Goal: Task Accomplishment & Management: Manage account settings

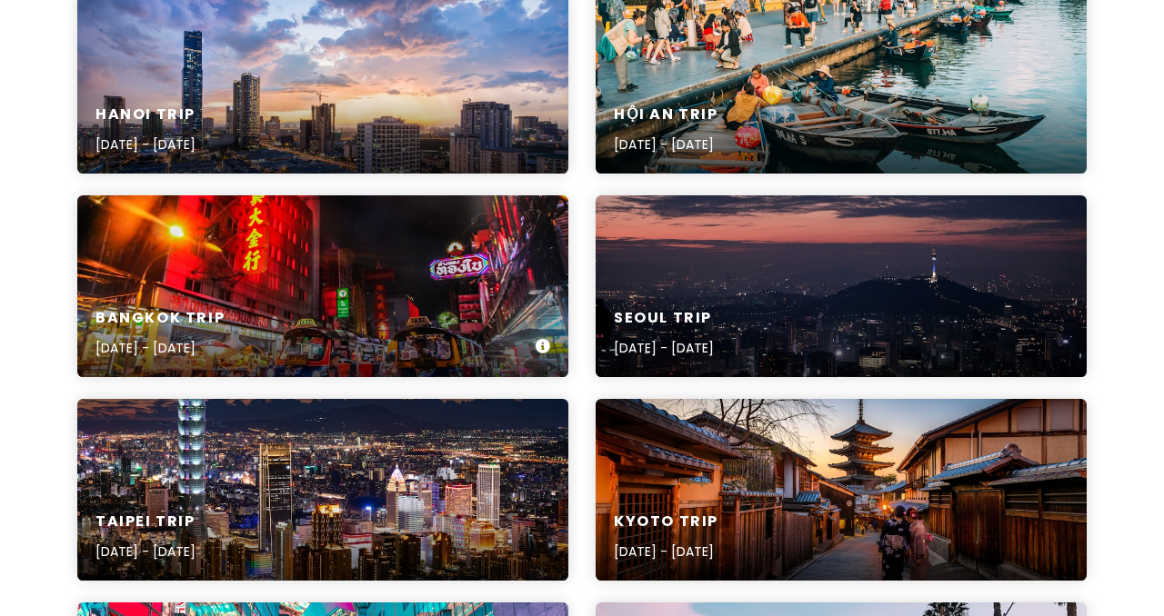
scroll to position [295, 0]
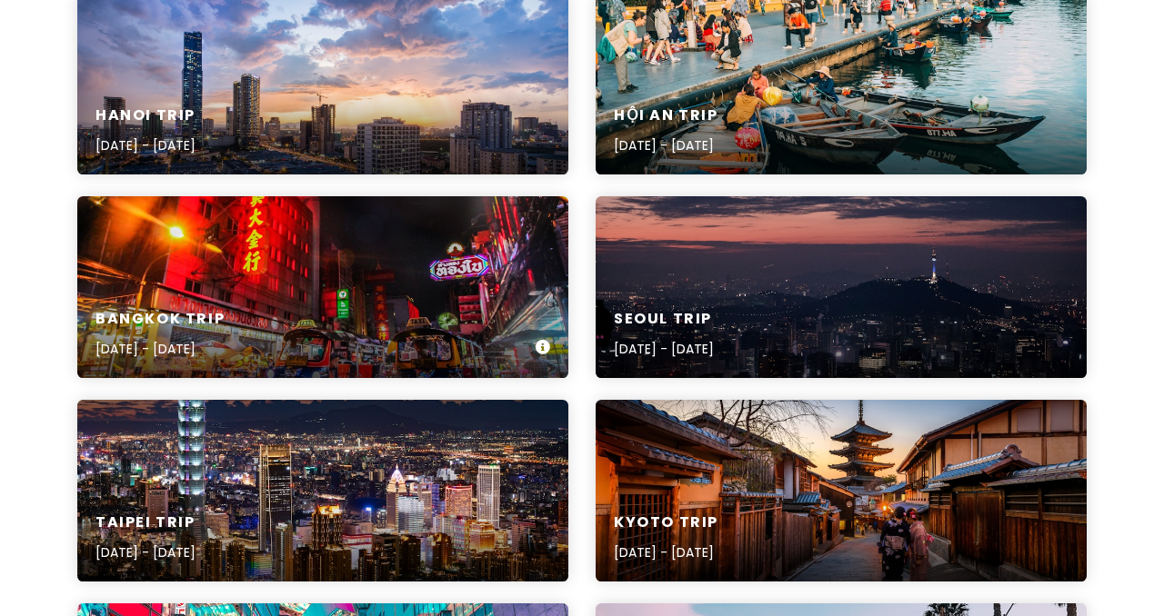
click at [391, 270] on div "[GEOGRAPHIC_DATA] Trip [DATE] - [DATE]" at bounding box center [322, 287] width 491 height 182
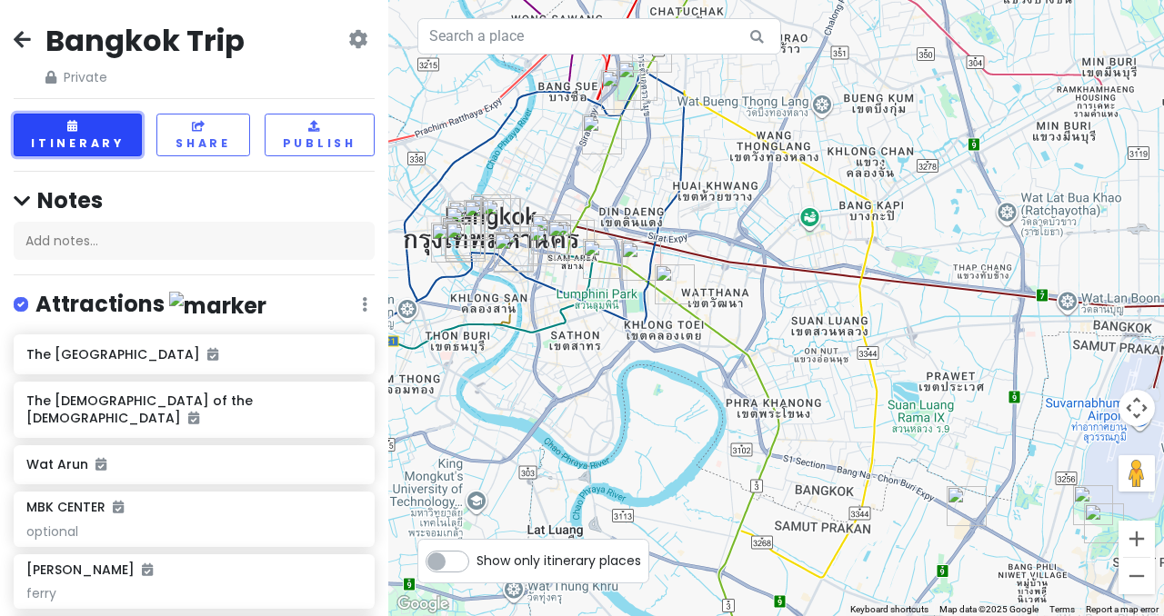
click at [85, 117] on button "Itinerary" at bounding box center [78, 135] width 128 height 43
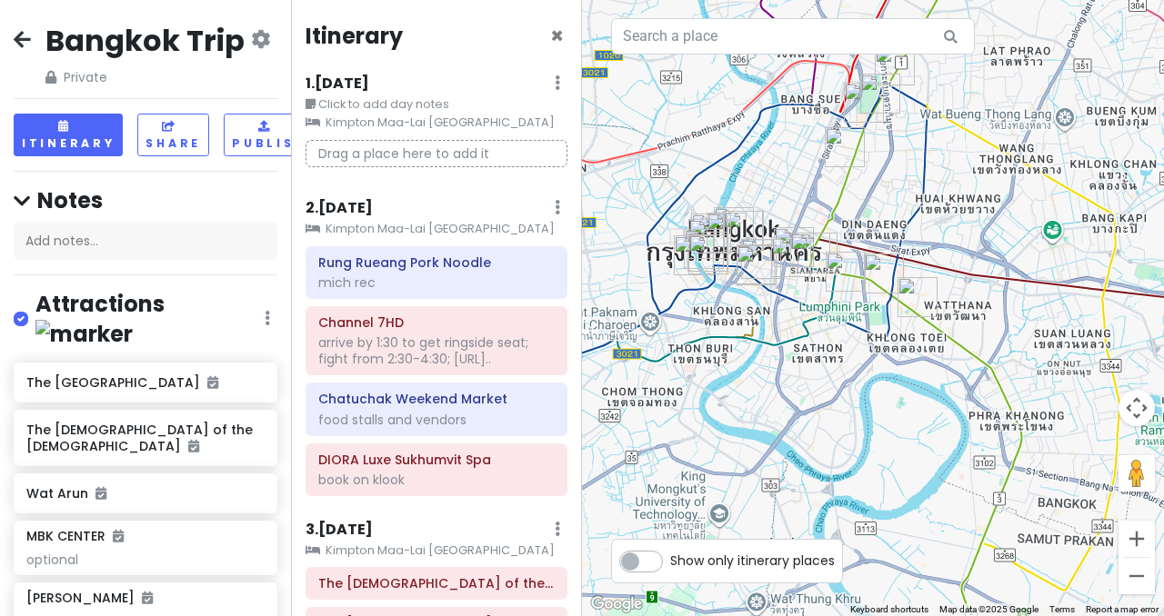
drag, startPoint x: 744, startPoint y: 142, endPoint x: 898, endPoint y: 165, distance: 156.3
click at [898, 165] on div at bounding box center [873, 308] width 582 height 616
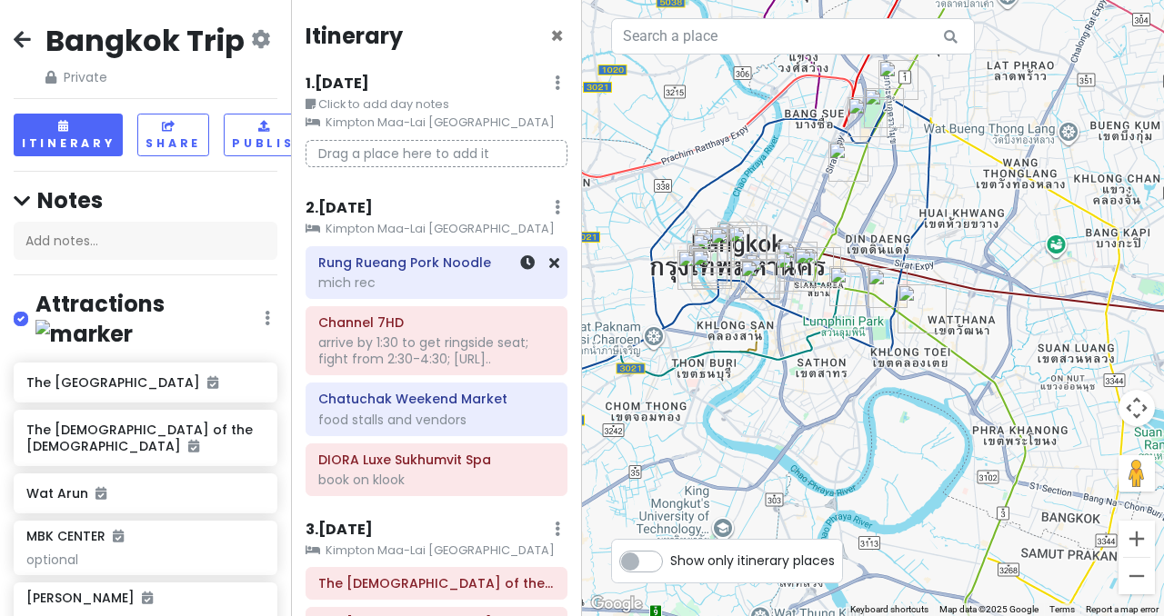
click at [432, 276] on div "mich rec" at bounding box center [436, 283] width 236 height 16
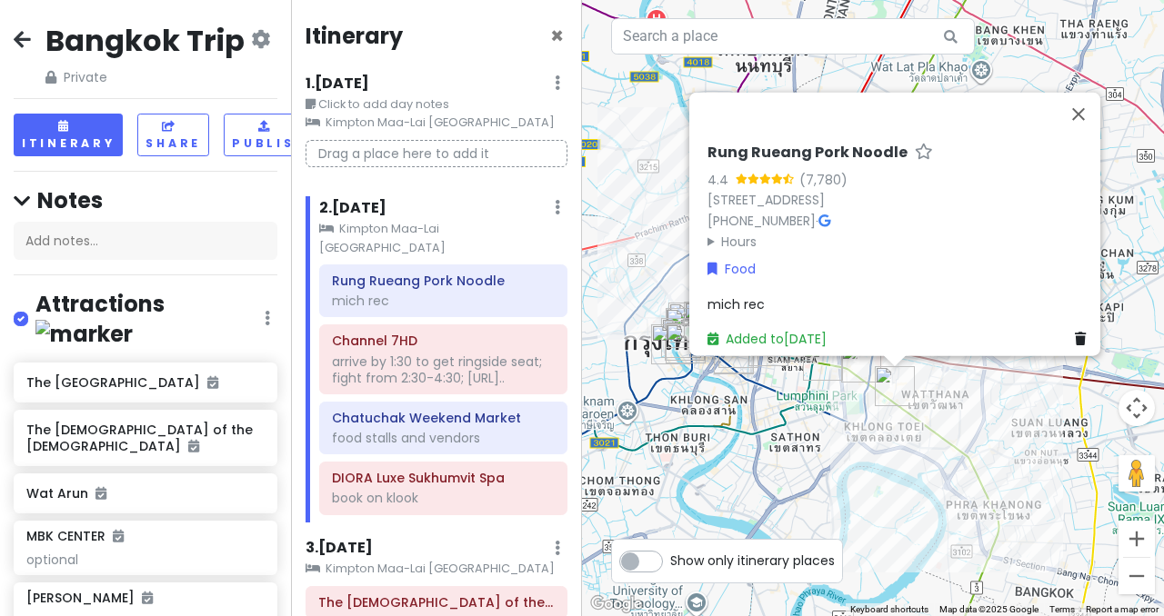
click at [821, 144] on h6 "Rung Rueang Pork Noodle" at bounding box center [807, 153] width 200 height 19
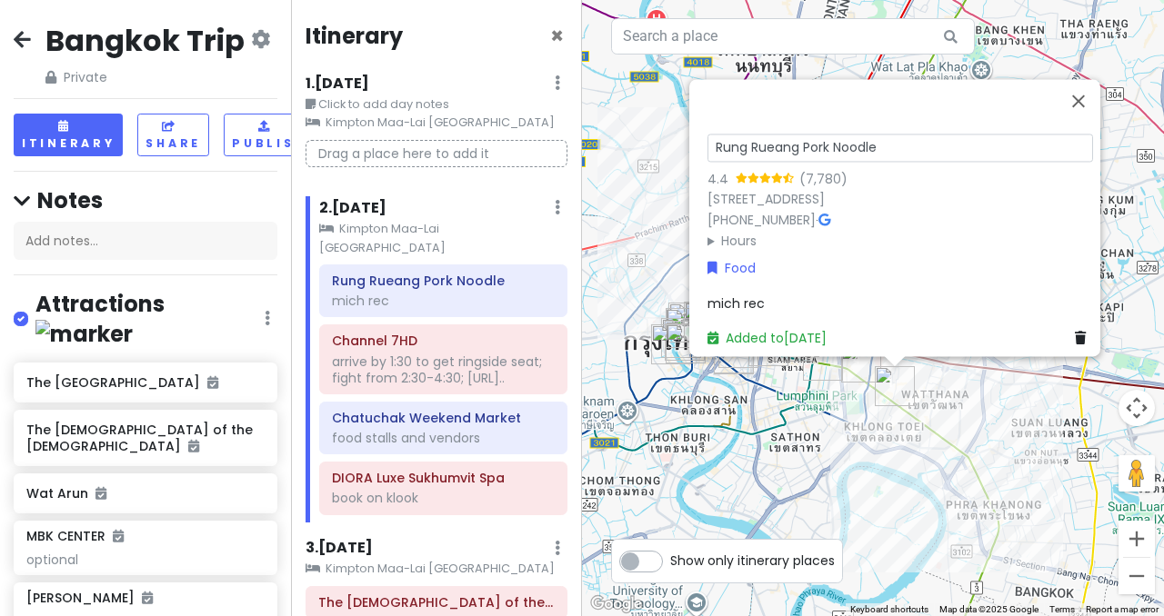
click at [821, 134] on input "Rung Rueang Pork Noodle" at bounding box center [899, 148] width 385 height 28
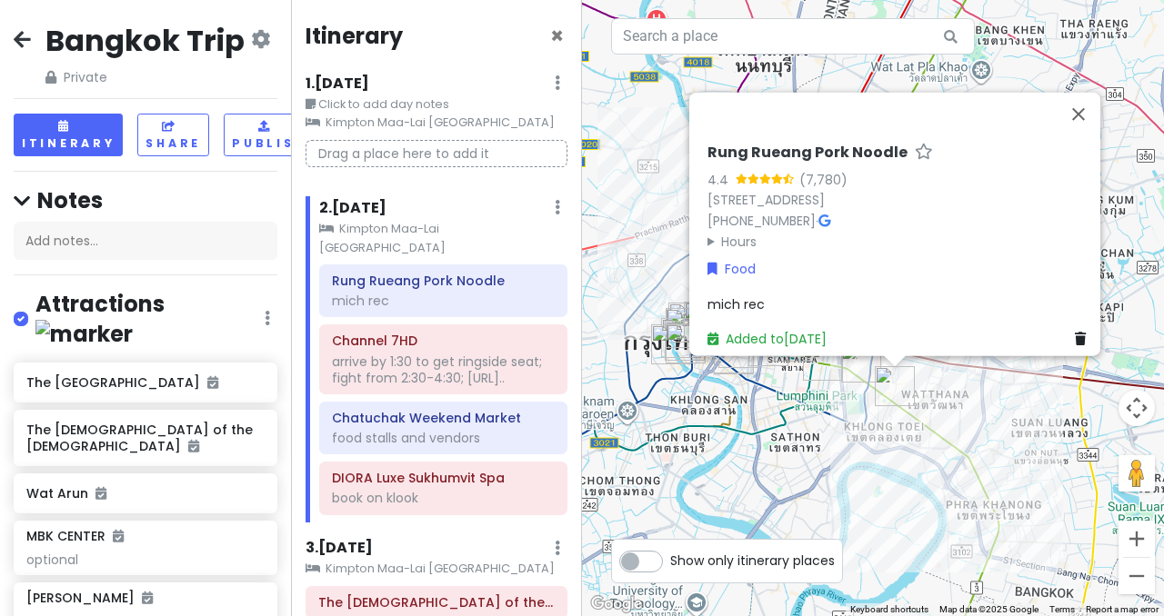
drag, startPoint x: 1026, startPoint y: 183, endPoint x: 688, endPoint y: 166, distance: 338.6
click at [689, 166] on div "Rung Rueang Pork Noodle 4.4 (7,780) 10/3 [STREET_ADDRESS] [PHONE_NUMBER] · Hour…" at bounding box center [894, 225] width 411 height 264
copy link "[STREET_ADDRESS]"
click at [707, 233] on summary "Hours" at bounding box center [899, 241] width 385 height 20
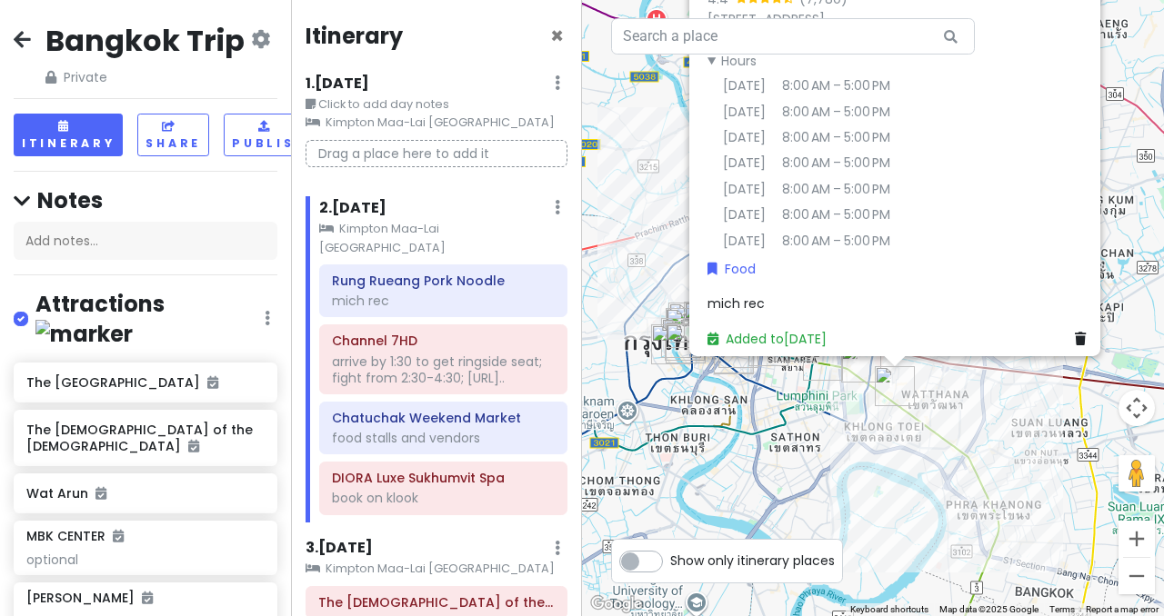
scroll to position [18, 0]
click at [426, 355] on div "arrive by 1:30 to get ringside seat; fight from 2:30-4:30; [URL].." at bounding box center [443, 370] width 223 height 33
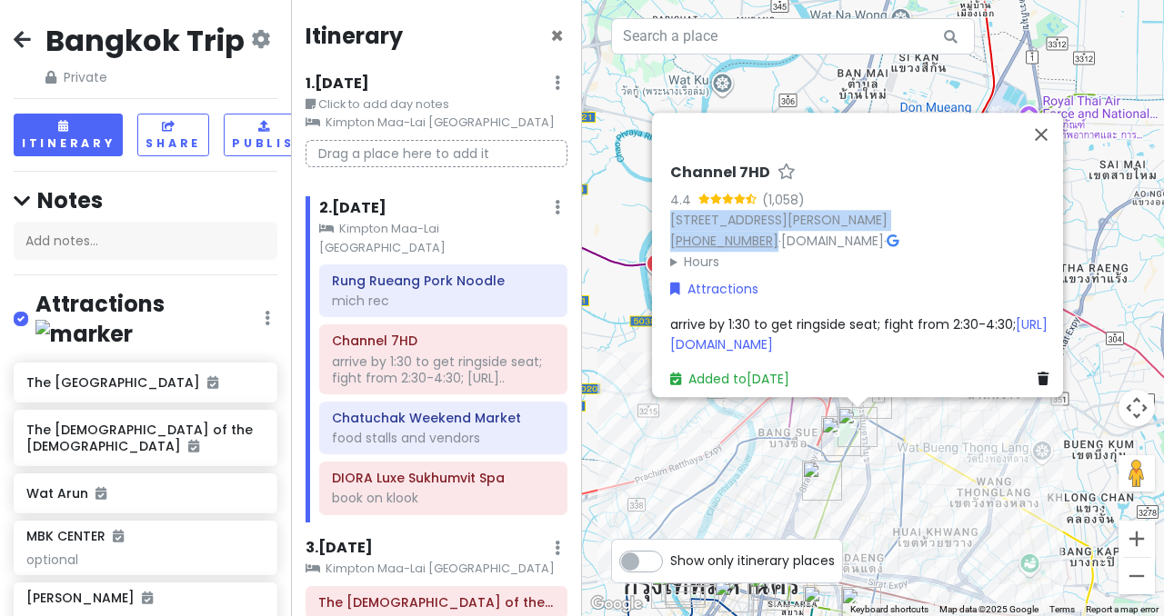
drag, startPoint x: 658, startPoint y: 167, endPoint x: 755, endPoint y: 215, distance: 107.3
click at [755, 215] on div "Channel 7HD 4.4 (1,058) 998, 1 [STREET_ADDRESS][PERSON_NAME][PERSON_NAME] [PHON…" at bounding box center [863, 276] width 400 height 241
copy div "[STREET_ADDRESS][PERSON_NAME][PERSON_NAME] [PHONE_NUMBER]"
click at [670, 252] on summary "Hours" at bounding box center [862, 262] width 385 height 20
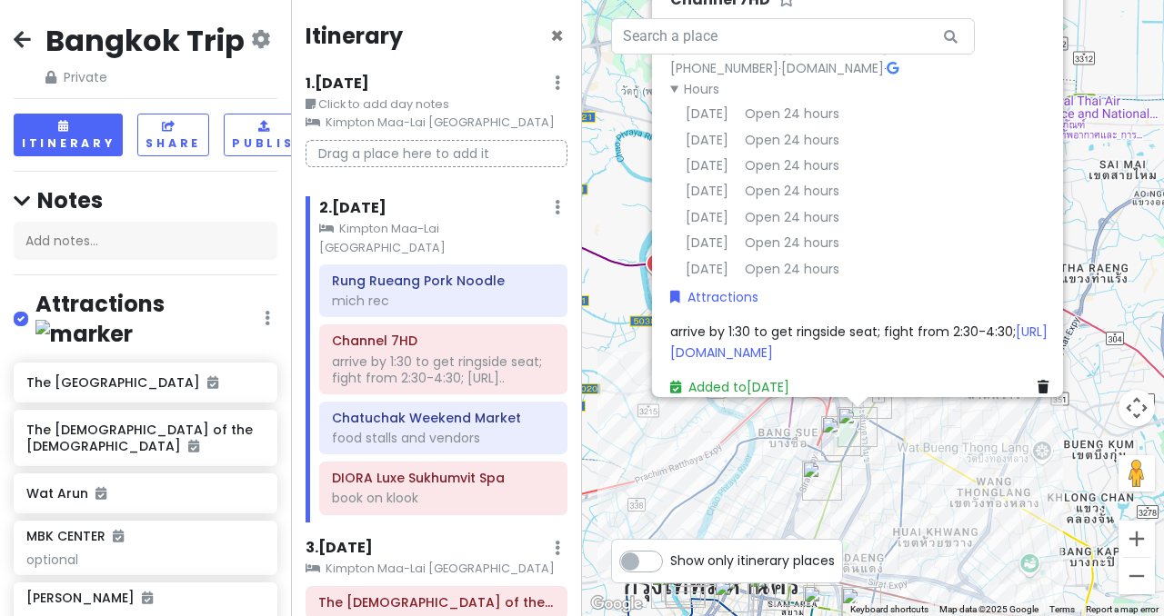
click at [800, 352] on span "arrive by 1:30 to get ringside seat; fight from 2:30-4:30; [URL][DOMAIN_NAME]" at bounding box center [858, 342] width 377 height 38
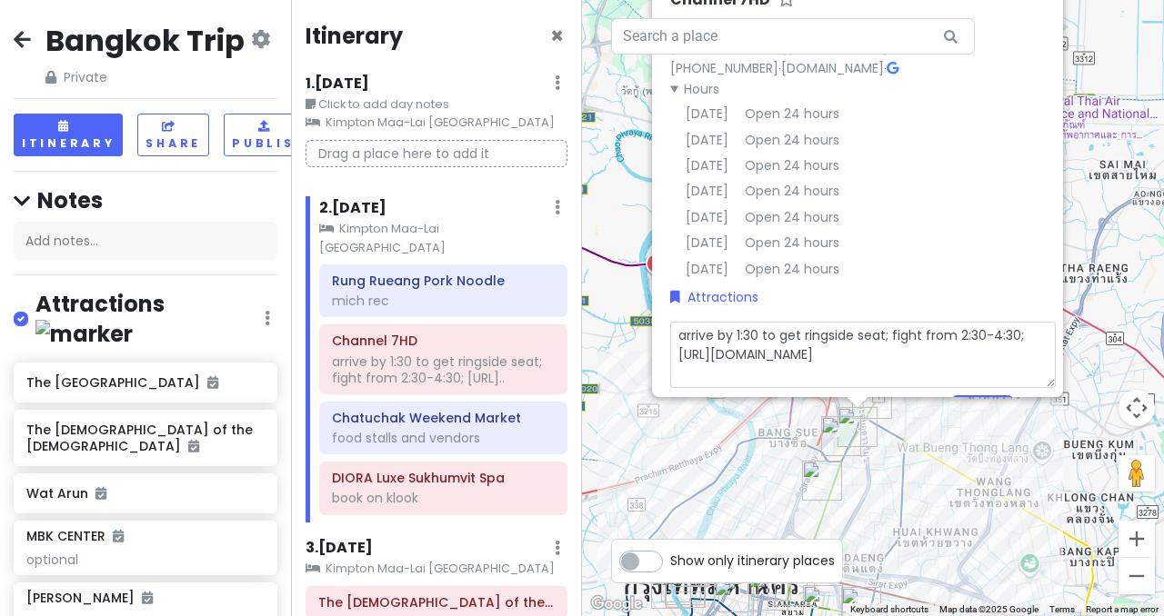
scroll to position [99, 0]
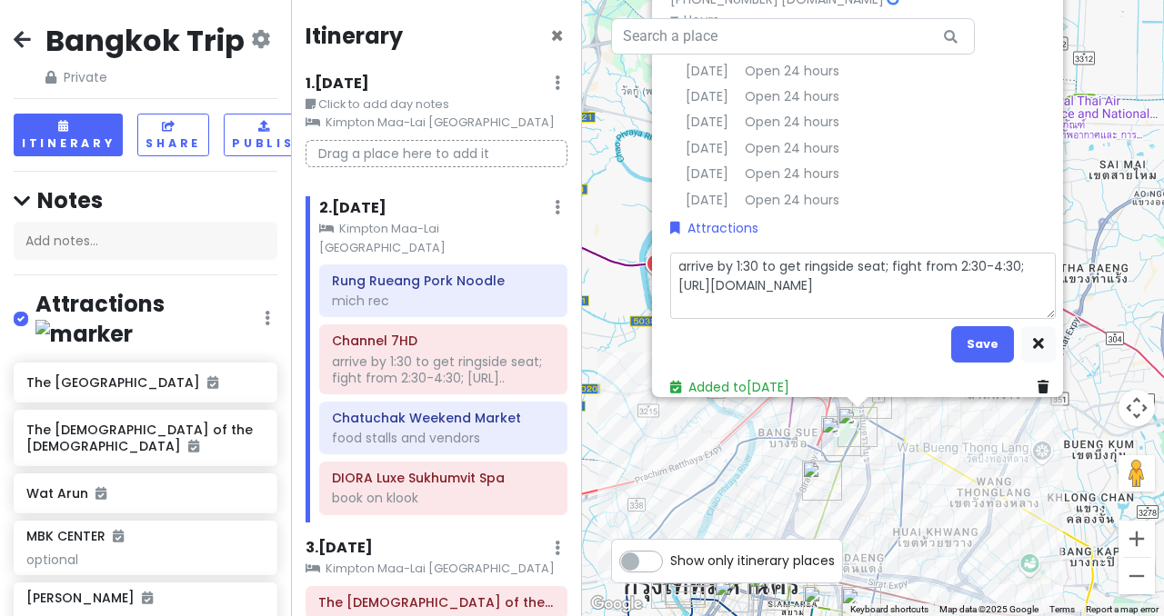
drag, startPoint x: 1008, startPoint y: 255, endPoint x: 639, endPoint y: 249, distance: 369.1
click at [639, 249] on div "Channel 7HD 4.4 (1,058) 998, 1 [STREET_ADDRESS][PERSON_NAME][PERSON_NAME] [PHON…" at bounding box center [873, 308] width 582 height 616
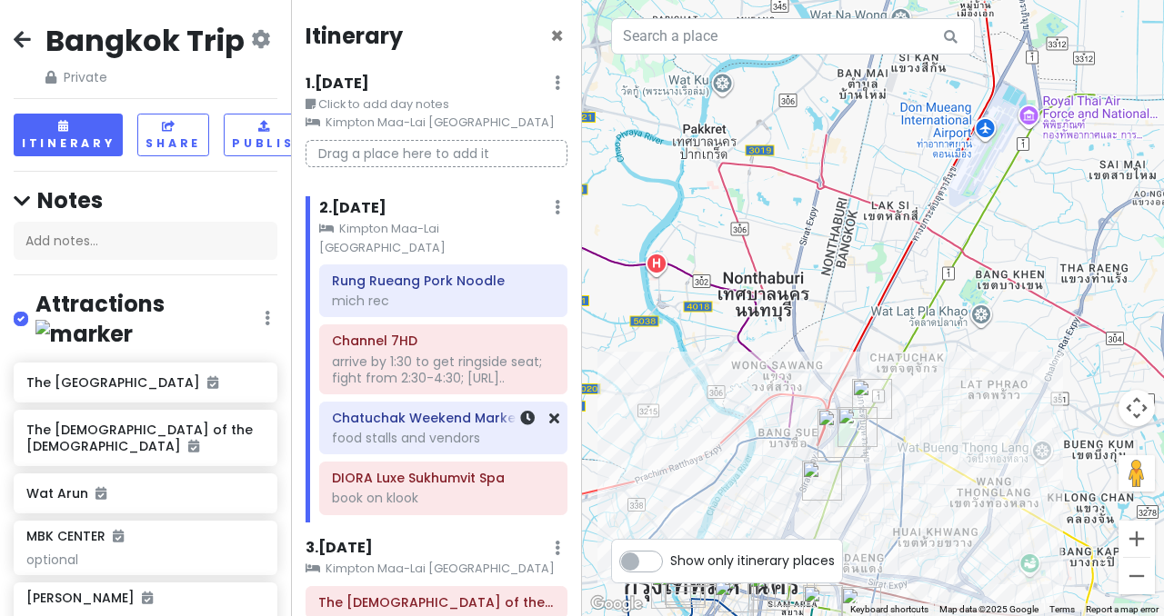
click at [417, 354] on div "arrive by 1:30 to get ringside seat; fight from 2:30-4:30; [URL].." at bounding box center [443, 370] width 223 height 33
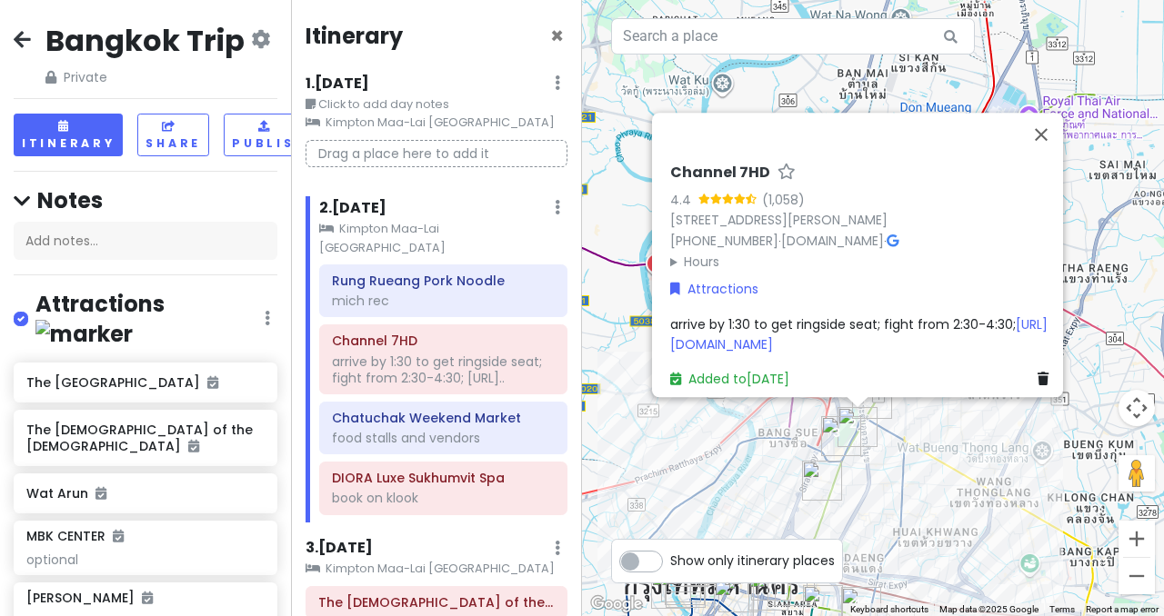
click at [807, 315] on span "arrive by 1:30 to get ringside seat; fight from 2:30-4:30; [URL][DOMAIN_NAME]" at bounding box center [858, 334] width 377 height 38
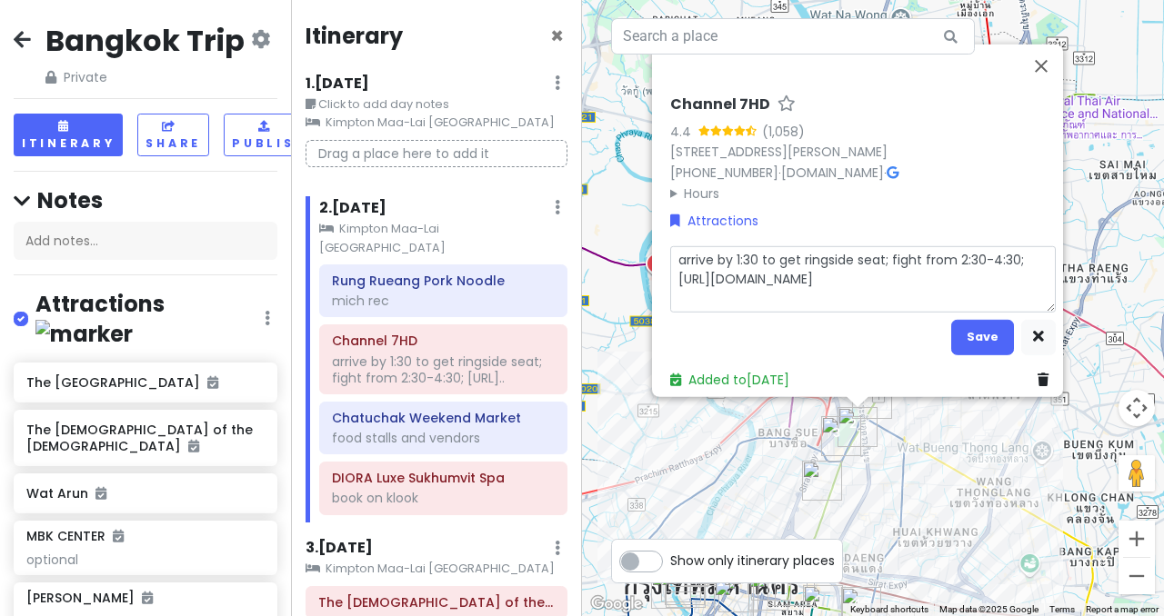
click at [750, 247] on textarea "arrive by 1:30 to get ringside seat; fight from 2:30-4:30; [URL][DOMAIN_NAME]" at bounding box center [862, 278] width 385 height 66
click at [750, 300] on textarea "arrive by 1:30 to get ringside seat; fight from 2:30-4:30; [URL][DOMAIN_NAME]" at bounding box center [862, 278] width 385 height 66
drag, startPoint x: 1011, startPoint y: 244, endPoint x: 669, endPoint y: 239, distance: 341.8
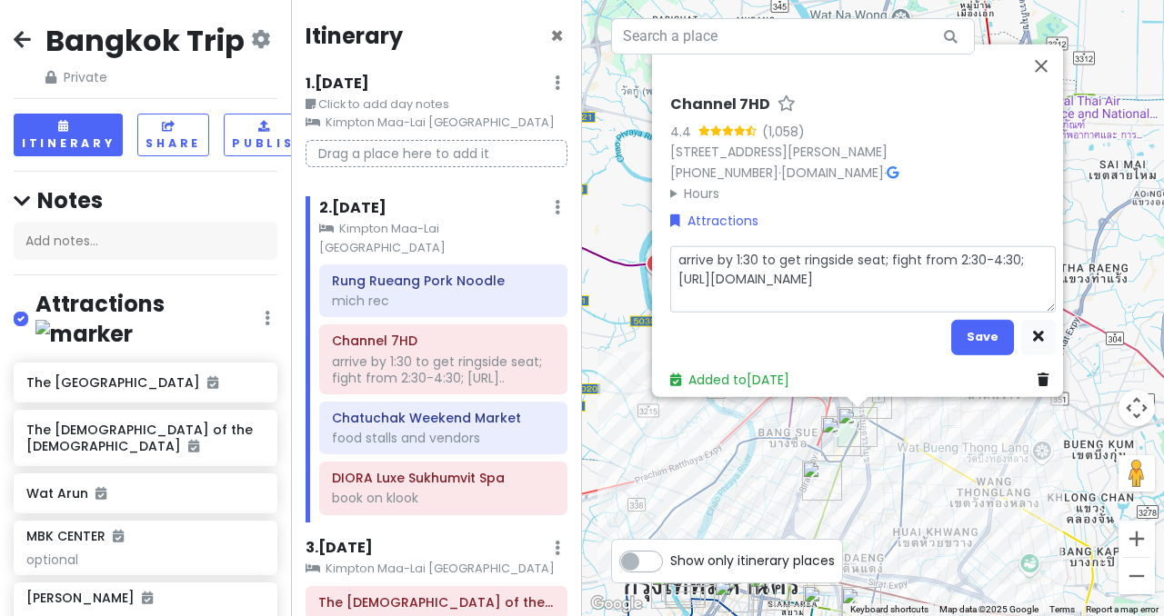
click at [670, 245] on textarea "arrive by 1:30 to get ringside seat; fight from 2:30-4:30; [URL][DOMAIN_NAME]" at bounding box center [862, 278] width 385 height 66
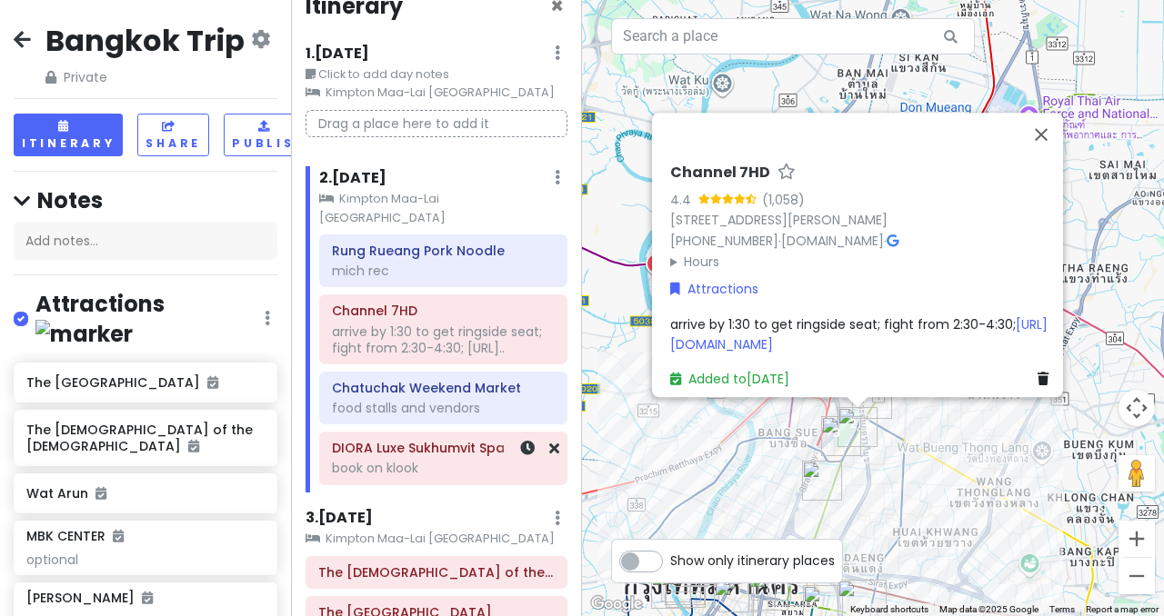
scroll to position [55, 0]
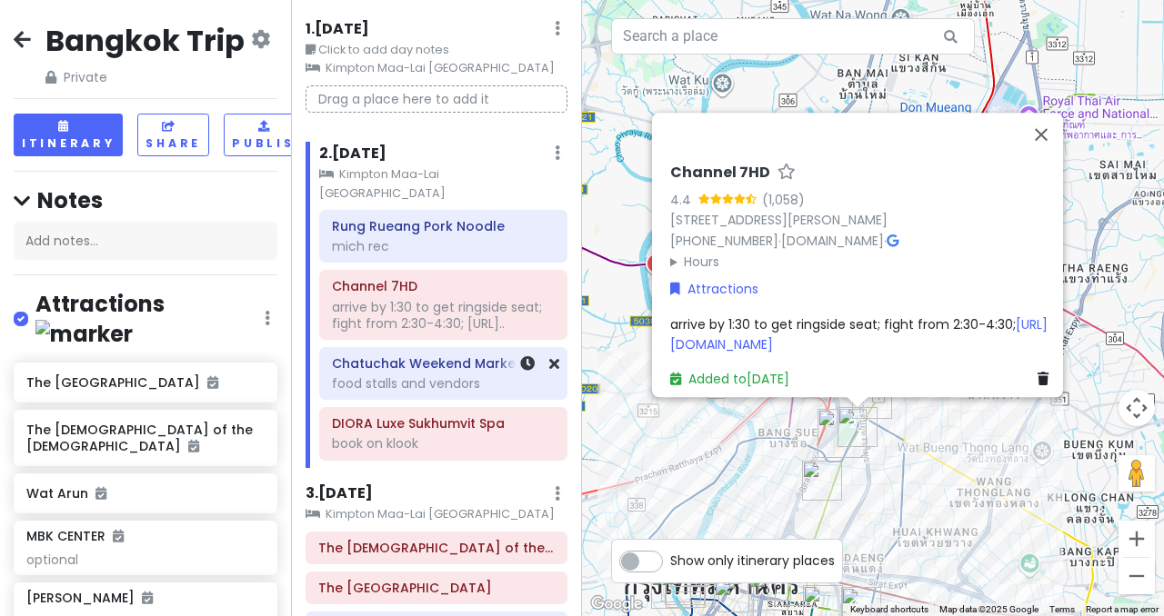
click at [435, 375] on div "food stalls and vendors" at bounding box center [443, 383] width 223 height 16
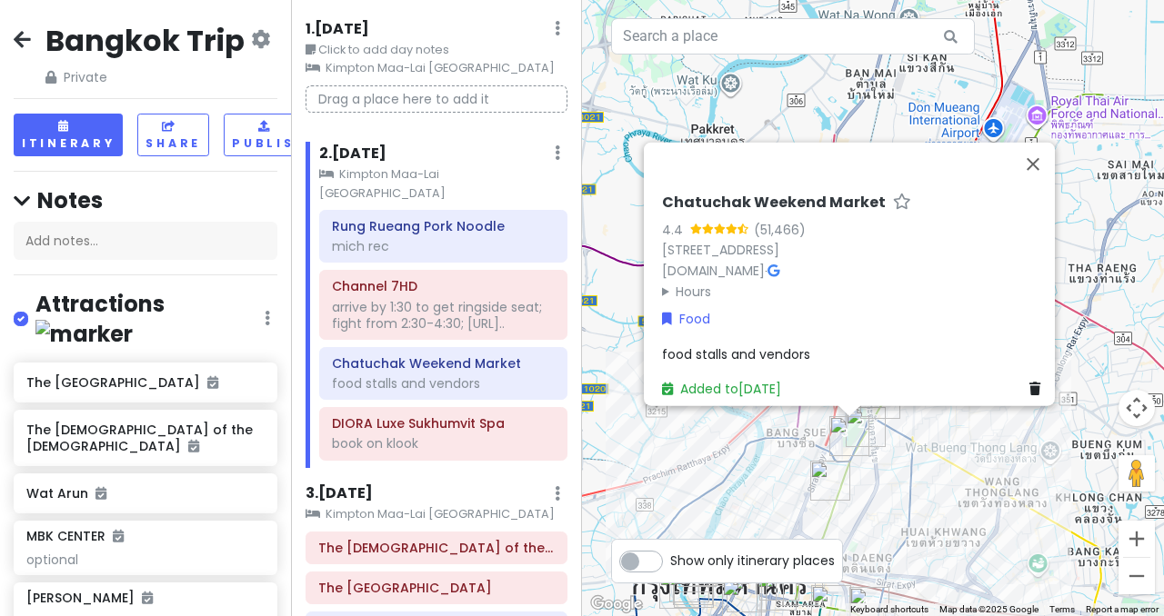
click at [761, 194] on h6 "Chatuchak Weekend Market" at bounding box center [774, 203] width 224 height 19
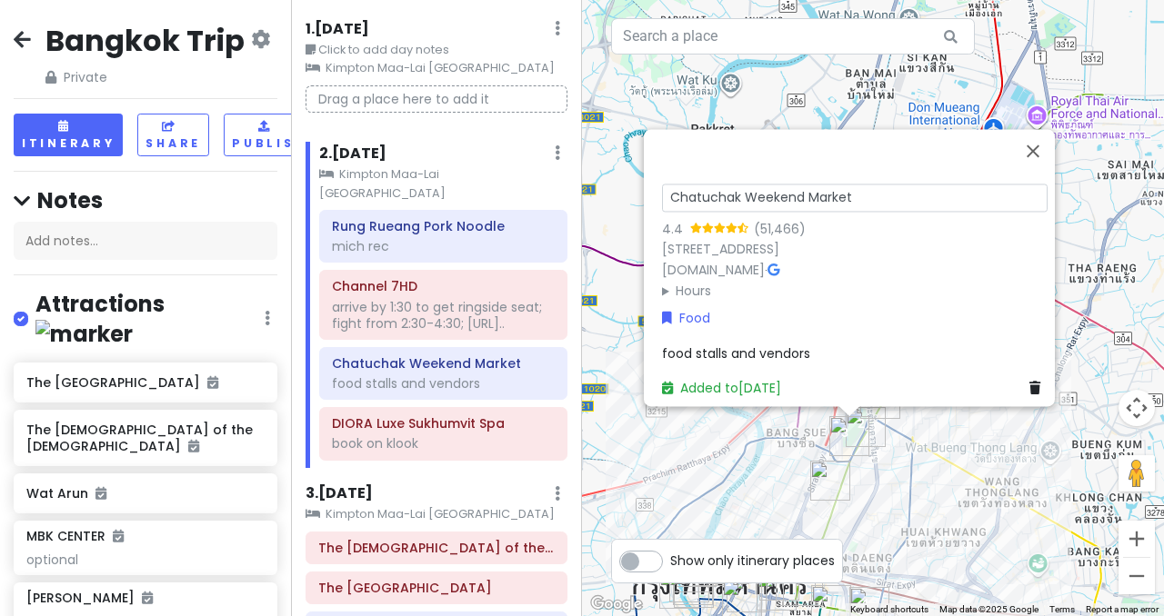
click at [761, 184] on input "Chatuchak Weekend Market" at bounding box center [854, 198] width 385 height 28
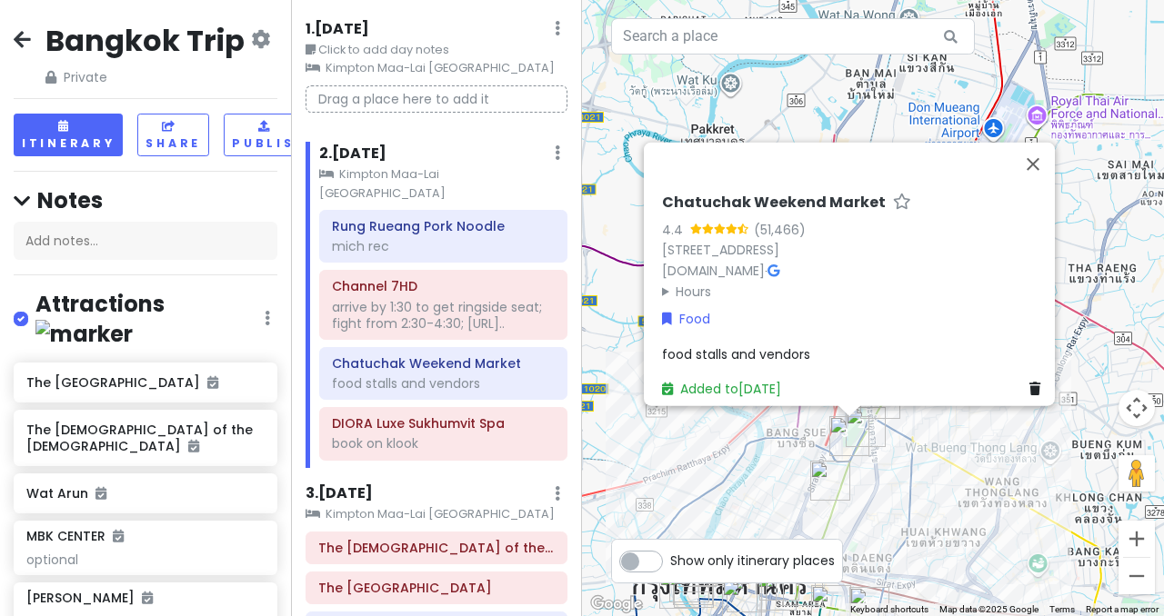
click at [747, 240] on div "[STREET_ADDRESS]" at bounding box center [854, 250] width 385 height 21
drag, startPoint x: 1001, startPoint y: 235, endPoint x: 640, endPoint y: 225, distance: 361.0
click at [644, 225] on div "Chatuchak Weekend Market 4.4 (51,466) 587, 10 [STREET_ADDRESS] [DOMAIN_NAME] · …" at bounding box center [849, 275] width 411 height 264
copy link "[STREET_ADDRESS]"
click at [662, 281] on summary "Hours" at bounding box center [854, 291] width 385 height 20
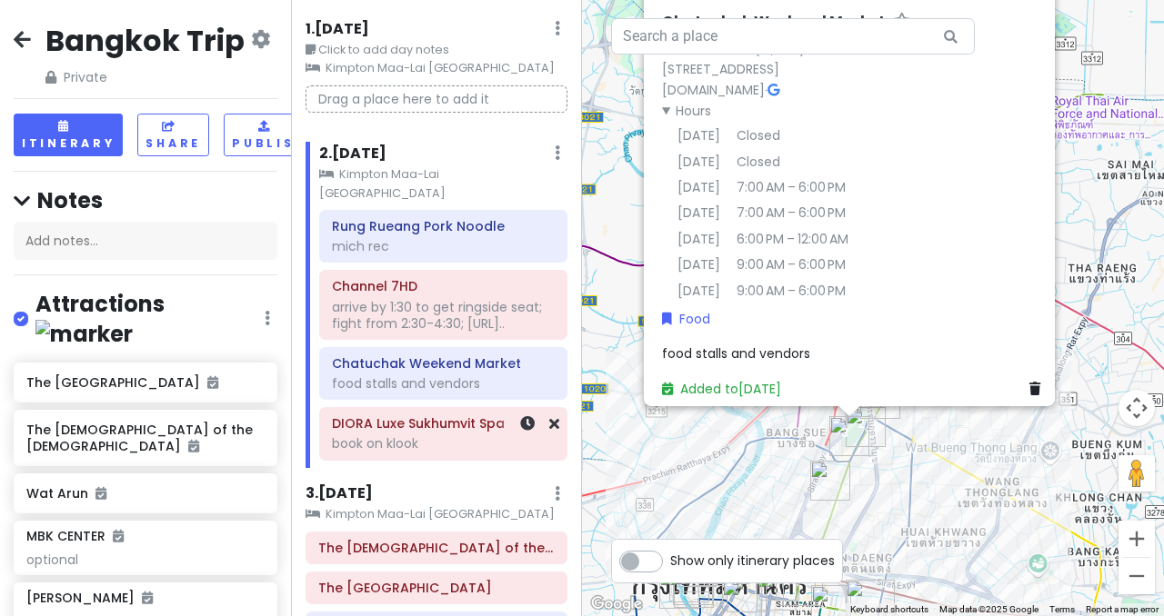
click at [420, 435] on div "book on klook" at bounding box center [443, 443] width 223 height 16
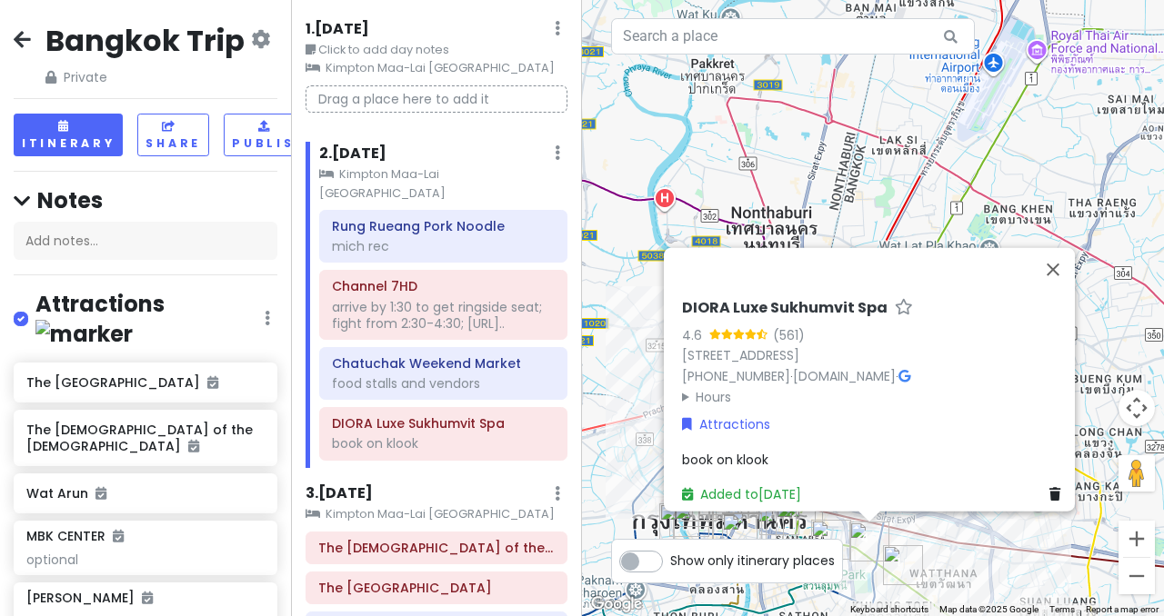
click at [801, 299] on h6 "DIORA Luxe Sukhumvit Spa" at bounding box center [784, 308] width 205 height 19
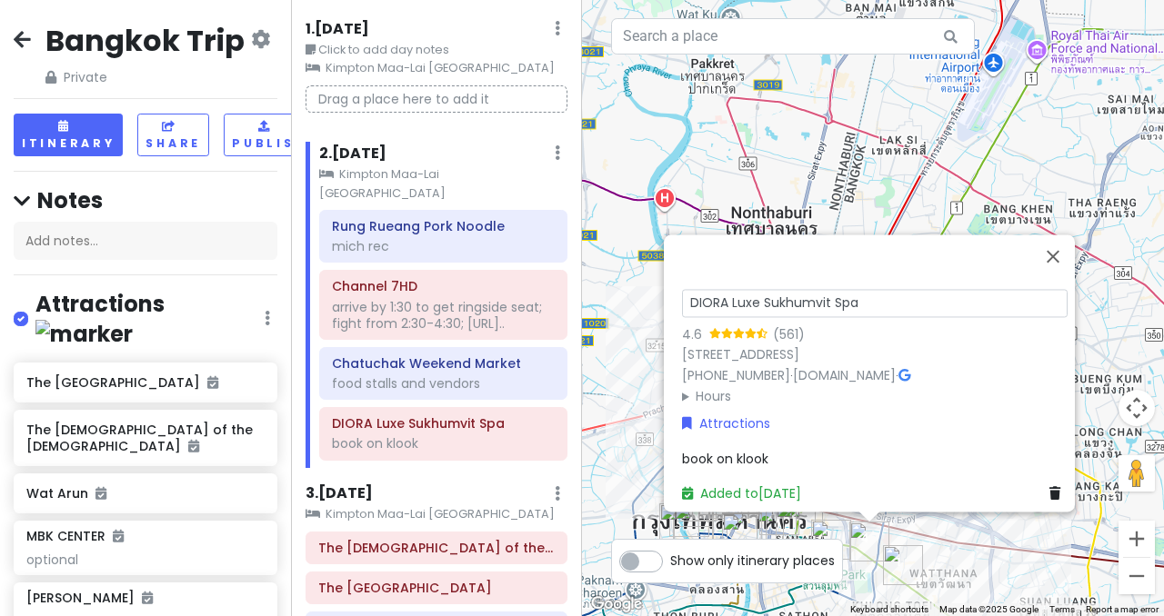
click at [804, 289] on input "DIORA Luxe Sukhumvit Spa" at bounding box center [874, 303] width 385 height 28
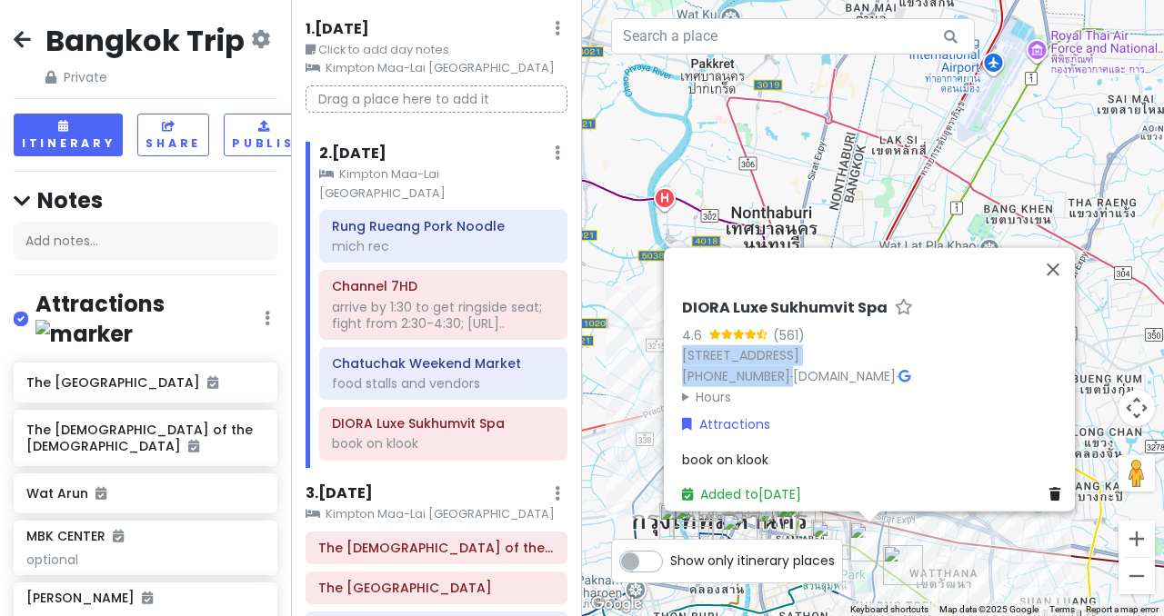
drag, startPoint x: 772, startPoint y: 367, endPoint x: 666, endPoint y: 328, distance: 112.5
click at [675, 328] on div "DIORA Luxe Sukhumvit Spa 4.6 (561) 4 [STREET_ADDRESS] [PHONE_NUMBER] · [DOMAIN_…" at bounding box center [875, 402] width 400 height 220
copy div "[STREET_ADDRESS] [PHONE_NUMBER]"
click at [685, 391] on summary "Hours" at bounding box center [874, 396] width 385 height 20
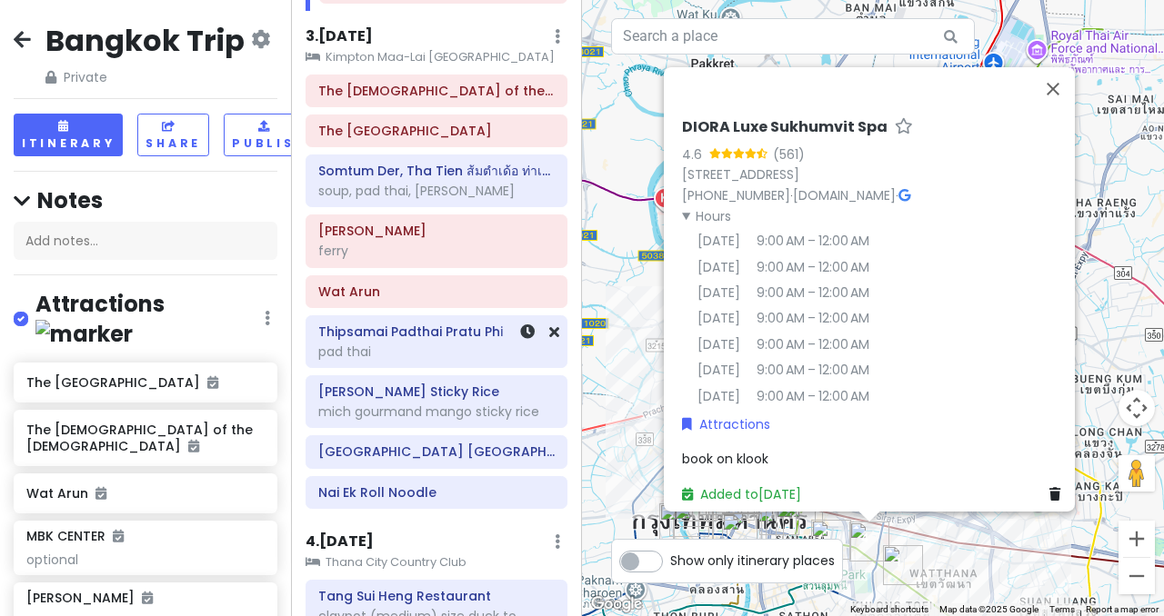
scroll to position [515, 0]
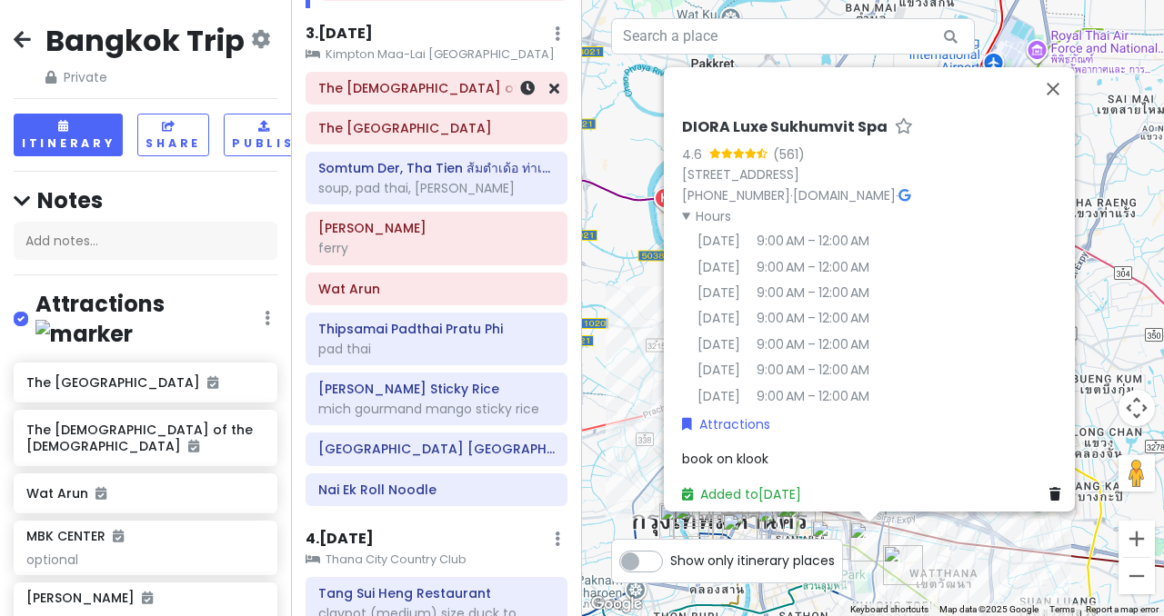
click at [432, 80] on h6 "The [DEMOGRAPHIC_DATA] of the [DEMOGRAPHIC_DATA]" at bounding box center [436, 88] width 236 height 16
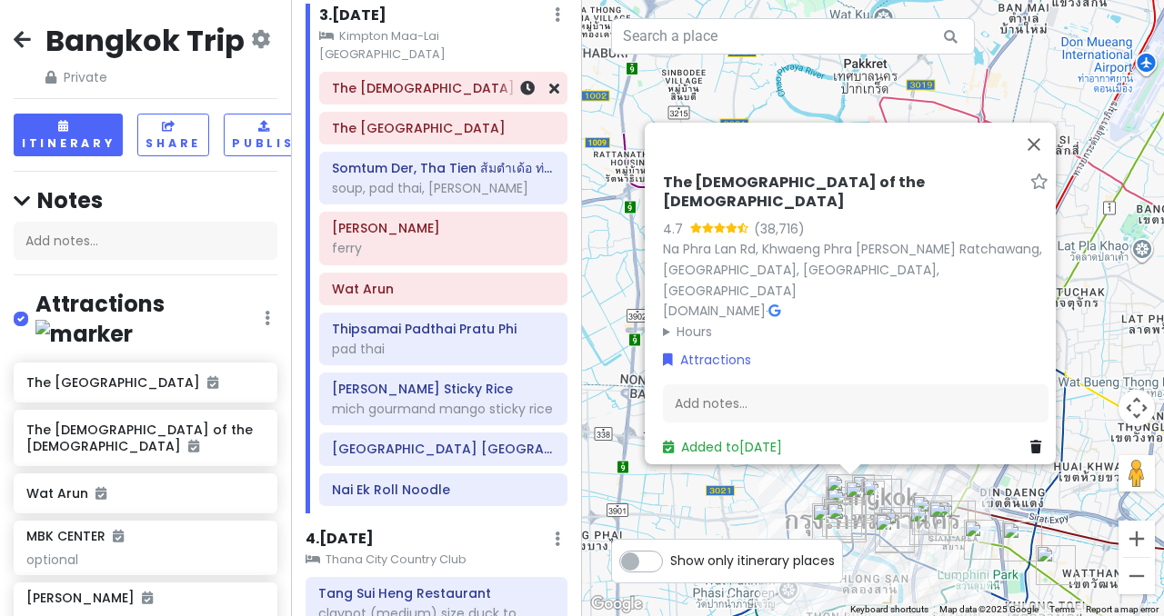
click at [458, 80] on h6 "The [DEMOGRAPHIC_DATA] of the [DEMOGRAPHIC_DATA]" at bounding box center [443, 88] width 223 height 16
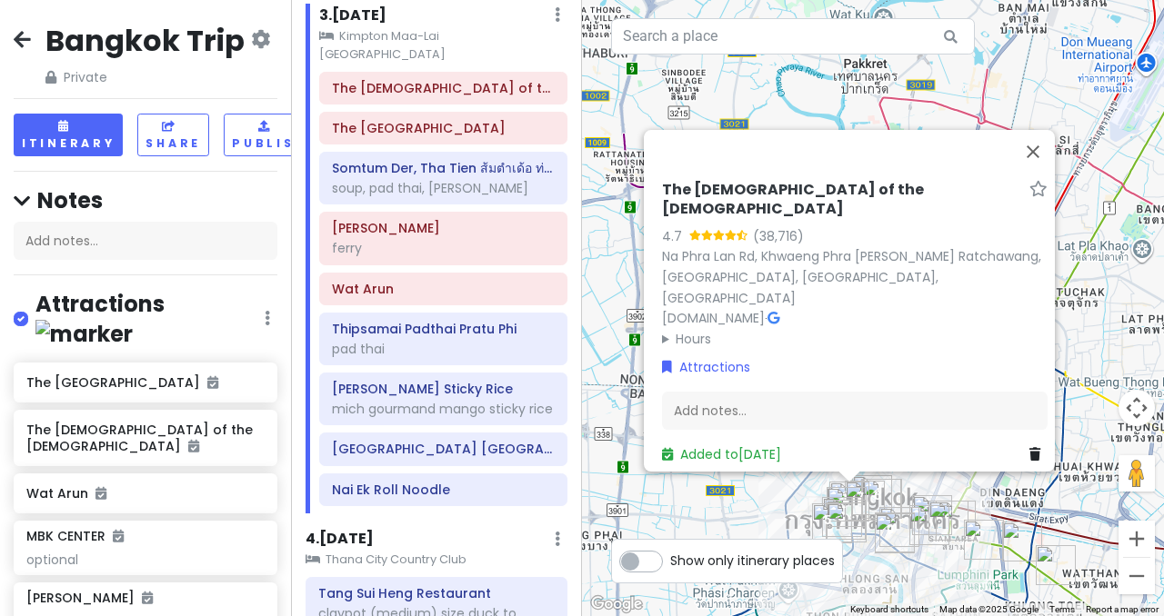
click at [679, 331] on summary "Hours" at bounding box center [854, 339] width 385 height 20
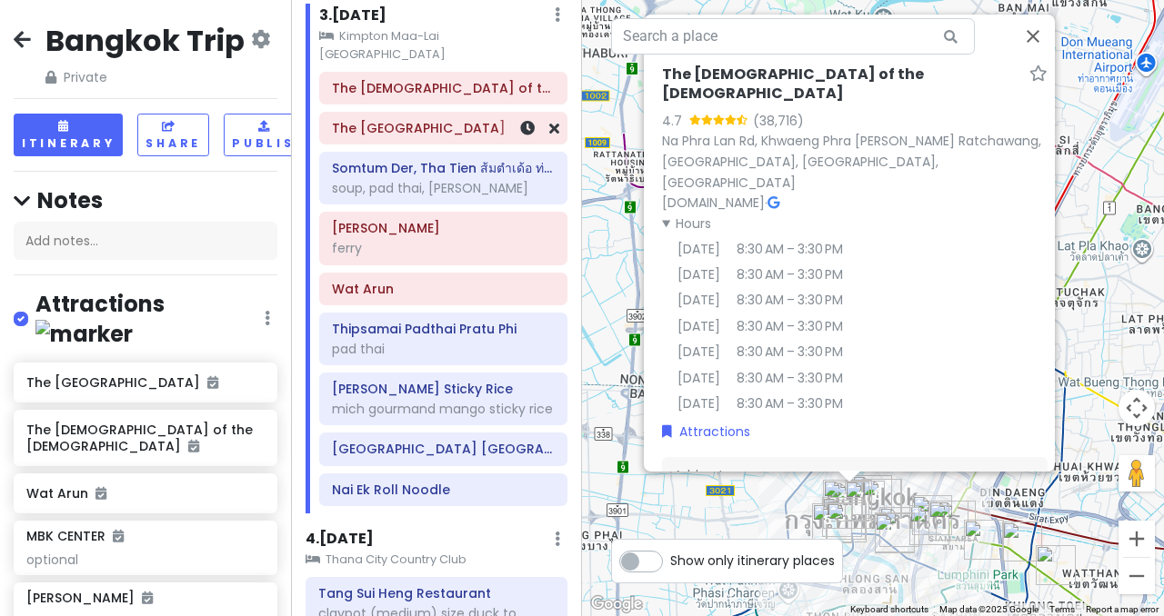
click at [391, 120] on h6 "The [GEOGRAPHIC_DATA]" at bounding box center [443, 128] width 223 height 16
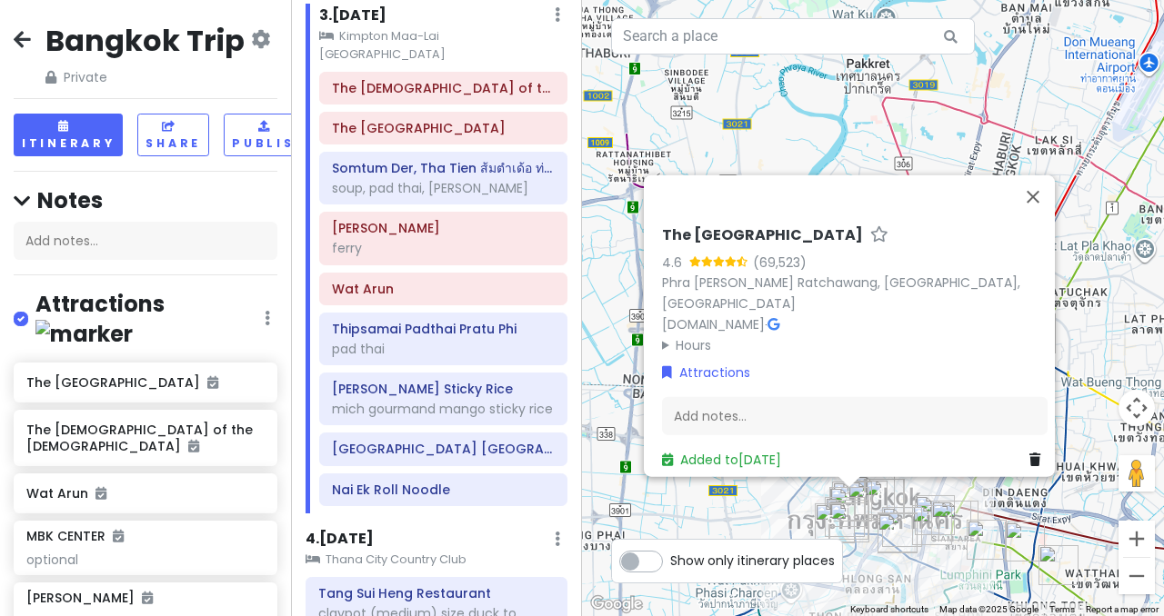
click at [682, 335] on summary "Hours" at bounding box center [854, 345] width 385 height 20
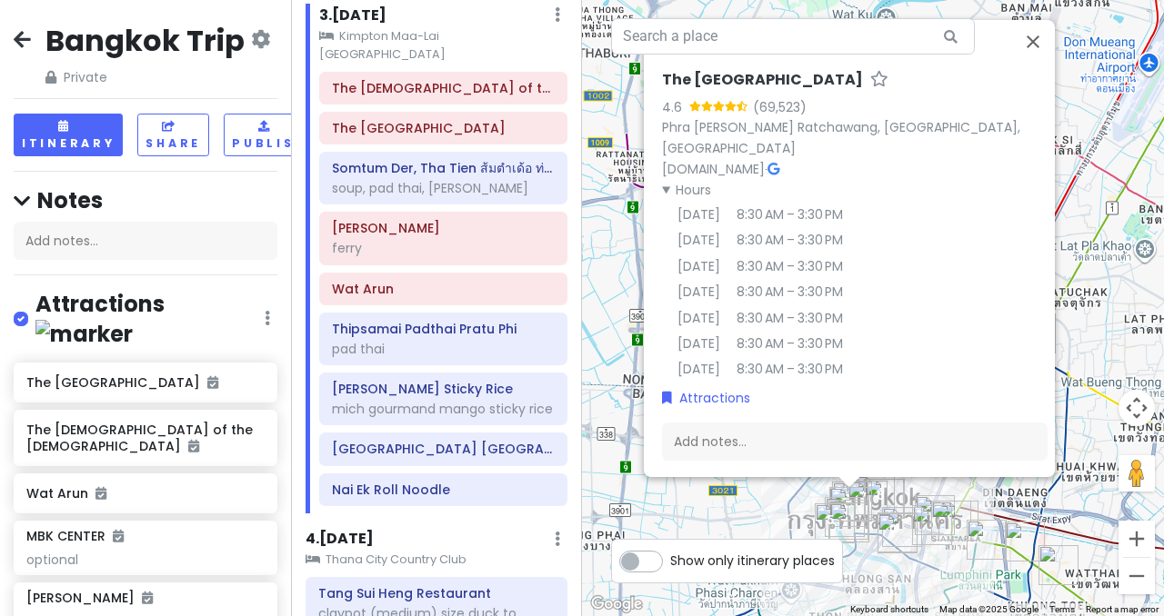
click at [606, 294] on div "The Grand Palace 4.6 (69,523) [GEOGRAPHIC_DATA][PERSON_NAME] [DOMAIN_NAME] · Ho…" at bounding box center [873, 308] width 582 height 616
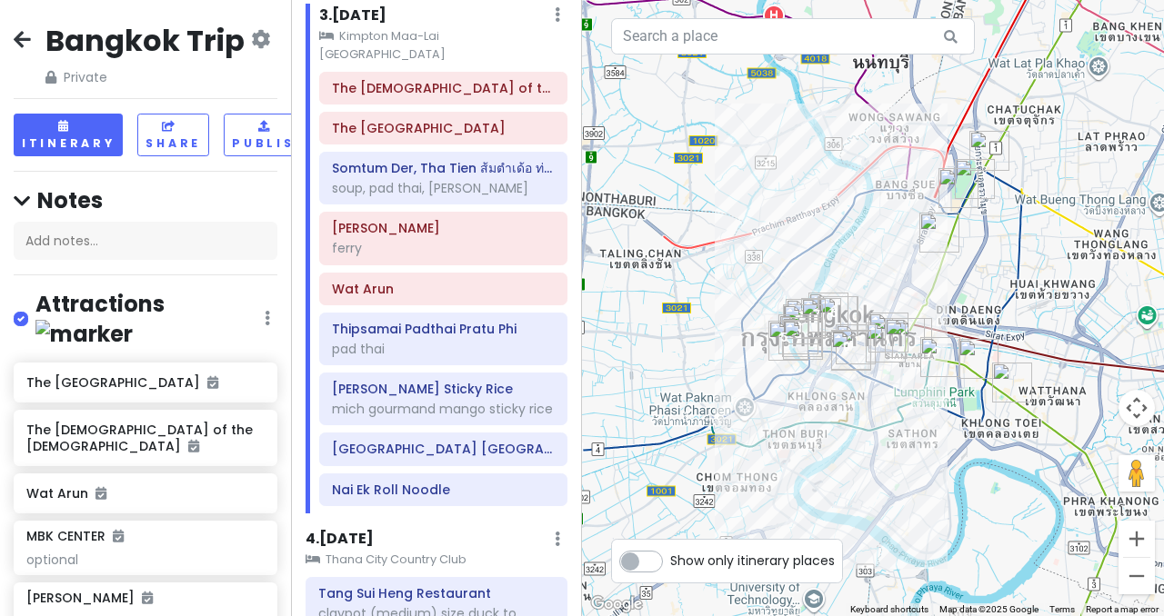
drag, startPoint x: 873, startPoint y: 409, endPoint x: 808, endPoint y: 185, distance: 233.6
click at [808, 185] on div at bounding box center [873, 308] width 582 height 616
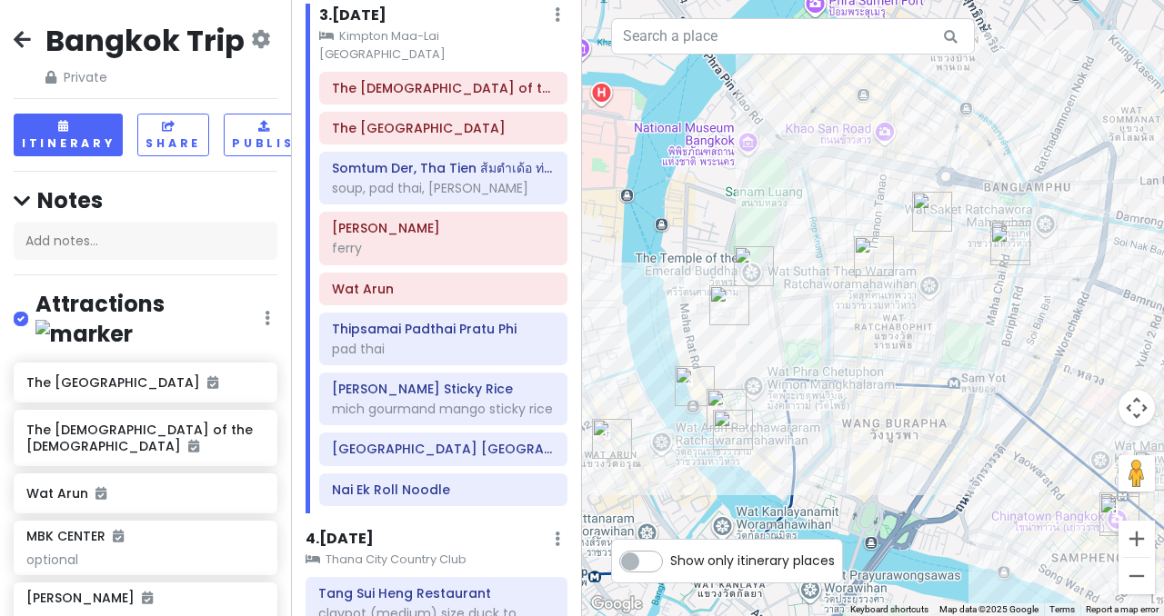
drag, startPoint x: 1121, startPoint y: 299, endPoint x: 1121, endPoint y: 237, distance: 61.8
click at [1121, 237] on div at bounding box center [873, 308] width 582 height 616
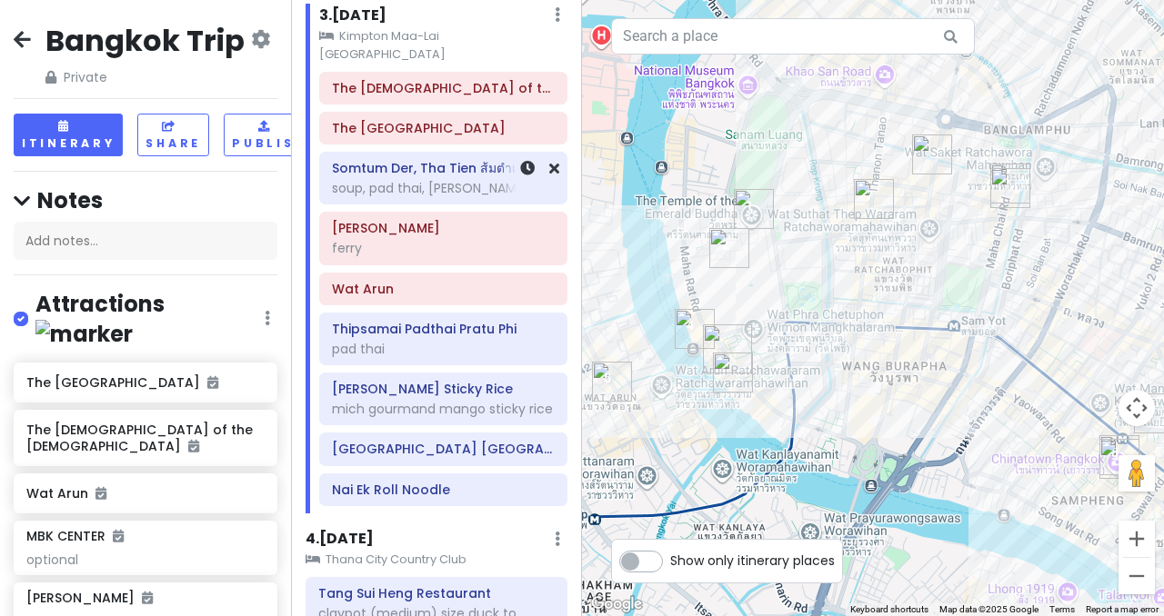
click at [395, 180] on div "soup, pad thai, [PERSON_NAME]" at bounding box center [443, 188] width 223 height 16
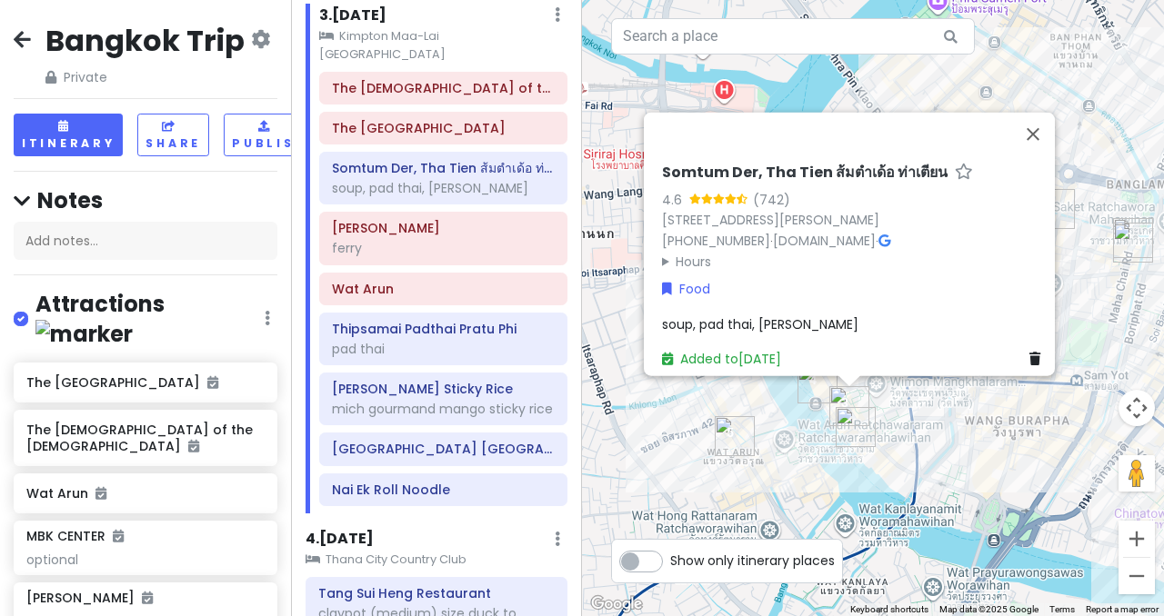
click at [780, 164] on h6 "Somtum Der, Tha Tien ส้มตำเด้อ ท่าเตียน" at bounding box center [804, 173] width 285 height 19
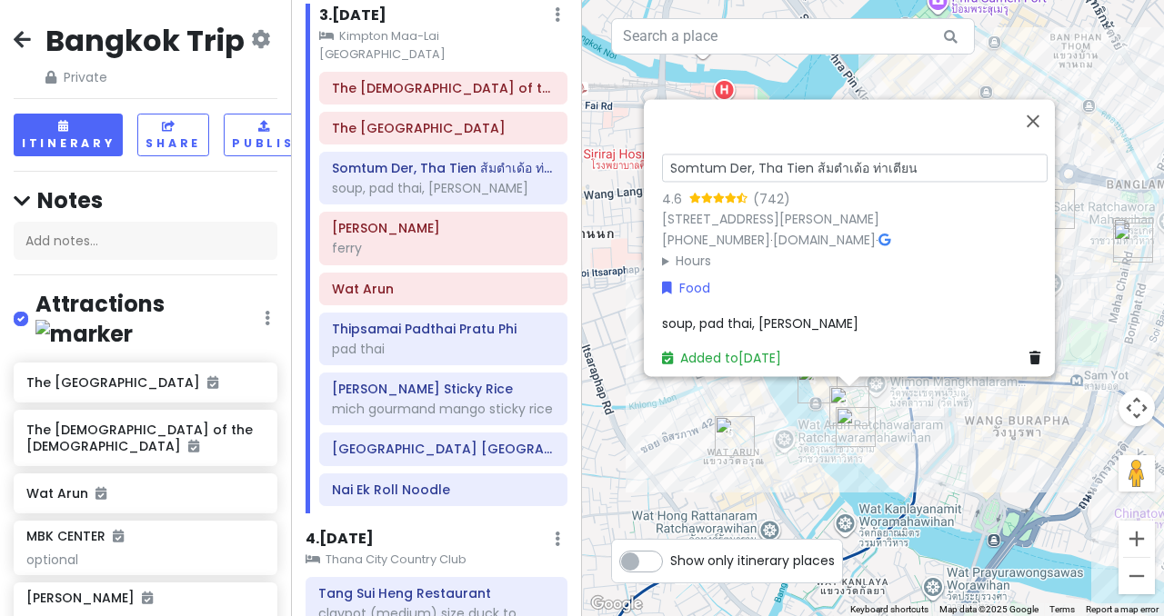
drag, startPoint x: 799, startPoint y: 118, endPoint x: 626, endPoint y: 115, distance: 172.8
click at [626, 115] on div "Somtum Der, Tha Tien ส้มตำเด้อ ท่าเตียน 4.6 (742) [STREET_ADDRESS][PERSON_NAME]…" at bounding box center [873, 308] width 582 height 616
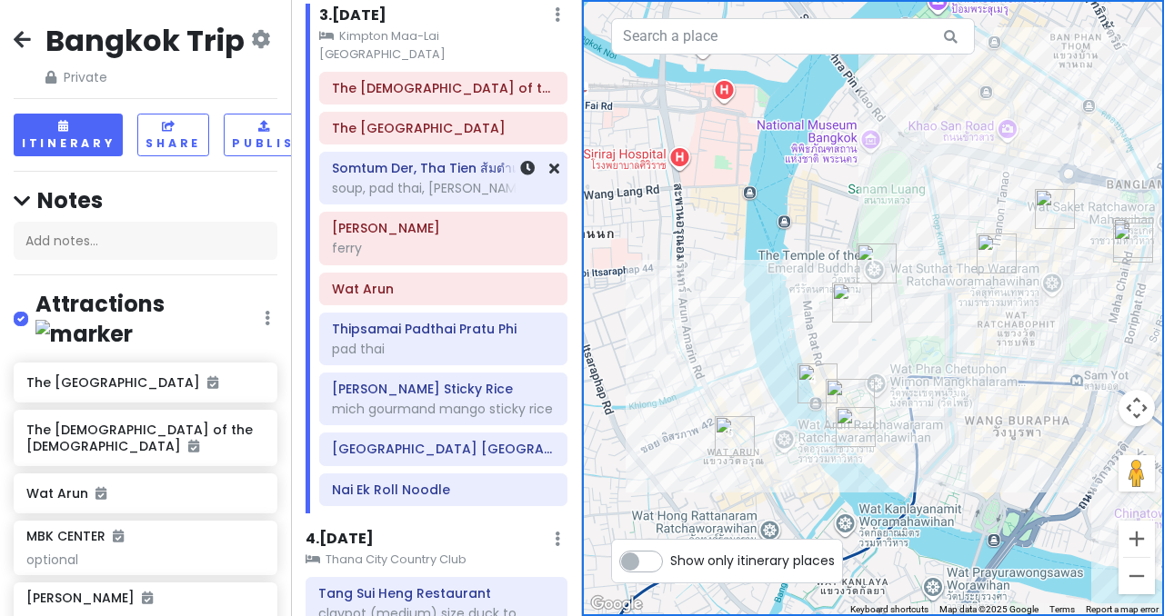
click at [448, 178] on div "Somtum Der, Tha Tien ส้มตำเด้อ ท่าเตียน soup, pad thai, papaya salad" at bounding box center [443, 177] width 223 height 45
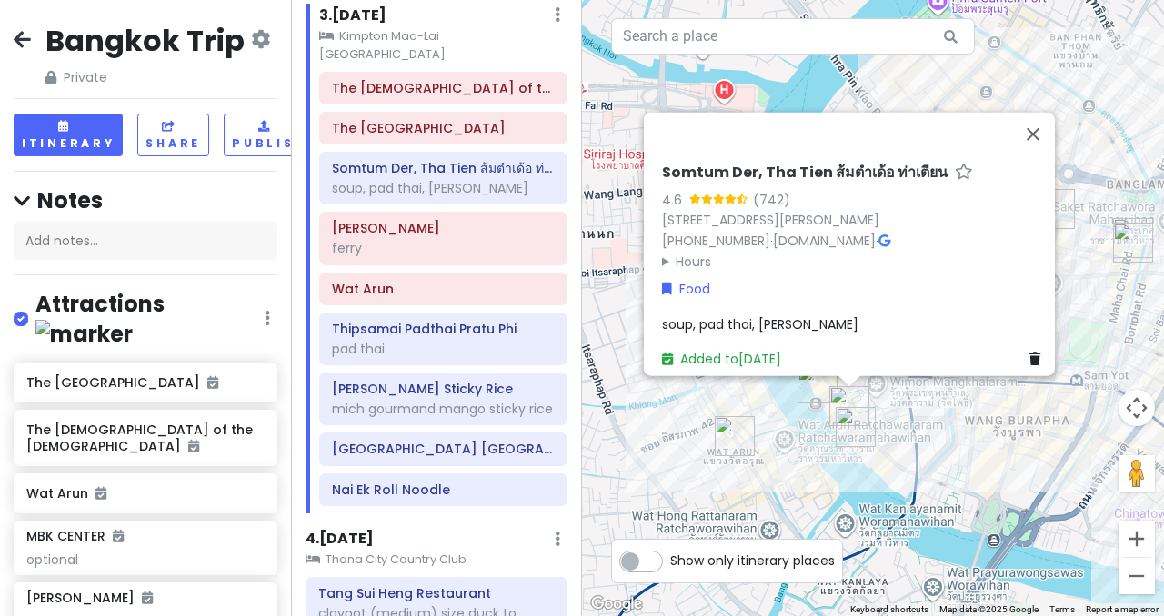
click at [730, 164] on h6 "Somtum Der, Tha Tien ส้มตำเด้อ ท่าเตียน" at bounding box center [804, 173] width 285 height 19
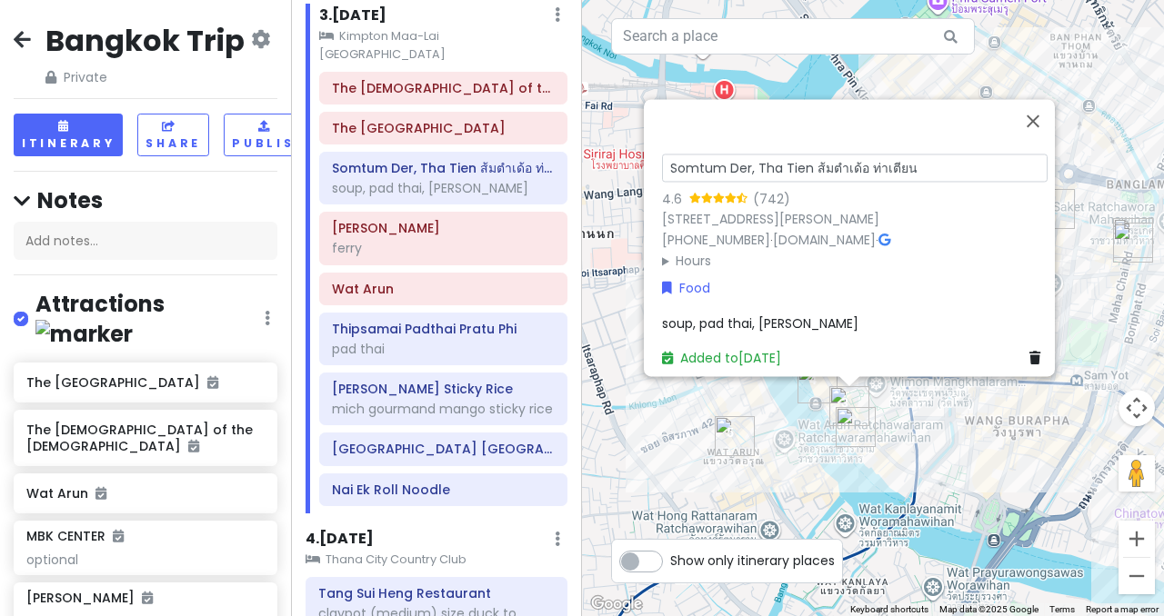
drag, startPoint x: 799, startPoint y: 119, endPoint x: 654, endPoint y: 118, distance: 145.5
click at [662, 154] on input "Somtum Der, Tha Tien ส้มตำเด้อ ท่าเตียน" at bounding box center [854, 168] width 385 height 28
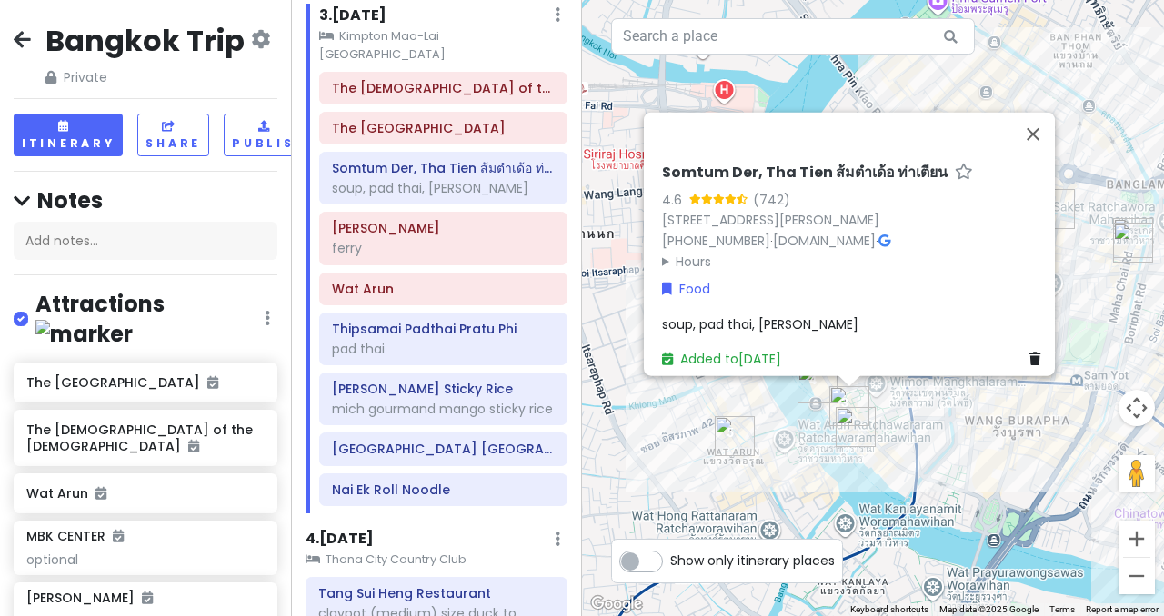
click at [680, 254] on summary "Hours" at bounding box center [854, 261] width 385 height 20
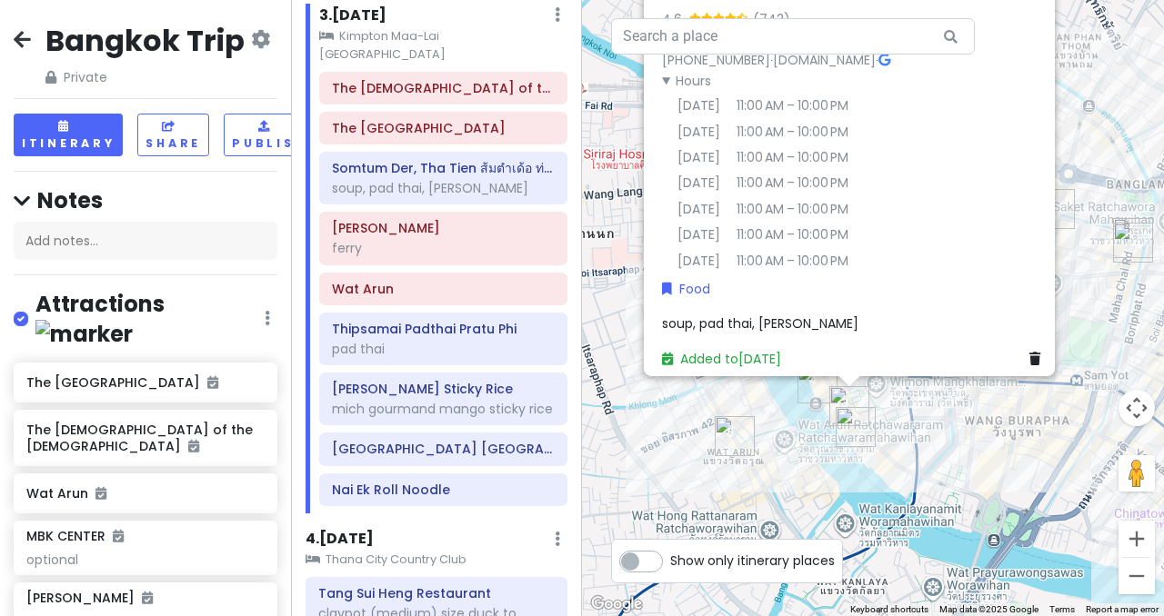
click at [719, 333] on span "soup, pad thai, [PERSON_NAME]" at bounding box center [760, 324] width 196 height 18
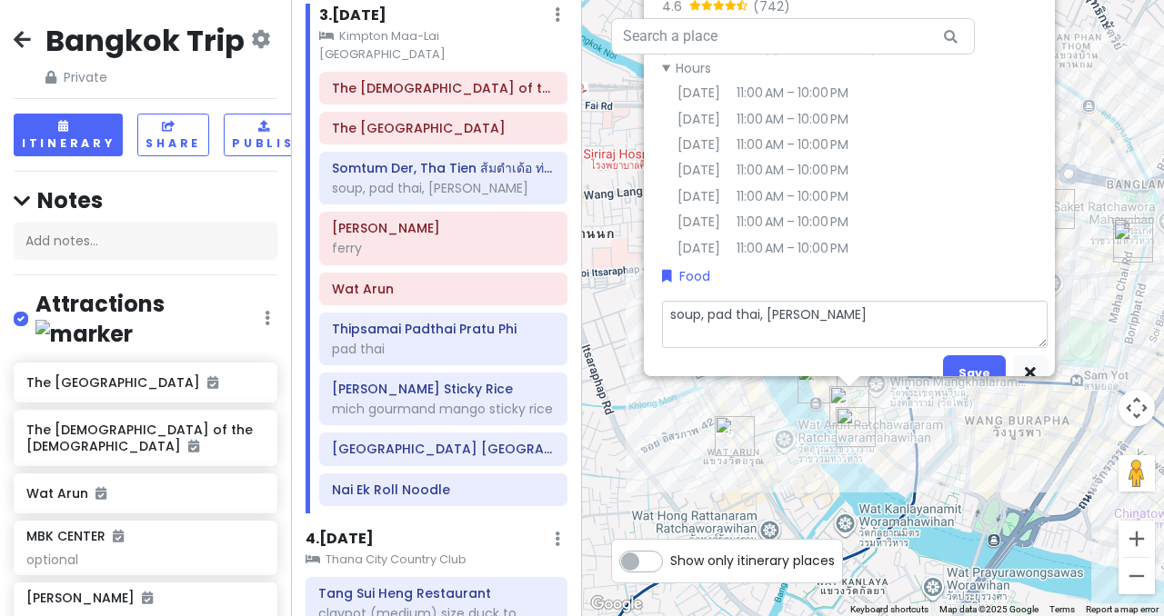
click at [736, 348] on textarea "soup, pad thai, [PERSON_NAME]" at bounding box center [854, 324] width 385 height 47
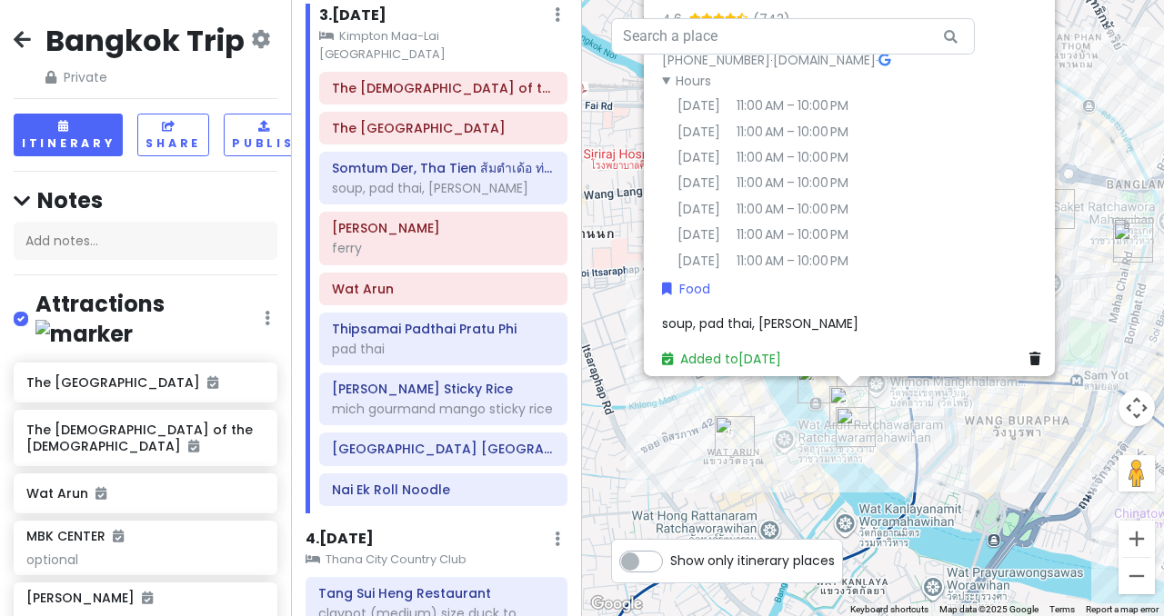
scroll to position [38, 0]
click at [445, 220] on h6 "[PERSON_NAME]" at bounding box center [443, 228] width 223 height 16
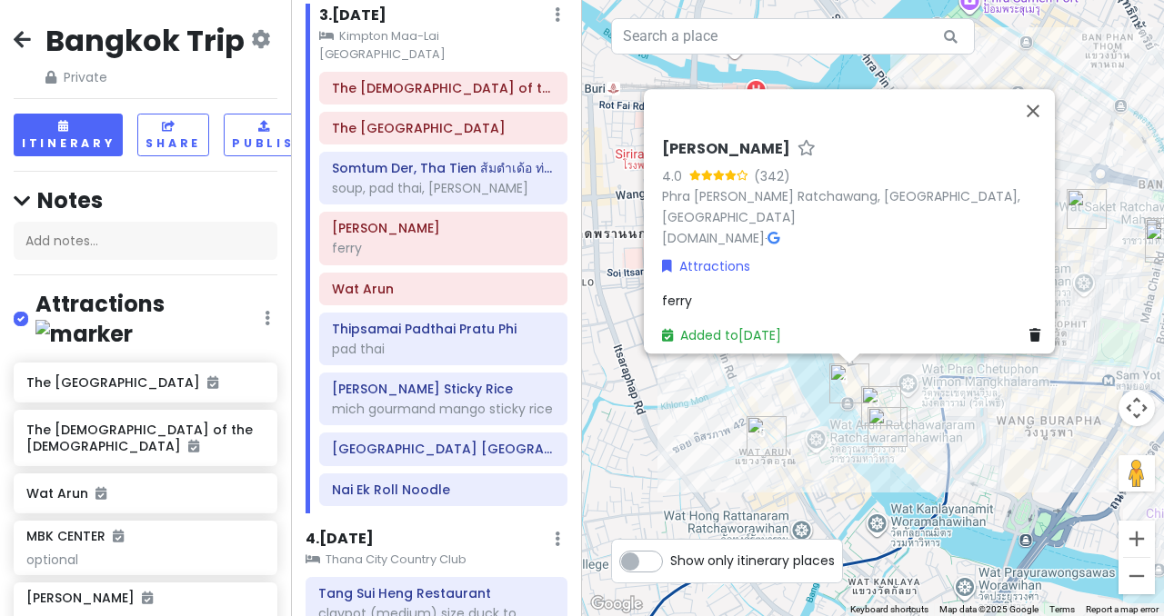
click at [680, 140] on h6 "[PERSON_NAME]" at bounding box center [726, 149] width 128 height 19
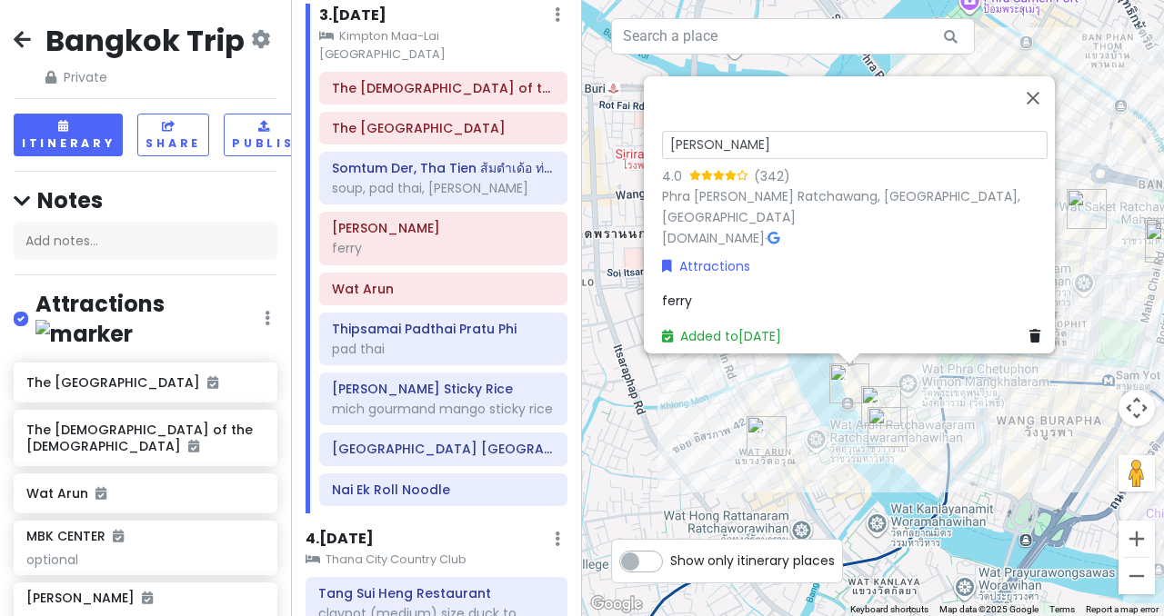
click at [680, 139] on input "[PERSON_NAME]" at bounding box center [854, 145] width 385 height 28
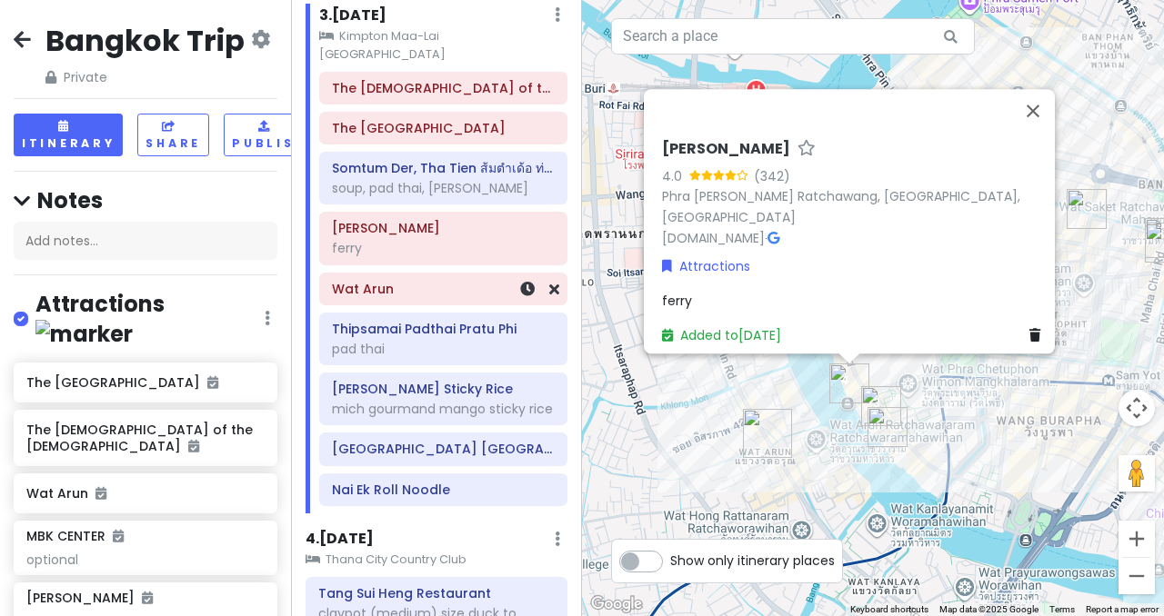
click at [461, 286] on div "Wat Arun" at bounding box center [443, 289] width 248 height 33
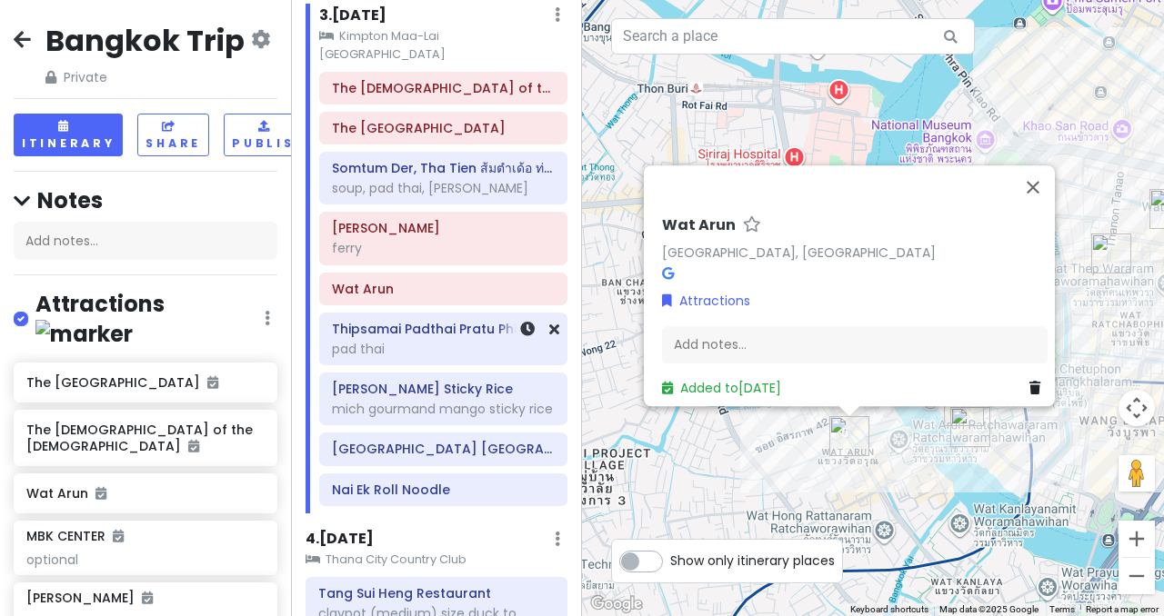
click at [425, 341] on div "pad thai" at bounding box center [443, 349] width 223 height 16
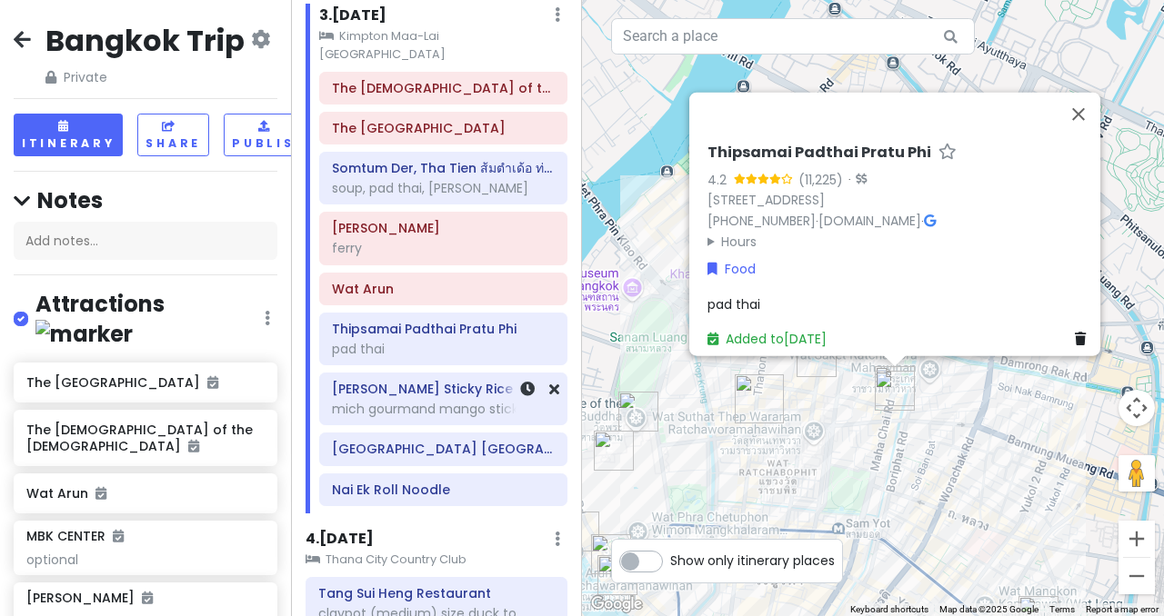
click at [410, 401] on div "mich gourmand mango sticky rice" at bounding box center [443, 409] width 223 height 16
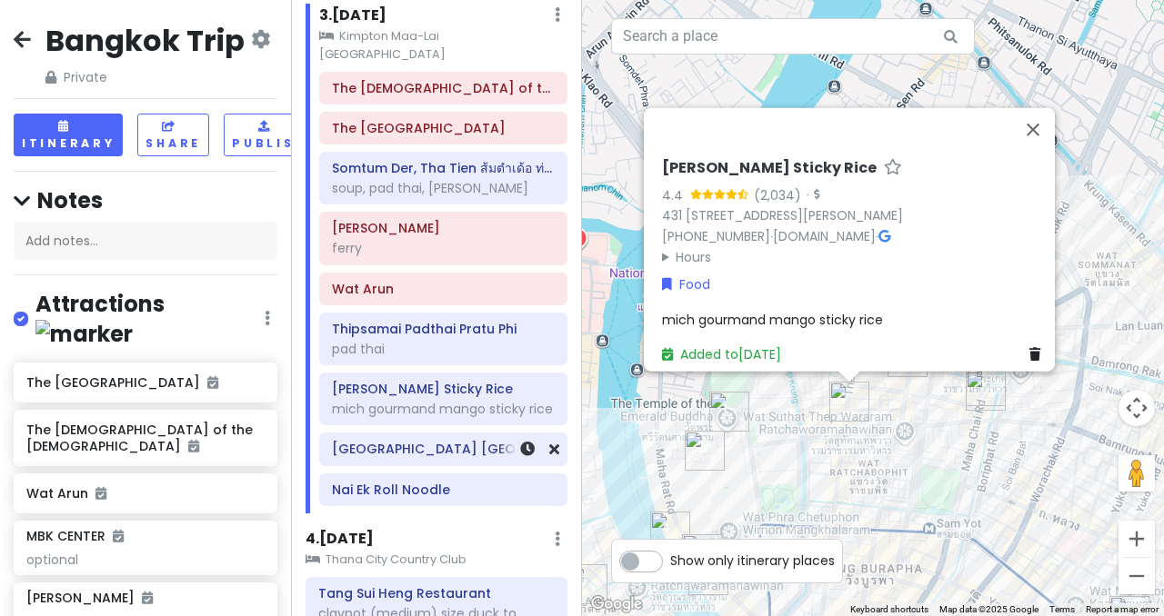
click at [405, 441] on h6 "[GEOGRAPHIC_DATA] [GEOGRAPHIC_DATA]" at bounding box center [443, 449] width 223 height 16
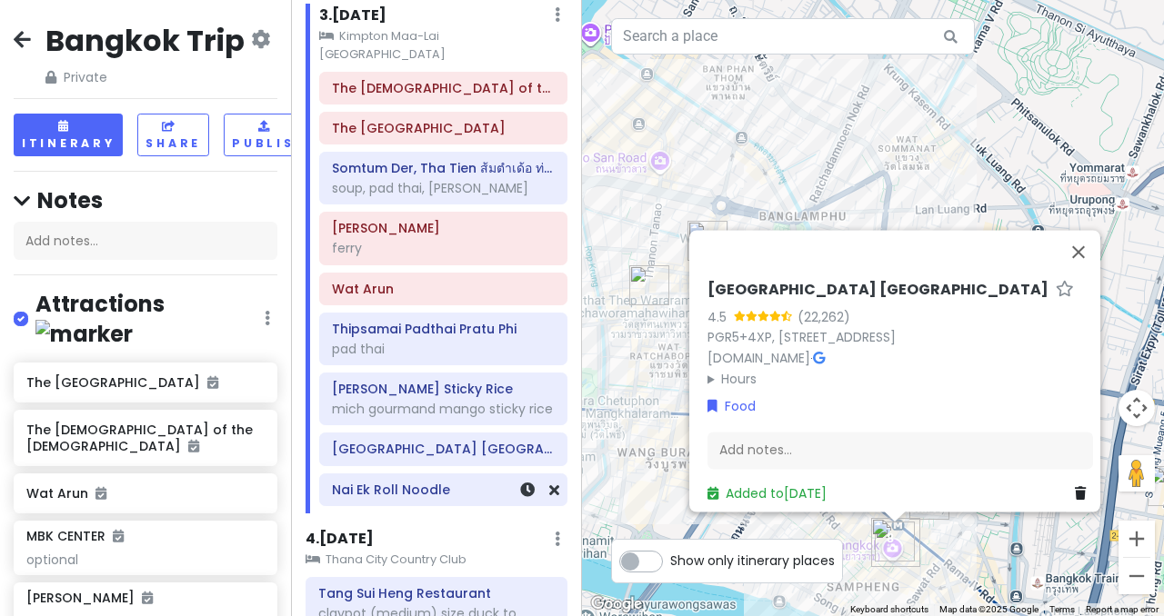
click at [395, 482] on h6 "Nai Ek Roll Noodle" at bounding box center [443, 490] width 223 height 16
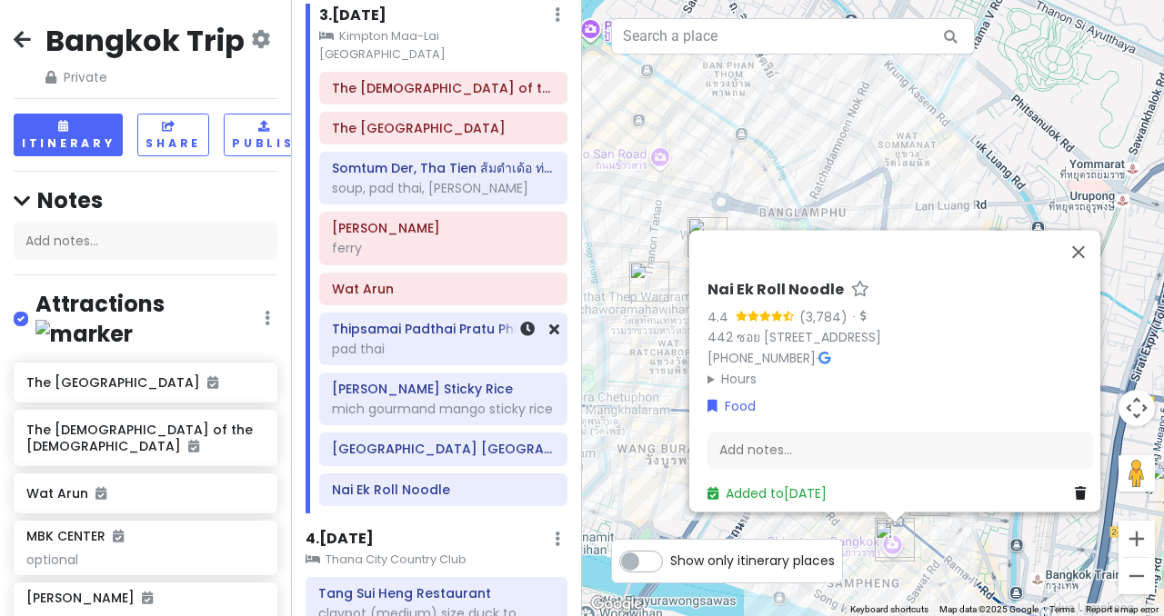
click at [412, 321] on h6 "Thipsamai Padthai Pratu Phi" at bounding box center [443, 329] width 223 height 16
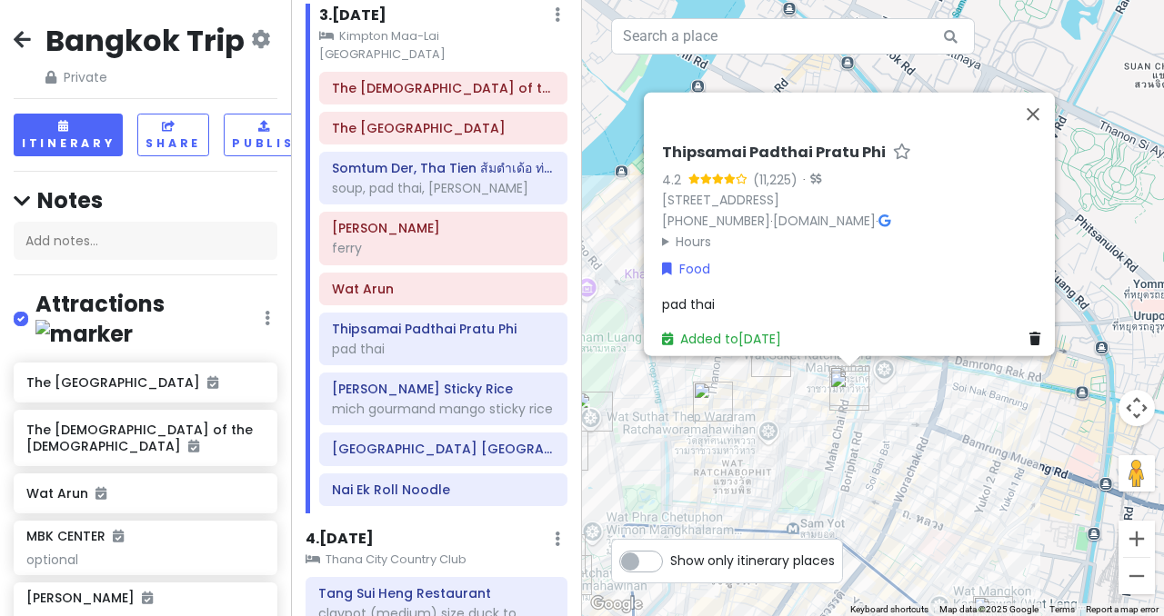
click at [772, 144] on h6 "Thipsamai Padthai Pratu Phi" at bounding box center [774, 153] width 224 height 19
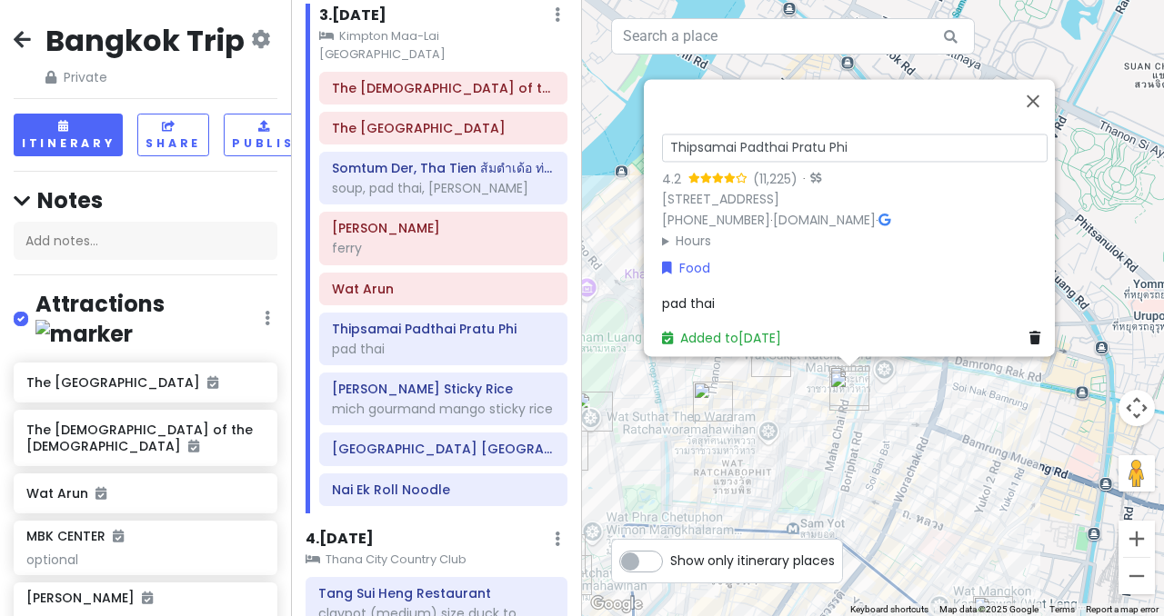
drag, startPoint x: 855, startPoint y: 119, endPoint x: 616, endPoint y: 119, distance: 238.2
click at [616, 119] on div "Thipsamai Padthai Pratu Phi 4.2 (11,225) · [STREET_ADDRESS] [PHONE_NUMBER] · [D…" at bounding box center [873, 308] width 582 height 616
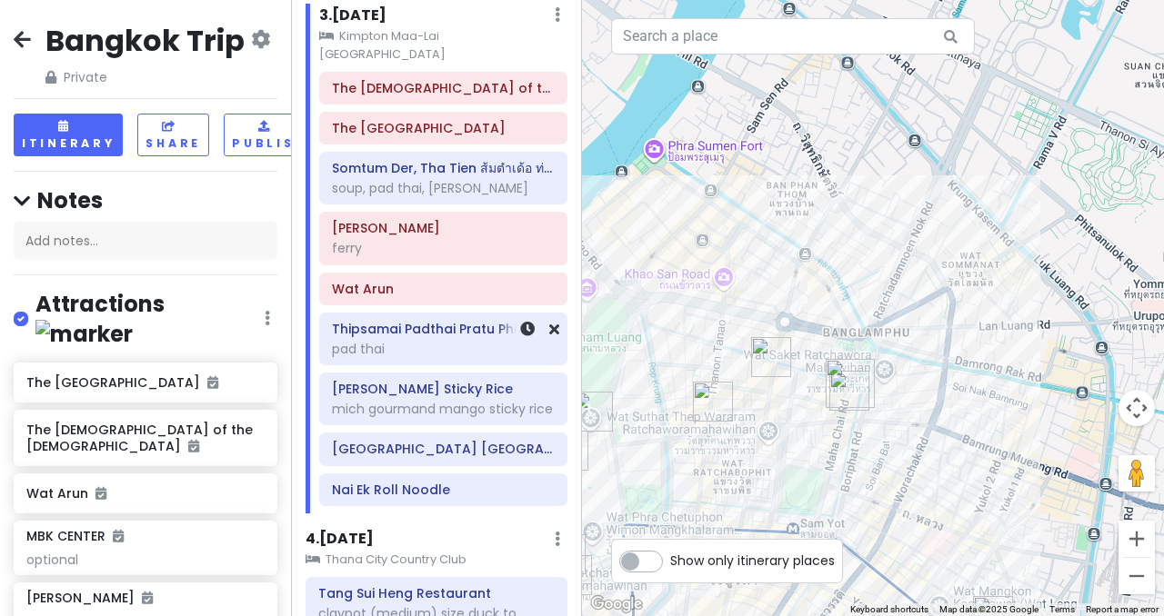
click at [430, 341] on div "pad thai" at bounding box center [443, 349] width 223 height 16
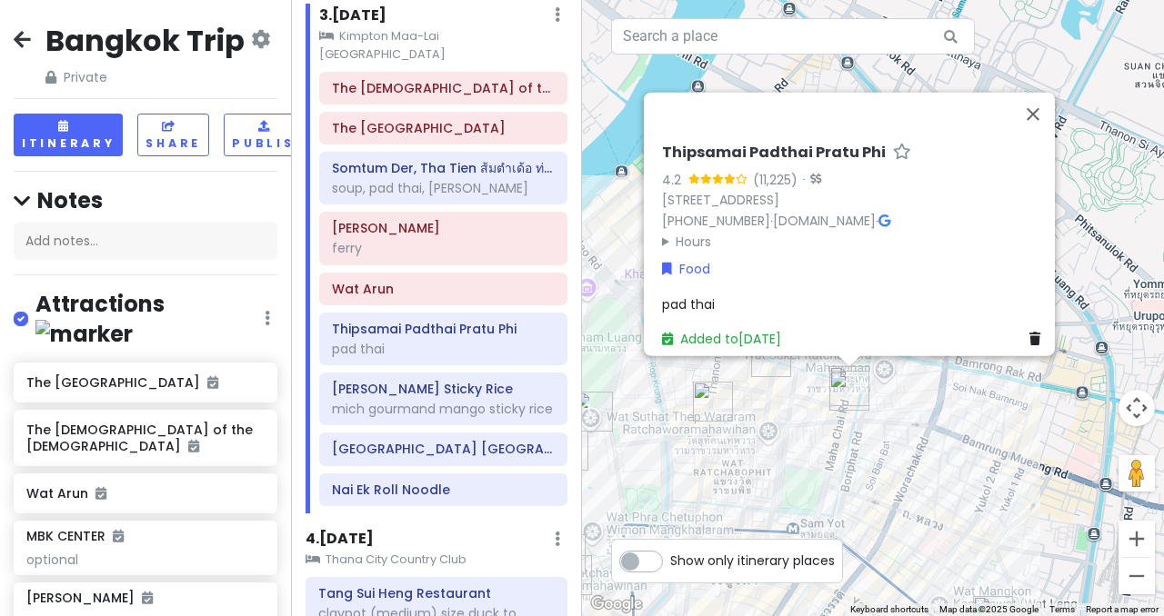
click at [767, 144] on h6 "Thipsamai Padthai Pratu Phi" at bounding box center [774, 153] width 224 height 19
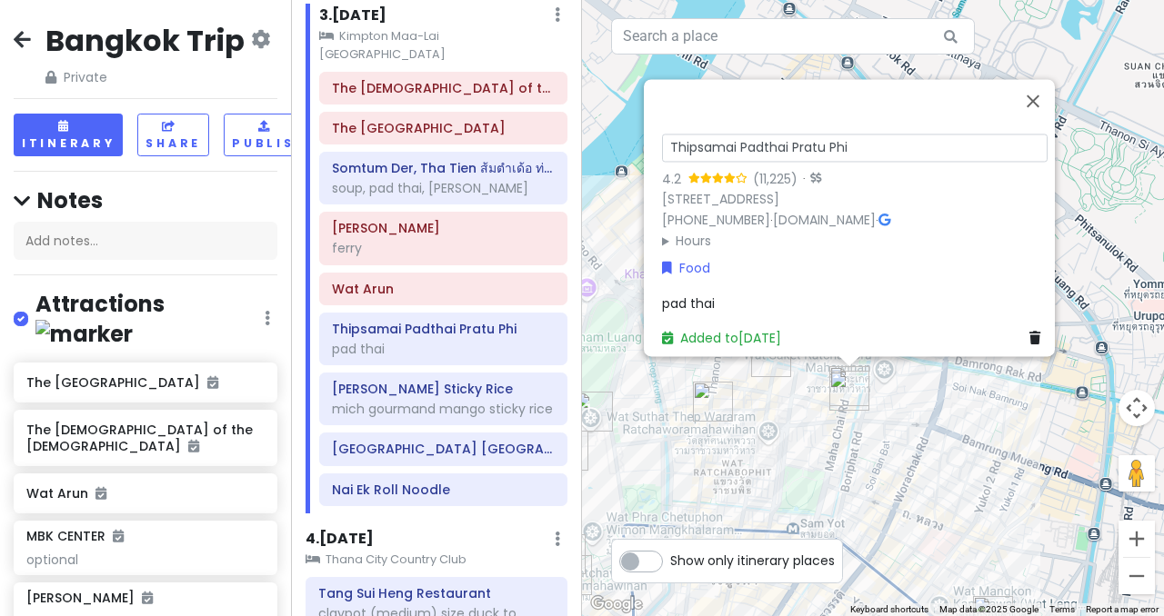
click at [783, 134] on input "Thipsamai Padthai Pratu Phi" at bounding box center [854, 148] width 385 height 28
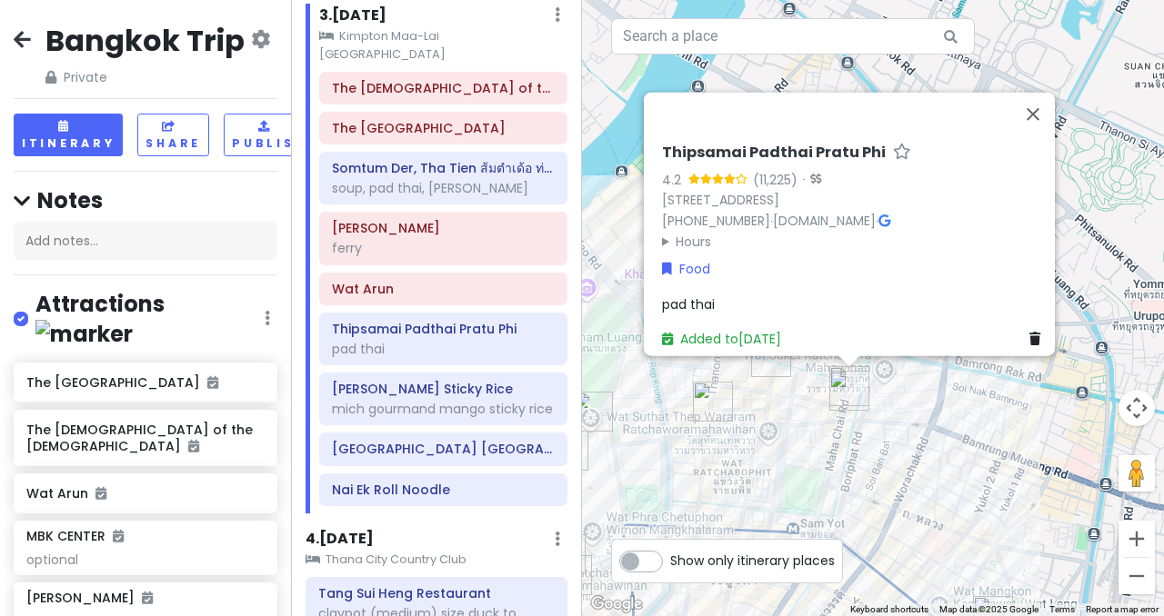
click at [662, 233] on summary "Hours" at bounding box center [854, 241] width 385 height 20
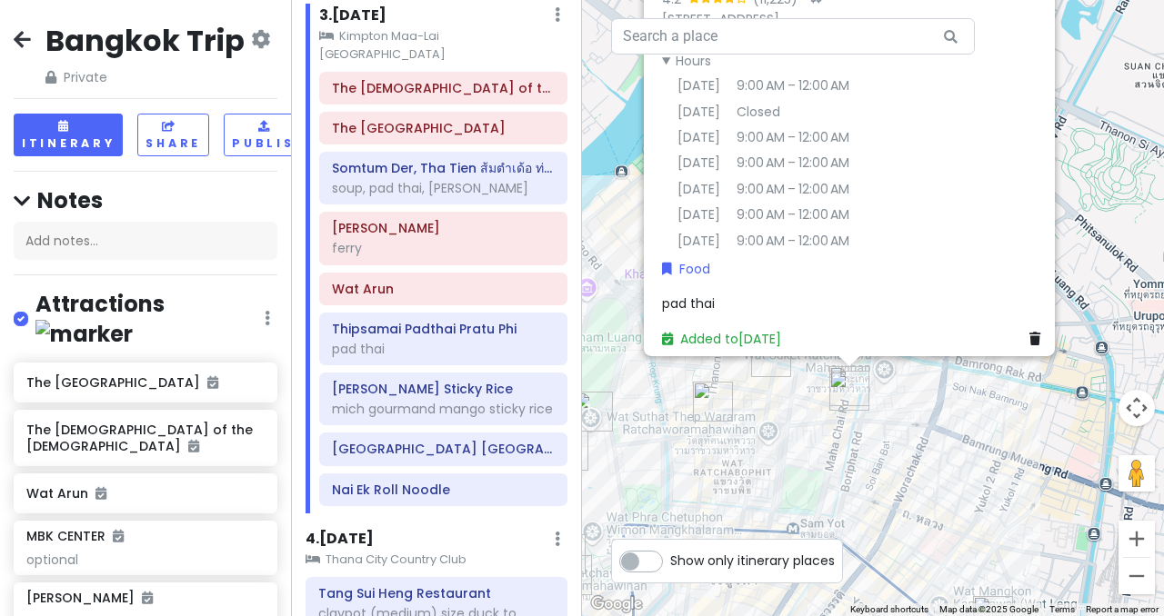
scroll to position [18, 0]
click at [405, 401] on div "mich gourmand mango sticky rice" at bounding box center [443, 409] width 223 height 16
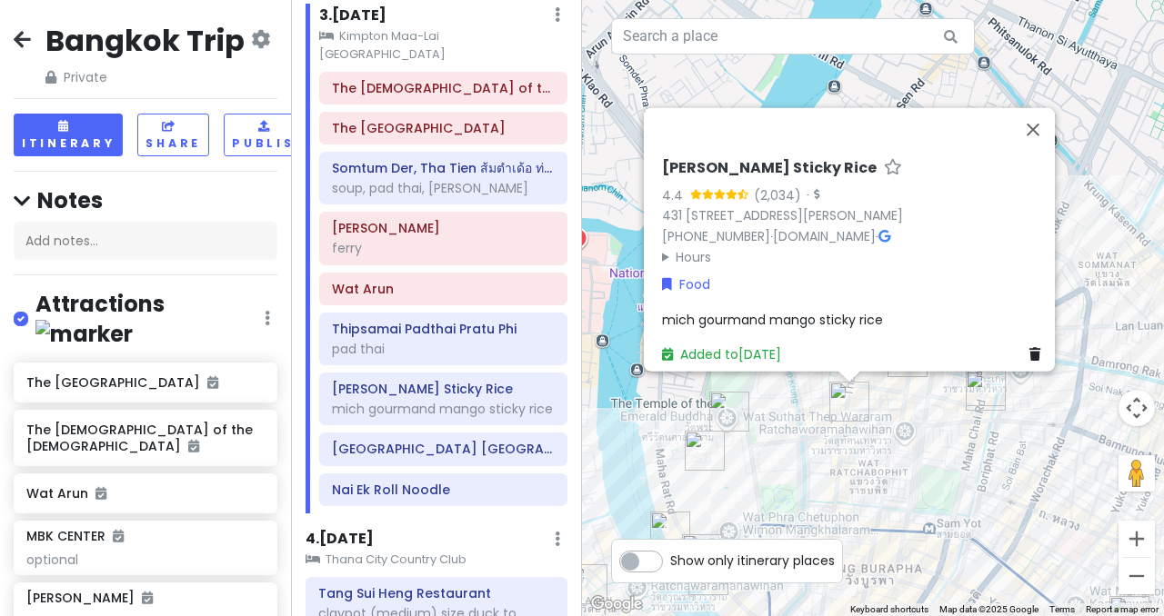
click at [730, 159] on h6 "[PERSON_NAME] Sticky Rice" at bounding box center [769, 168] width 215 height 19
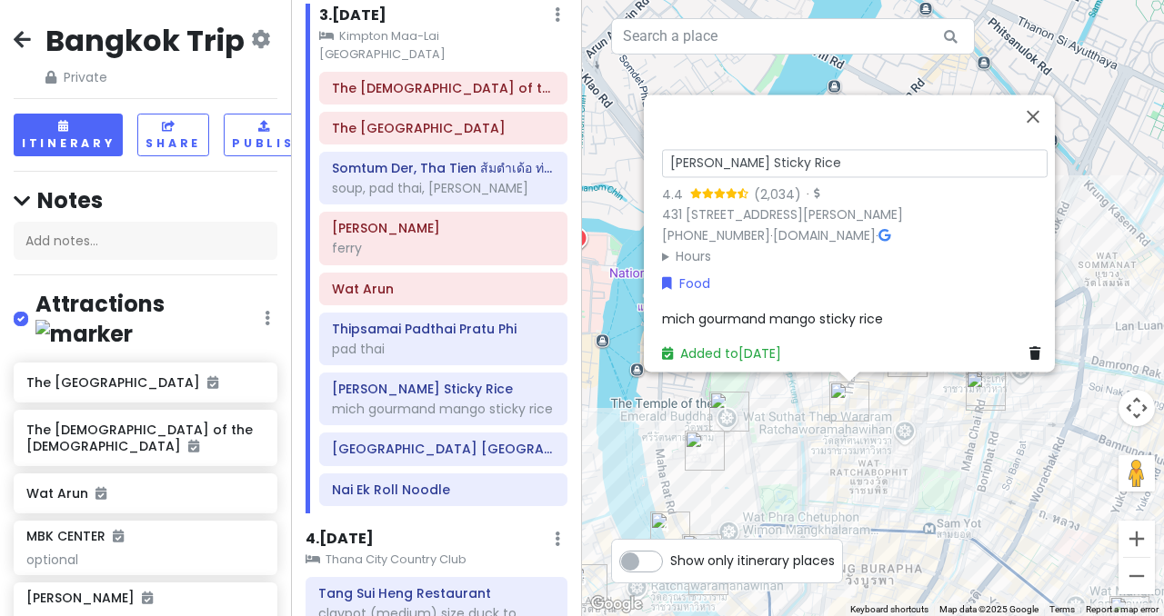
click at [730, 149] on input "[PERSON_NAME] Sticky Rice" at bounding box center [854, 163] width 385 height 28
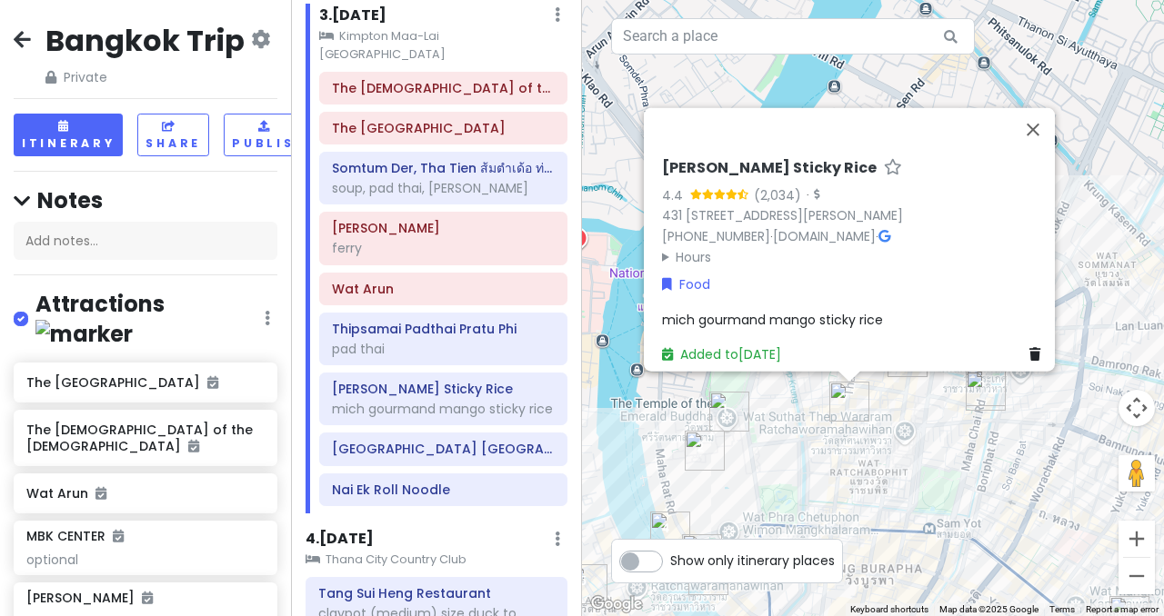
click at [669, 253] on summary "Hours" at bounding box center [854, 256] width 385 height 20
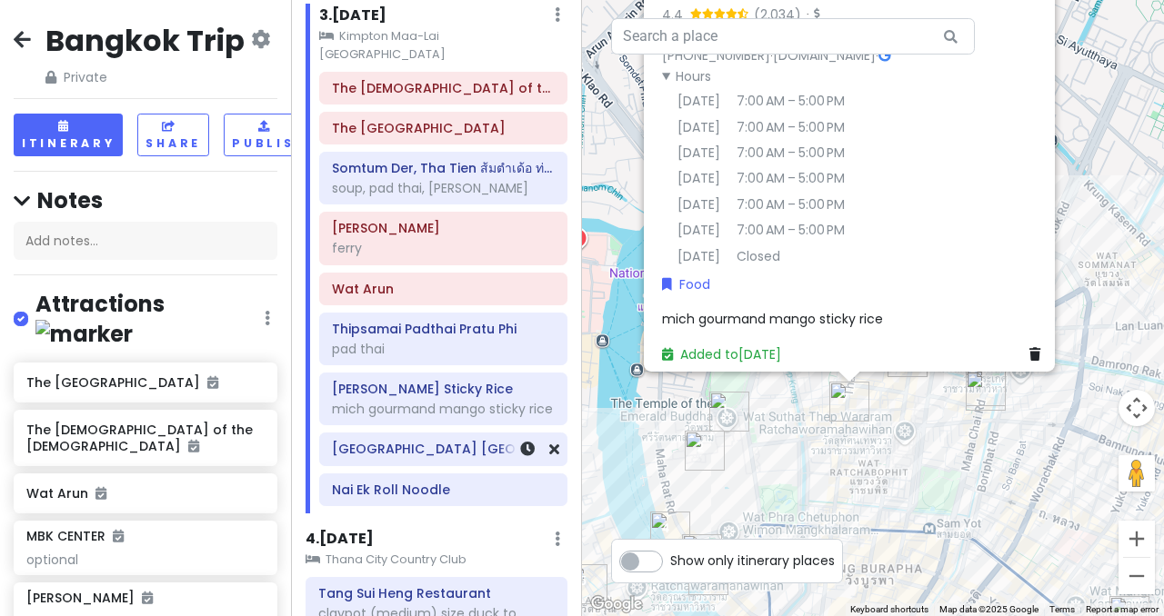
click at [386, 441] on h6 "[GEOGRAPHIC_DATA] [GEOGRAPHIC_DATA]" at bounding box center [443, 449] width 223 height 16
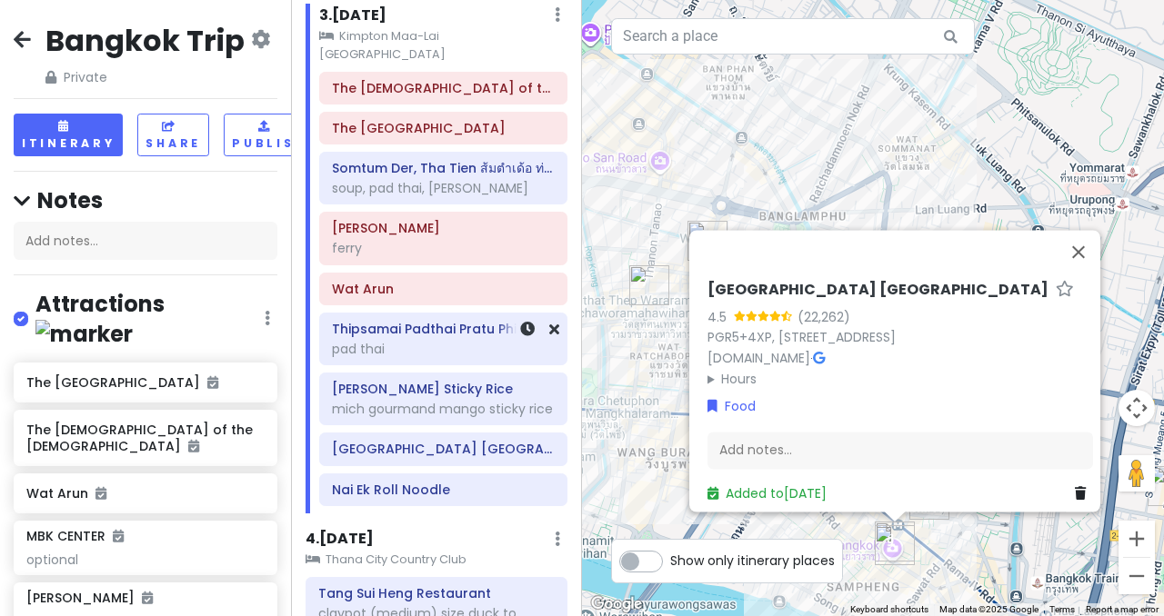
click at [421, 321] on div "Thipsamai Padthai Pratu Phi pad thai" at bounding box center [443, 338] width 223 height 45
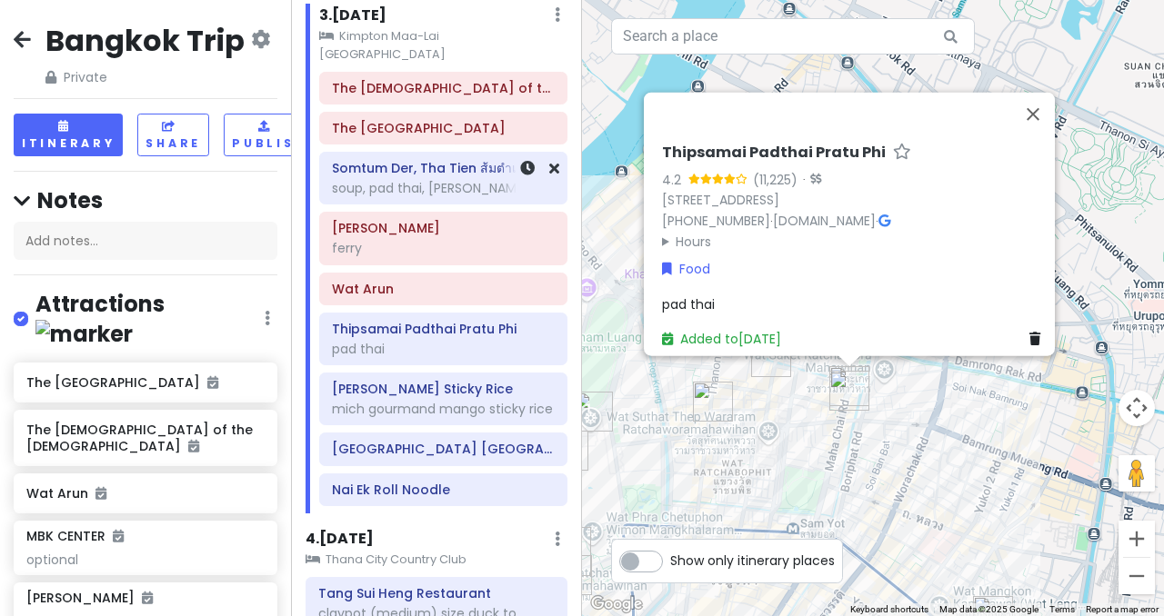
click at [433, 180] on div "soup, pad thai, [PERSON_NAME]" at bounding box center [443, 188] width 223 height 16
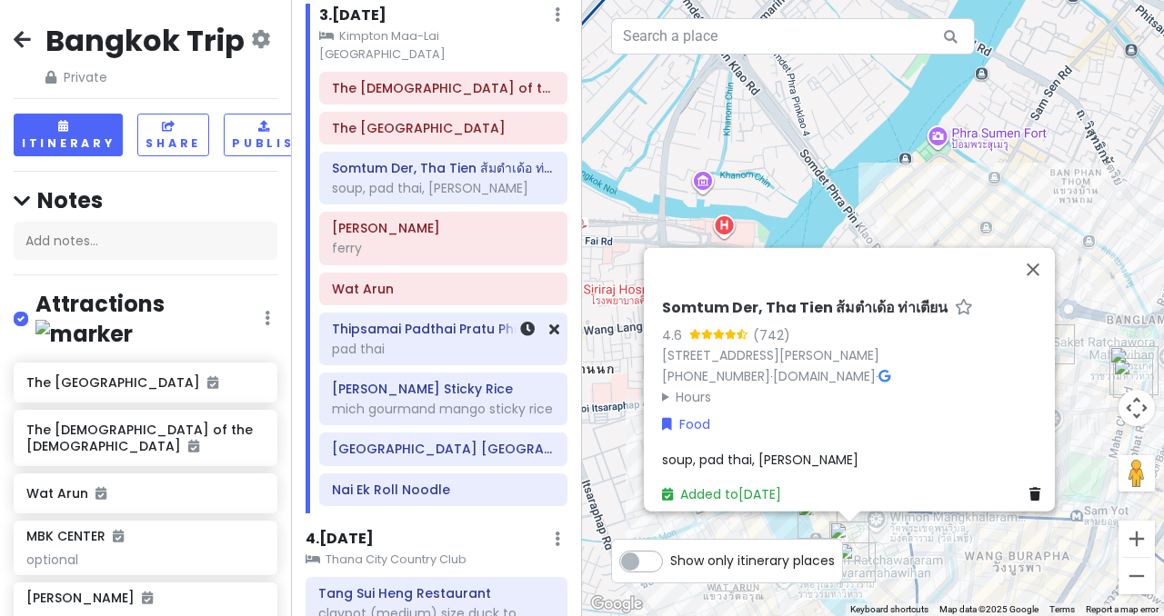
click at [378, 341] on div "pad thai" at bounding box center [443, 349] width 223 height 16
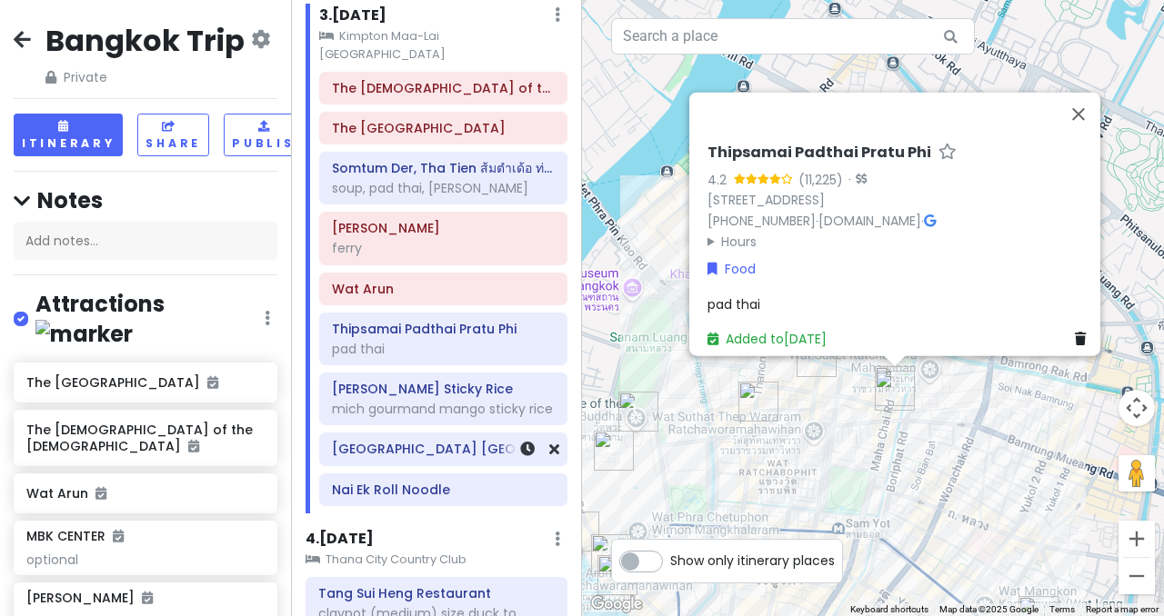
click at [402, 441] on h6 "[GEOGRAPHIC_DATA] [GEOGRAPHIC_DATA]" at bounding box center [443, 449] width 223 height 16
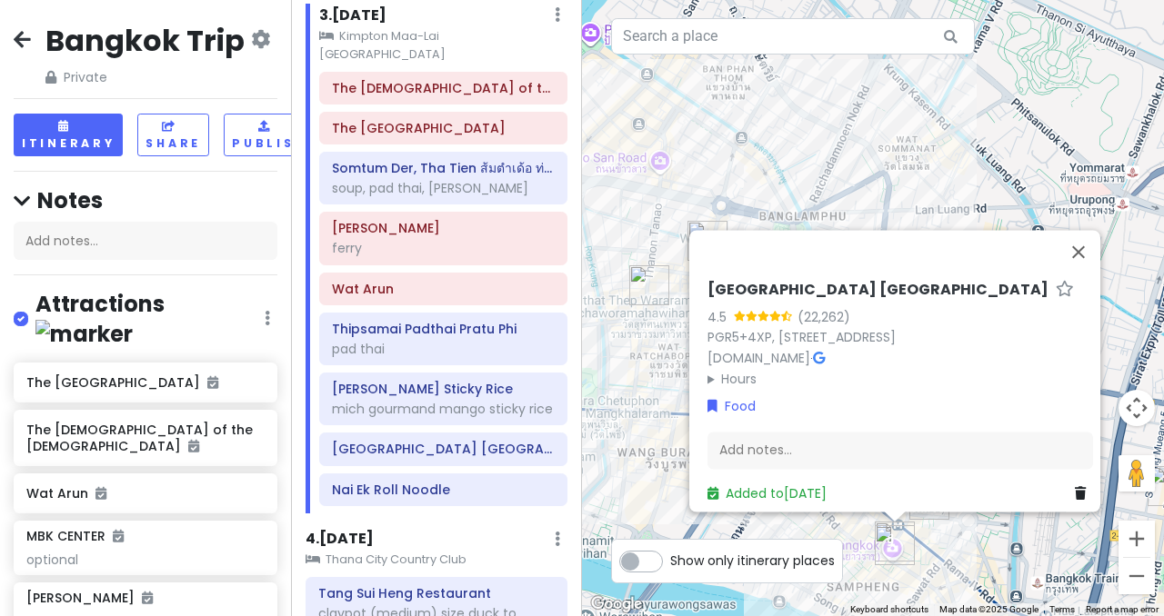
click at [720, 369] on summary "Hours" at bounding box center [899, 379] width 385 height 20
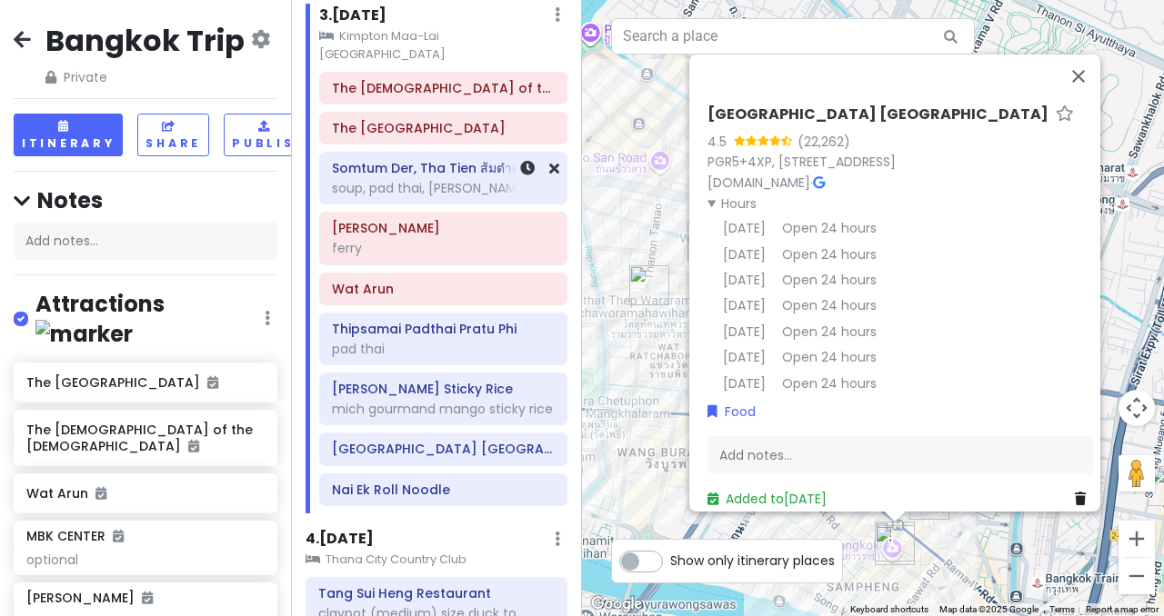
click at [450, 180] on div "soup, pad thai, [PERSON_NAME]" at bounding box center [443, 188] width 223 height 16
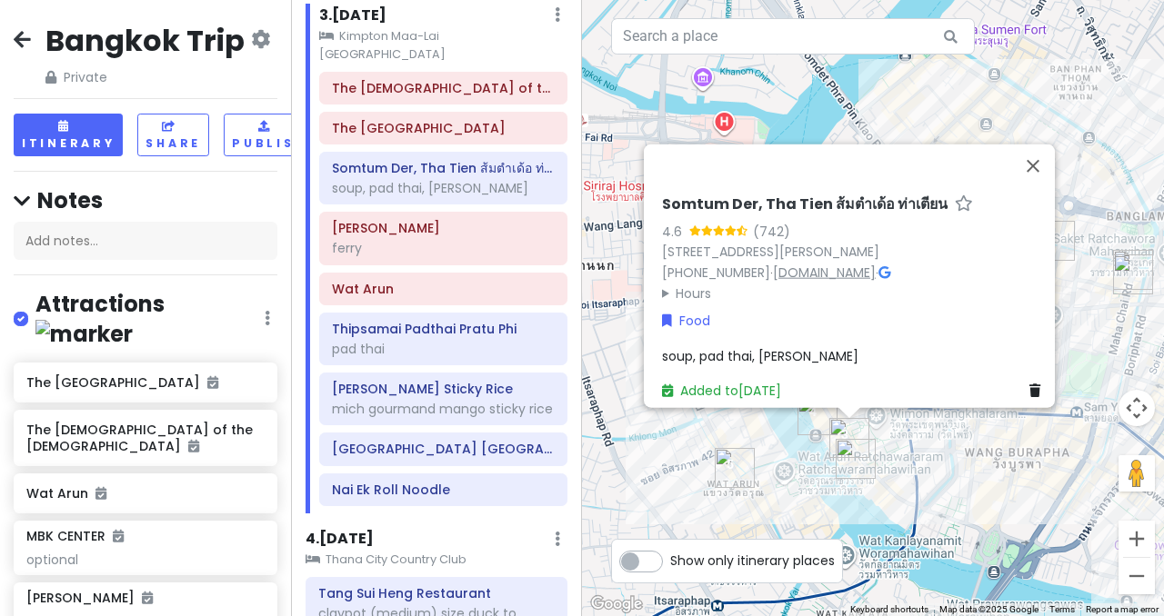
click at [834, 264] on link "[DOMAIN_NAME]" at bounding box center [824, 273] width 103 height 18
click at [446, 341] on div "pad thai" at bounding box center [443, 349] width 223 height 16
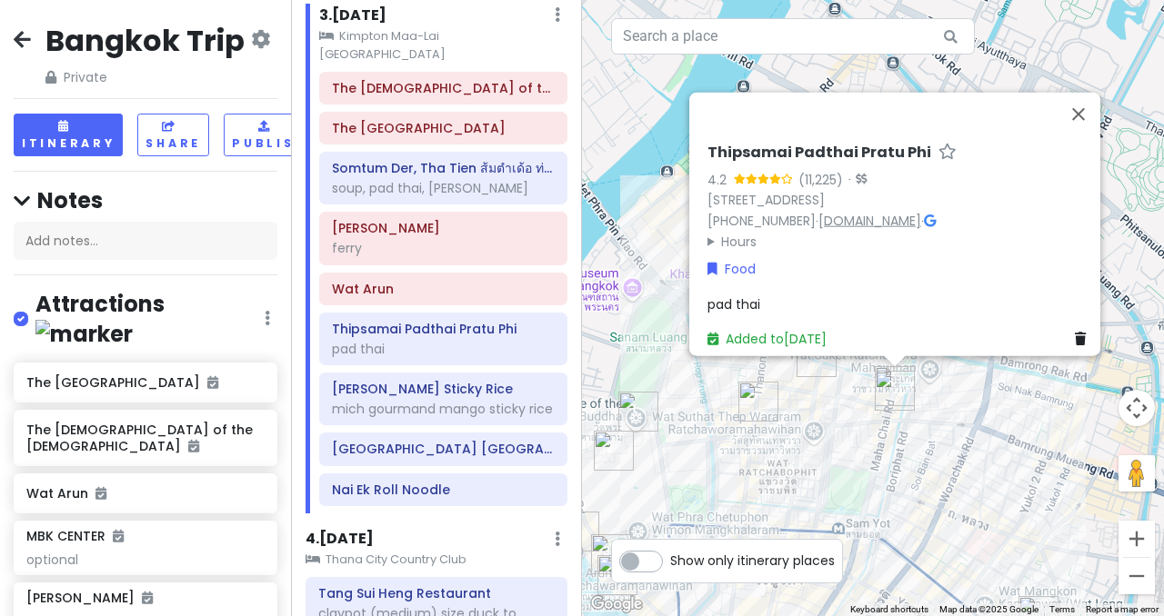
click at [865, 212] on link "[DOMAIN_NAME]" at bounding box center [869, 221] width 103 height 18
click at [736, 295] on span "pad thai" at bounding box center [733, 304] width 53 height 18
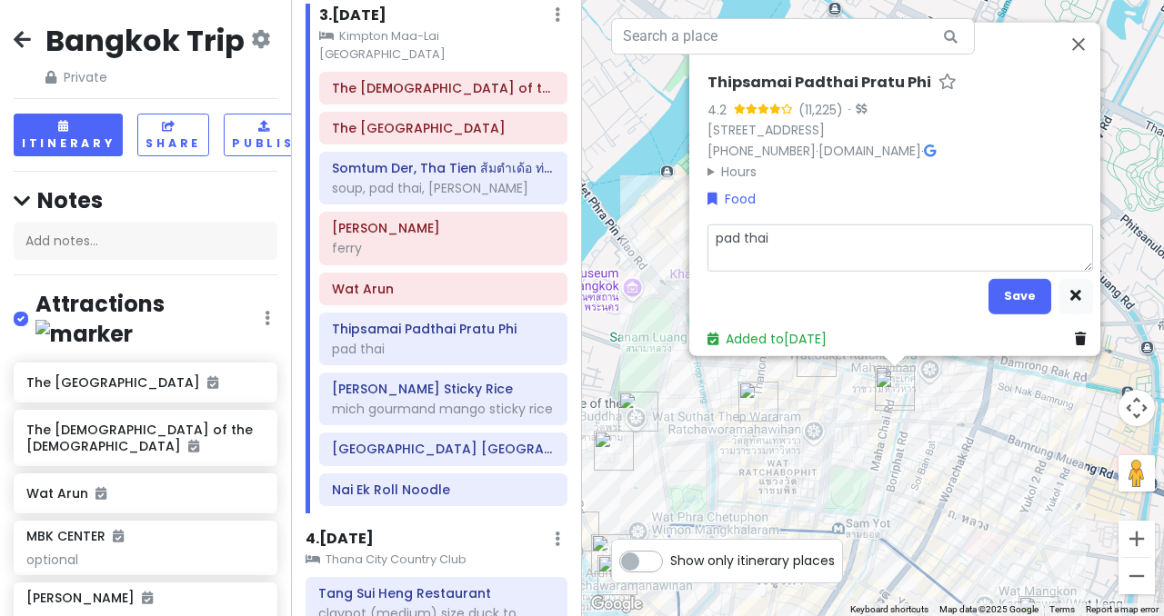
type textarea "x"
type textarea "opad thai"
type textarea "x"
type textarea "oipad thai"
type textarea "x"
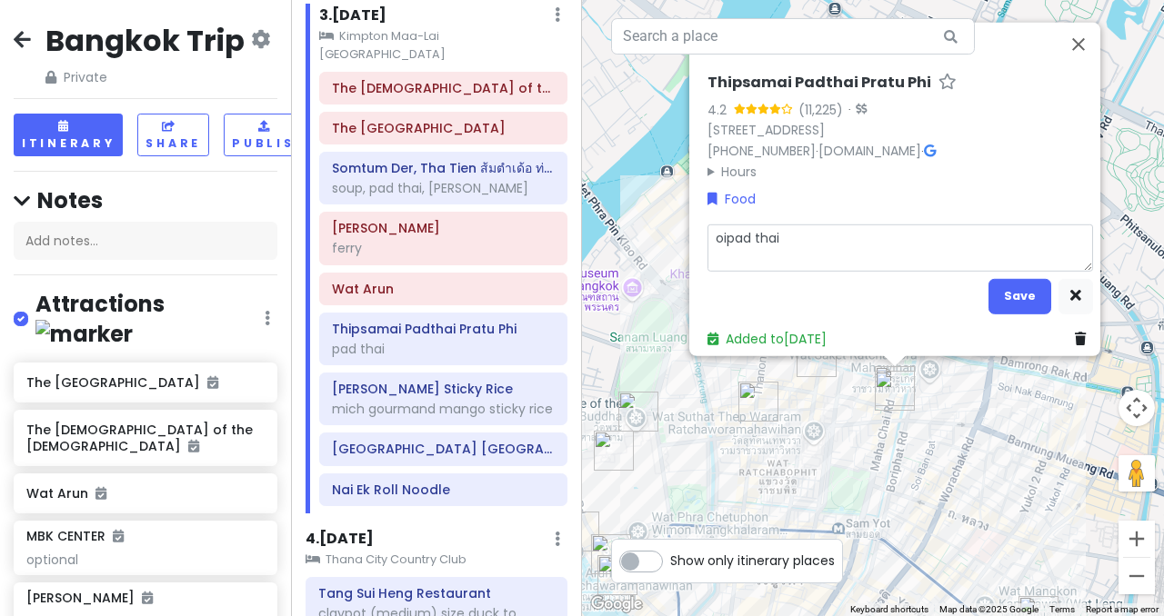
type textarea "opad thai"
type textarea "x"
type textarea "orpad thai"
type textarea "x"
type textarea "oripad thai"
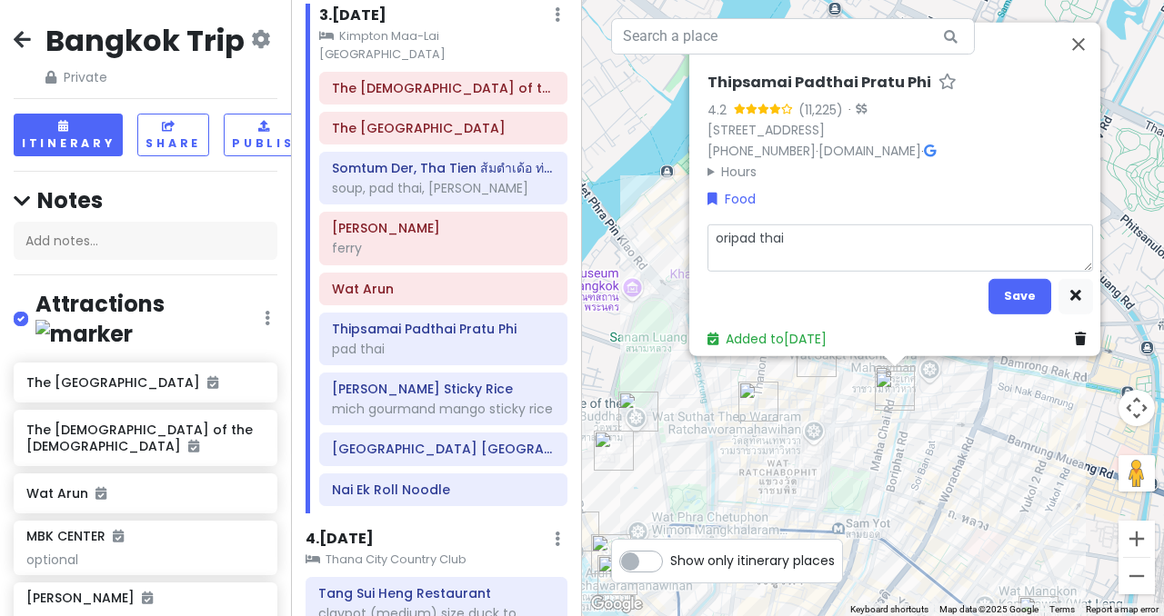
type textarea "x"
type textarea "origpad thai"
type textarea "x"
type textarea "origipad thai"
type textarea "x"
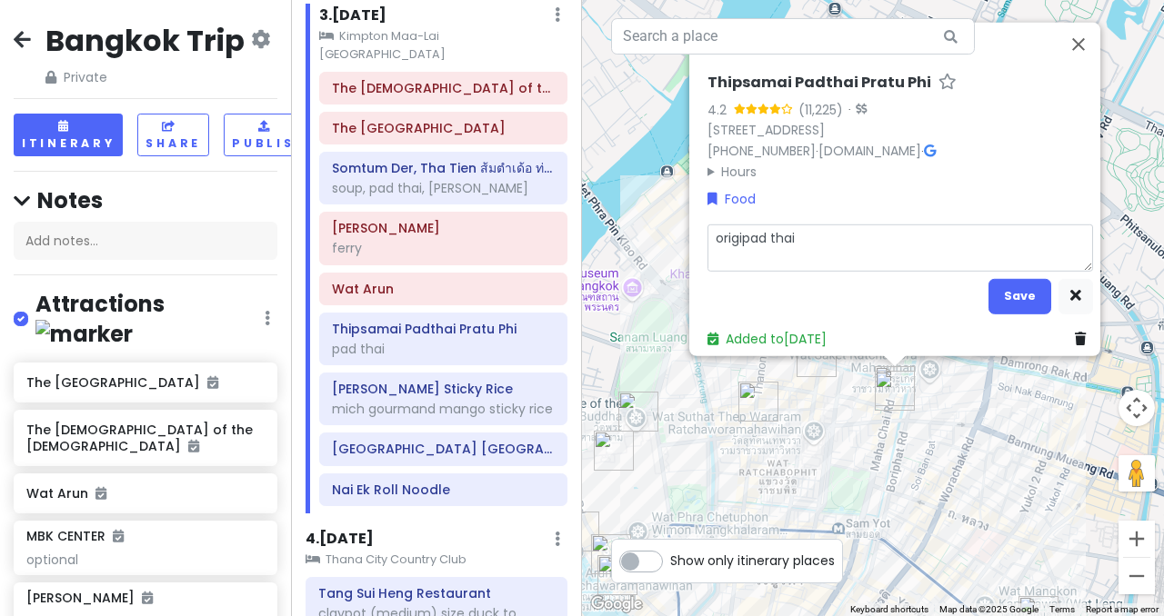
type textarea "originpad [DEMOGRAPHIC_DATA]"
type textarea "x"
type textarea "origin pad thai"
type textarea "x"
type textarea "origin opad thai"
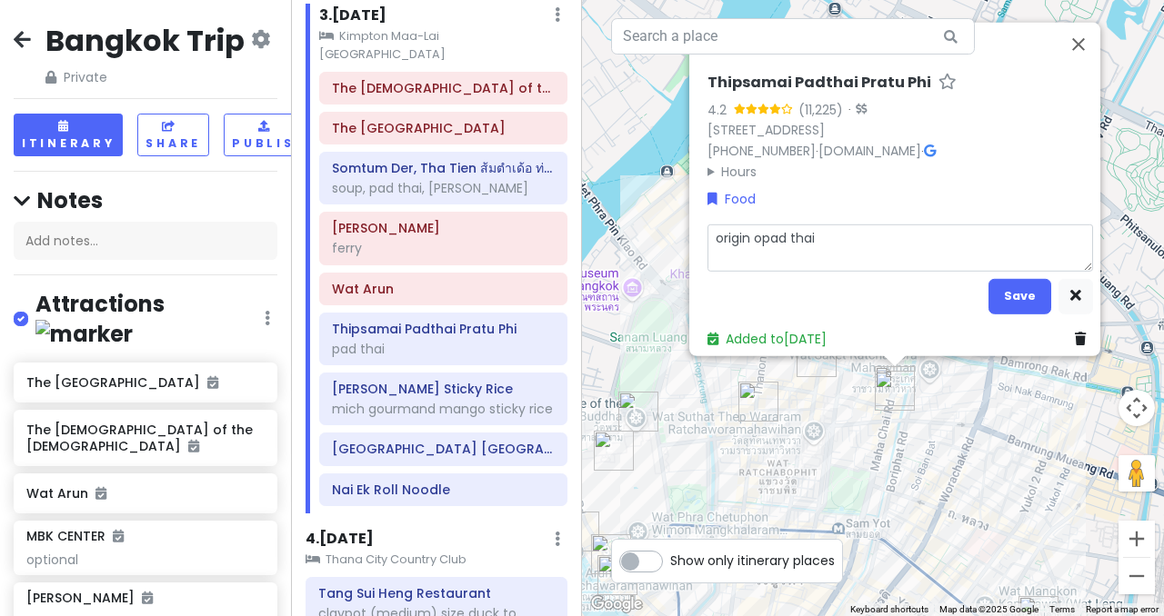
type textarea "x"
type textarea "origin ofpad [DEMOGRAPHIC_DATA]"
type textarea "x"
type textarea "origin of pad thai"
click at [1015, 283] on button "Save" at bounding box center [1019, 295] width 63 height 35
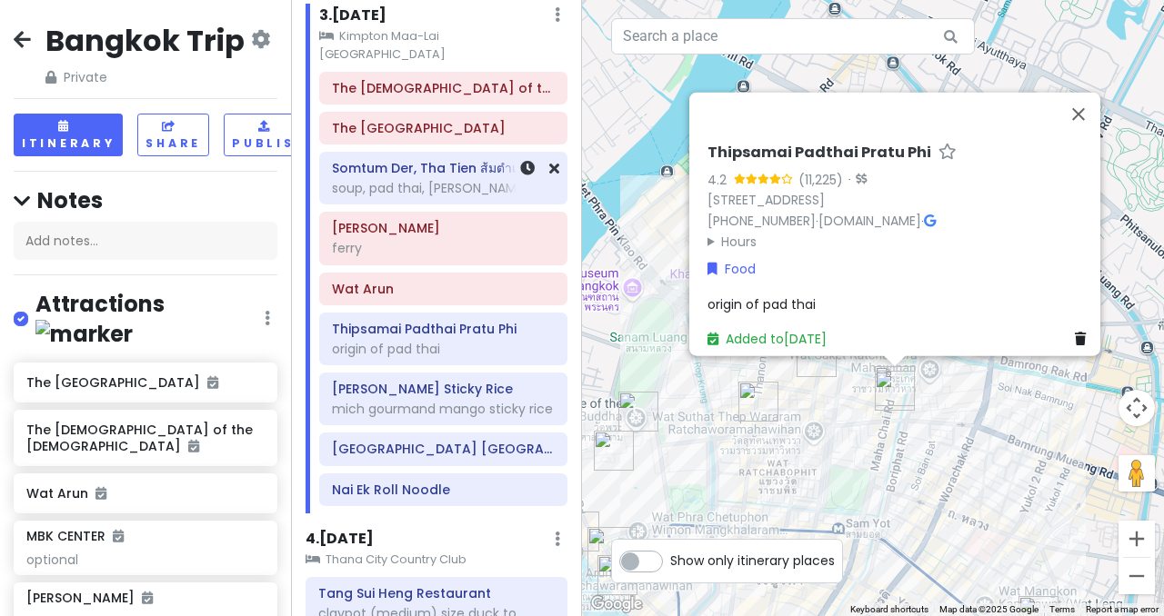
click at [475, 180] on div "soup, pad thai, [PERSON_NAME]" at bounding box center [443, 188] width 223 height 16
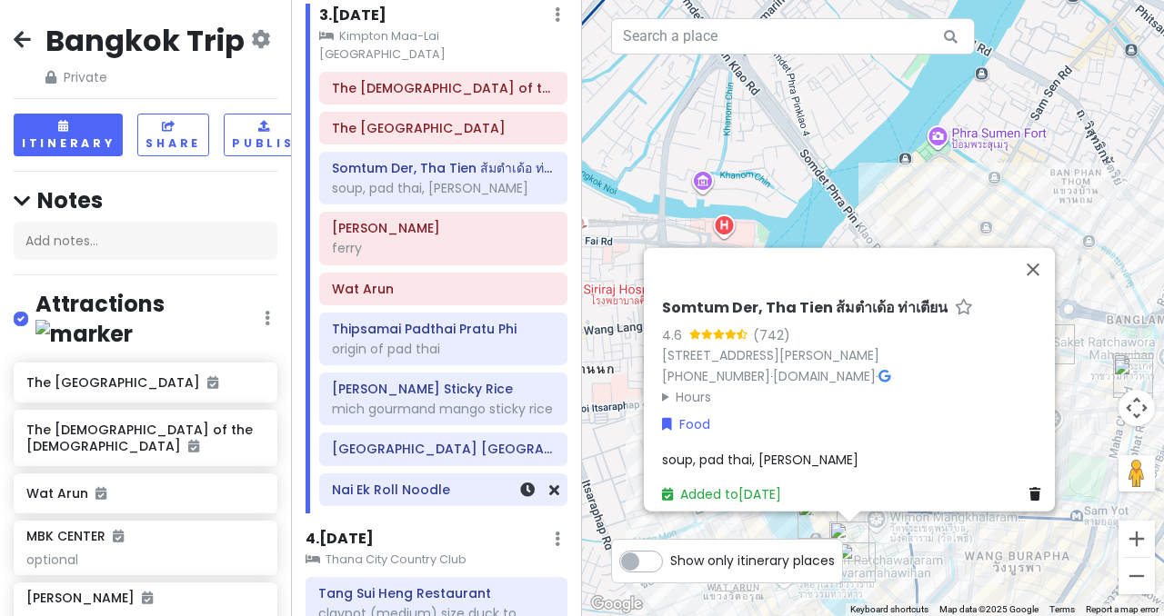
click at [395, 482] on h6 "Nai Ek Roll Noodle" at bounding box center [443, 490] width 223 height 16
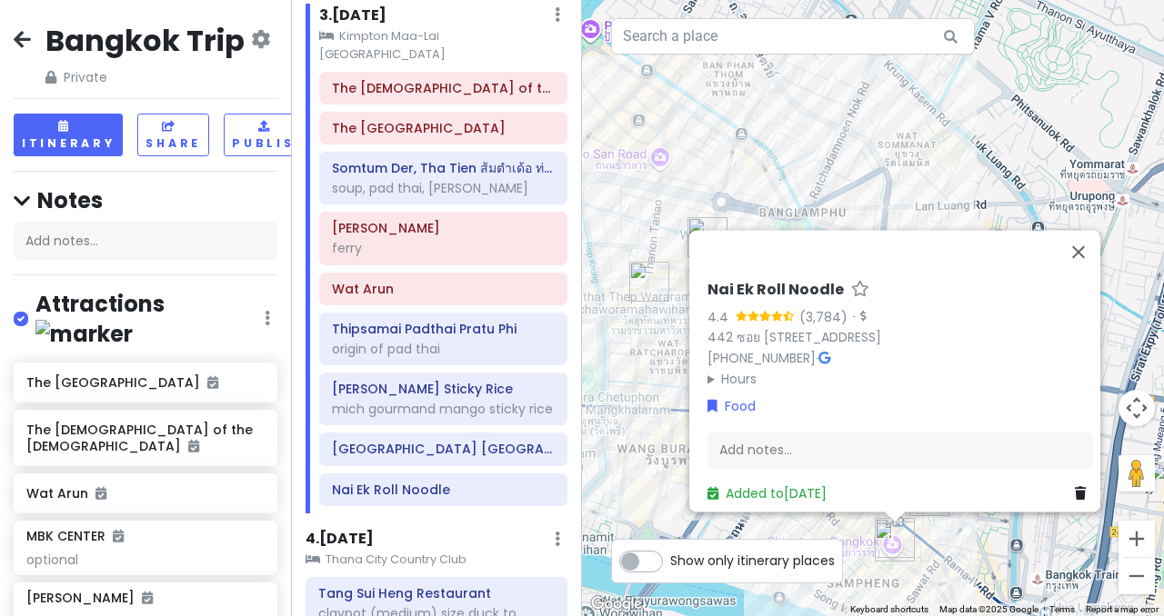
click at [796, 281] on h6 "Nai Ek Roll Noodle" at bounding box center [775, 290] width 136 height 19
click at [791, 272] on input "Nai Ek Roll Noodle" at bounding box center [899, 286] width 385 height 28
click at [707, 369] on summary "Hours" at bounding box center [899, 379] width 385 height 20
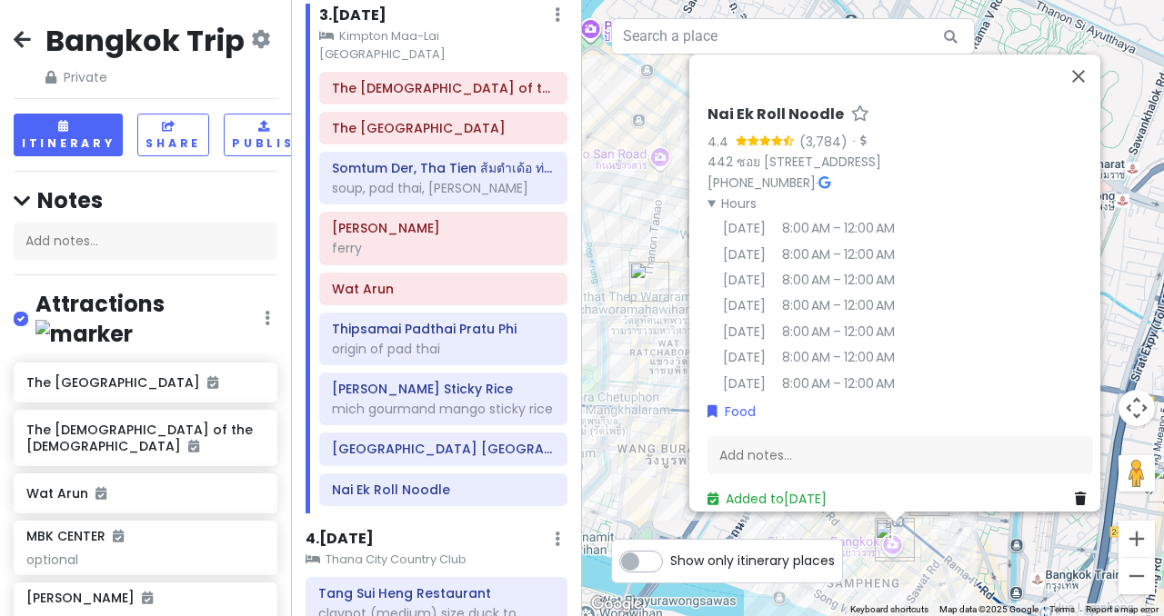
scroll to position [52, 0]
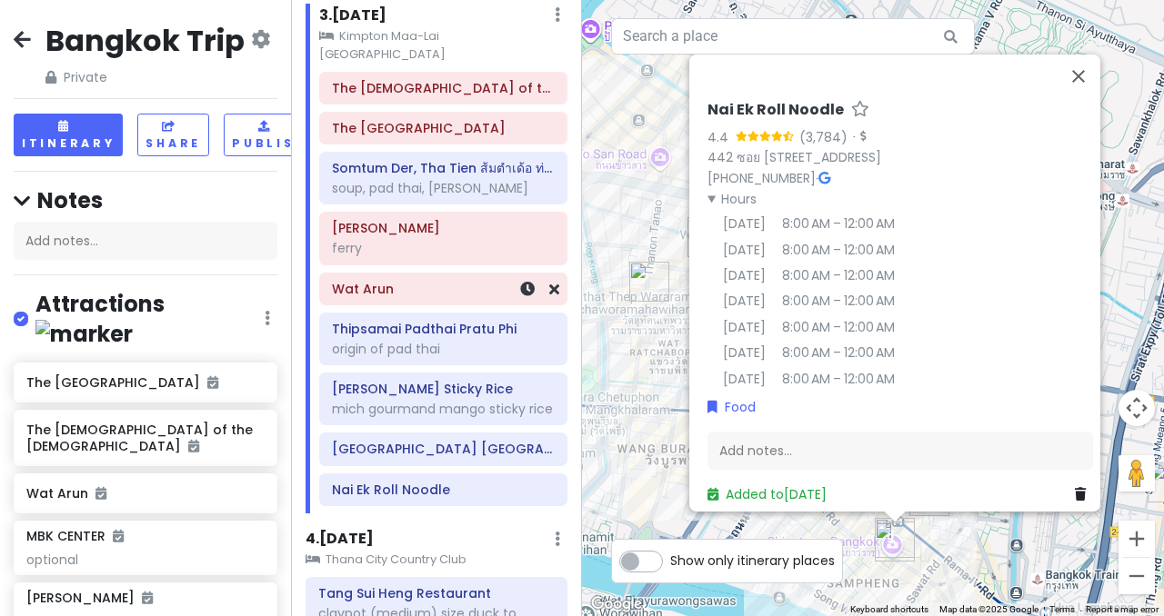
click at [418, 281] on h6 "Wat Arun" at bounding box center [443, 289] width 223 height 16
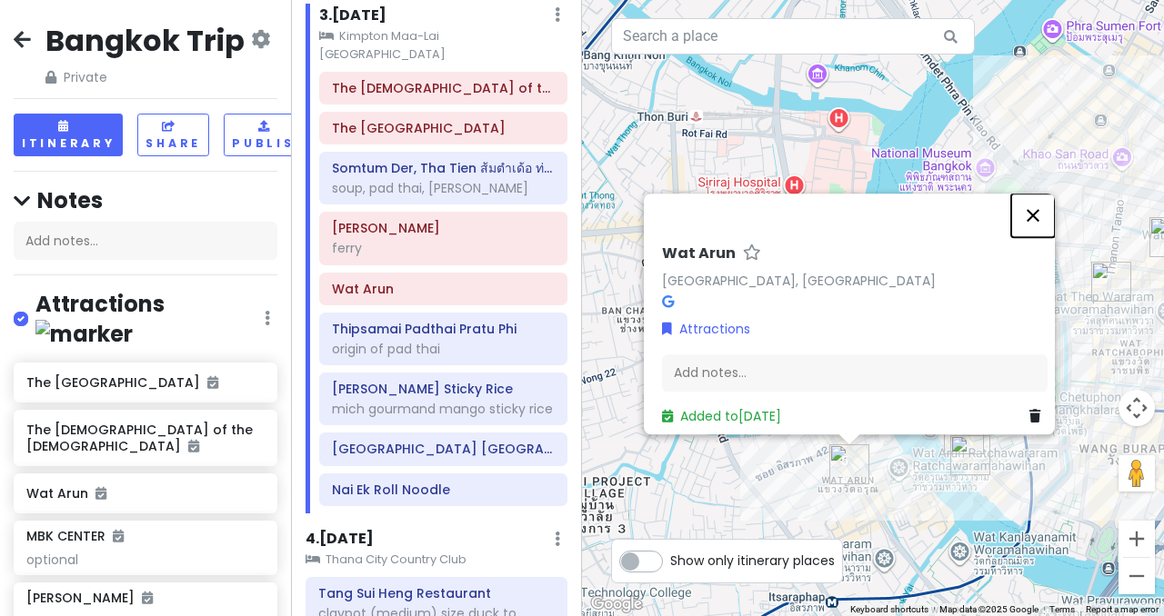
click at [1040, 208] on button "Close" at bounding box center [1033, 216] width 44 height 44
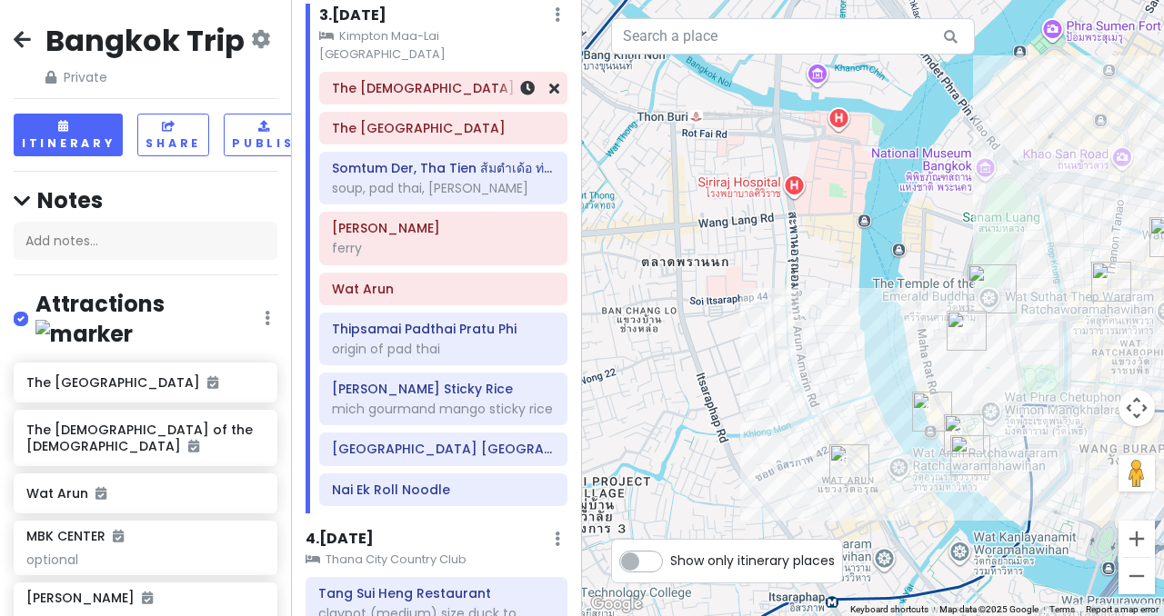
click at [399, 80] on h6 "The [DEMOGRAPHIC_DATA] of the [DEMOGRAPHIC_DATA]" at bounding box center [443, 88] width 223 height 16
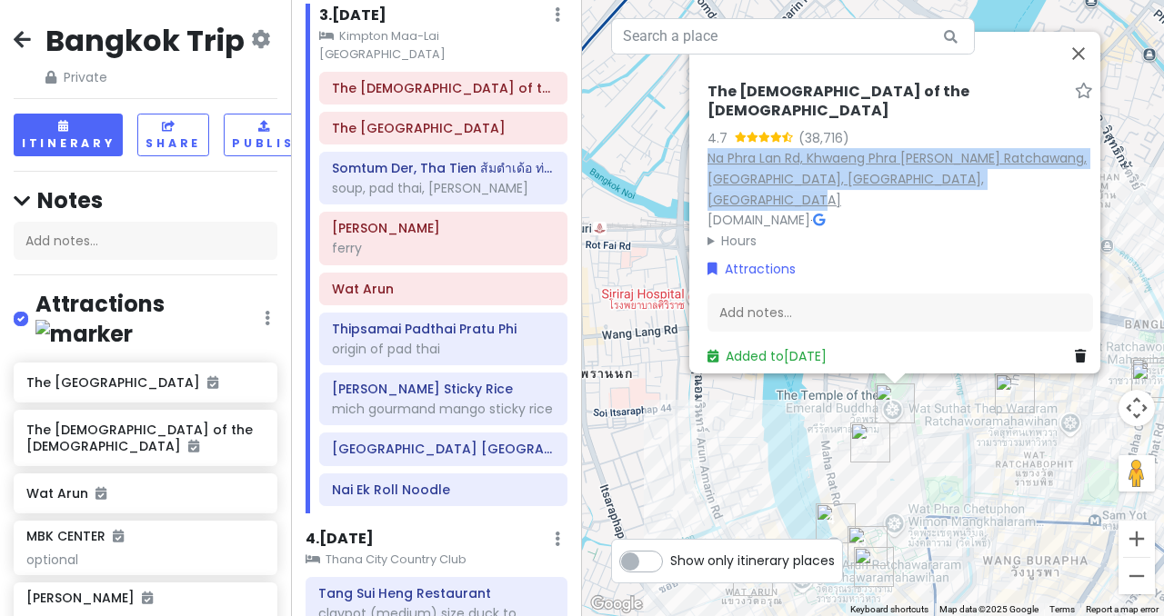
drag, startPoint x: 1085, startPoint y: 184, endPoint x: 702, endPoint y: 168, distance: 383.9
click at [702, 168] on div "The [DEMOGRAPHIC_DATA] of the [DEMOGRAPHIC_DATA] 4.7 (38,716) [STREET_ADDRESS][…" at bounding box center [900, 224] width 400 height 298
copy link "Na Phra Lan Rd, Khwaeng Phra [PERSON_NAME] Ratchawang, [GEOGRAPHIC_DATA], [GEOG…"
click at [450, 125] on div "The [GEOGRAPHIC_DATA]" at bounding box center [443, 128] width 248 height 33
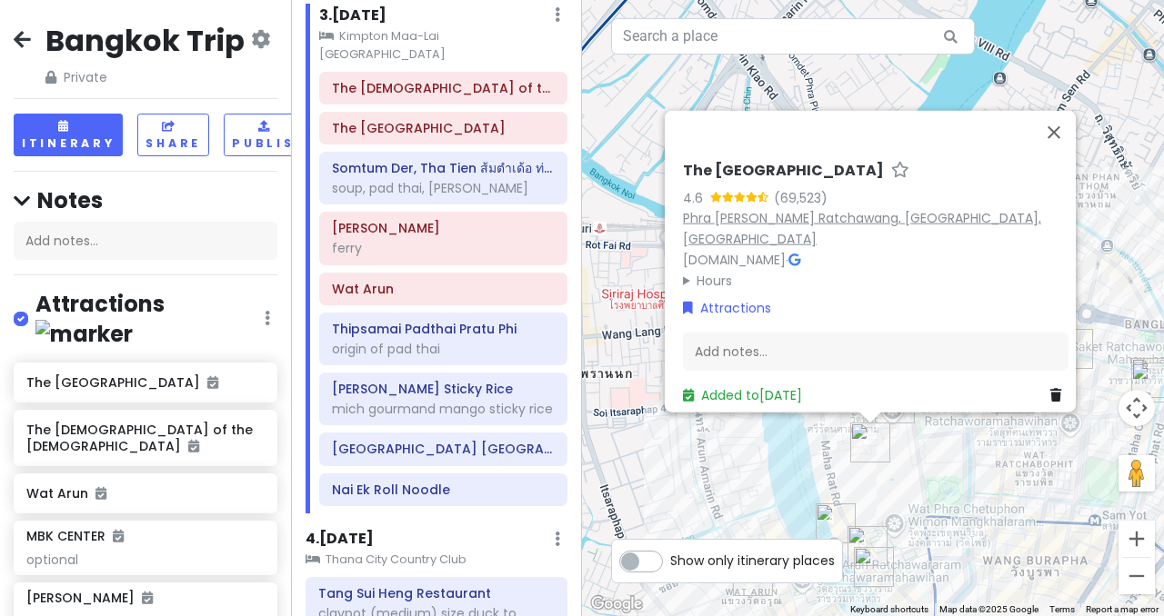
click at [742, 225] on link "Phra [PERSON_NAME] Ratchawang, [GEOGRAPHIC_DATA], [GEOGRAPHIC_DATA]" at bounding box center [862, 228] width 358 height 39
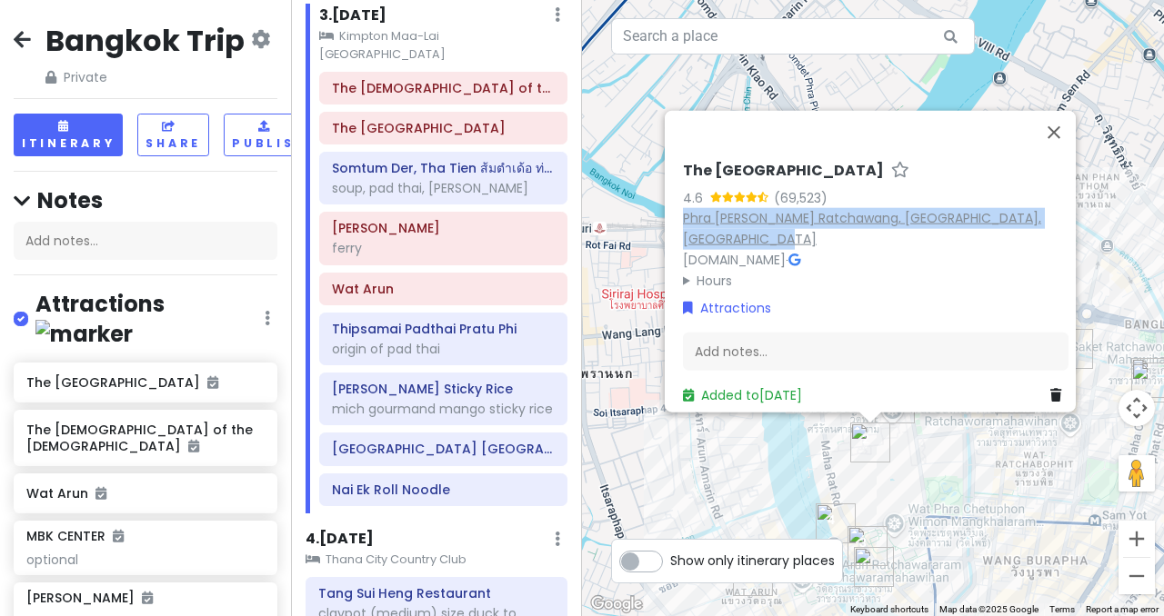
drag, startPoint x: 784, startPoint y: 225, endPoint x: 676, endPoint y: 209, distance: 108.4
click at [683, 209] on div "Phra [PERSON_NAME] Ratchawang, [GEOGRAPHIC_DATA], [GEOGRAPHIC_DATA]" at bounding box center [875, 229] width 385 height 42
copy link "Phra [PERSON_NAME] Ratchawang, [GEOGRAPHIC_DATA], [GEOGRAPHIC_DATA]"
click at [406, 160] on h6 "Somtum Der, Tha Tien ส้มตำเด้อ ท่าเตียน" at bounding box center [443, 168] width 223 height 16
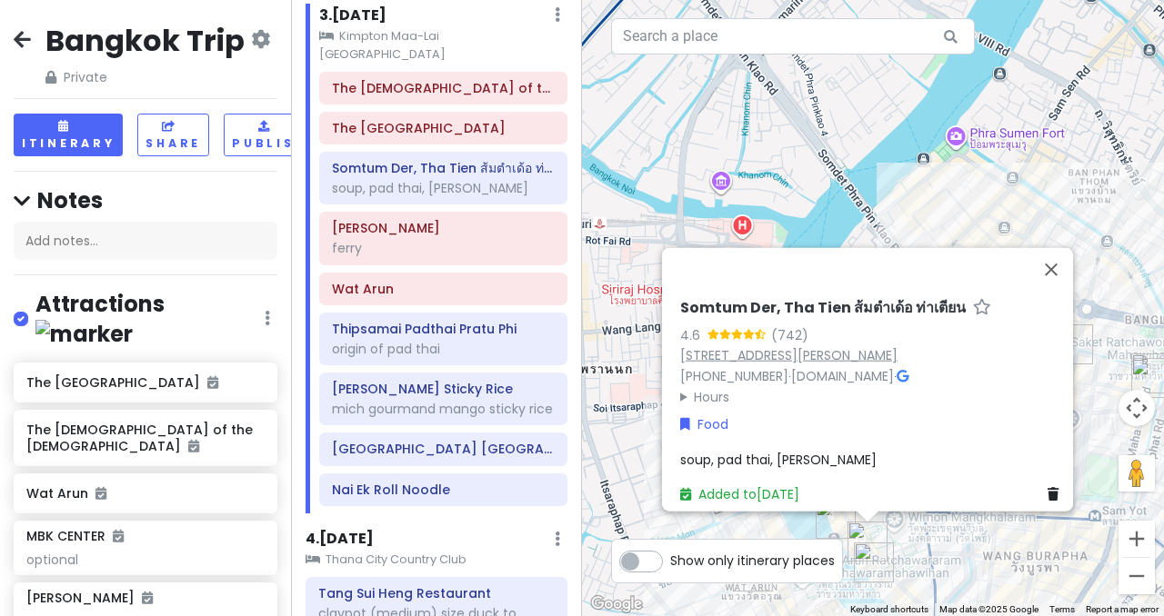
drag, startPoint x: 808, startPoint y: 340, endPoint x: 675, endPoint y: 307, distance: 137.6
click at [680, 345] on div "[STREET_ADDRESS][PERSON_NAME]" at bounding box center [872, 355] width 385 height 21
copy link "[STREET_ADDRESS][PERSON_NAME]"
click at [780, 347] on div "[STREET_ADDRESS][PERSON_NAME]" at bounding box center [872, 355] width 385 height 21
drag, startPoint x: 801, startPoint y: 345, endPoint x: 667, endPoint y: 304, distance: 140.0
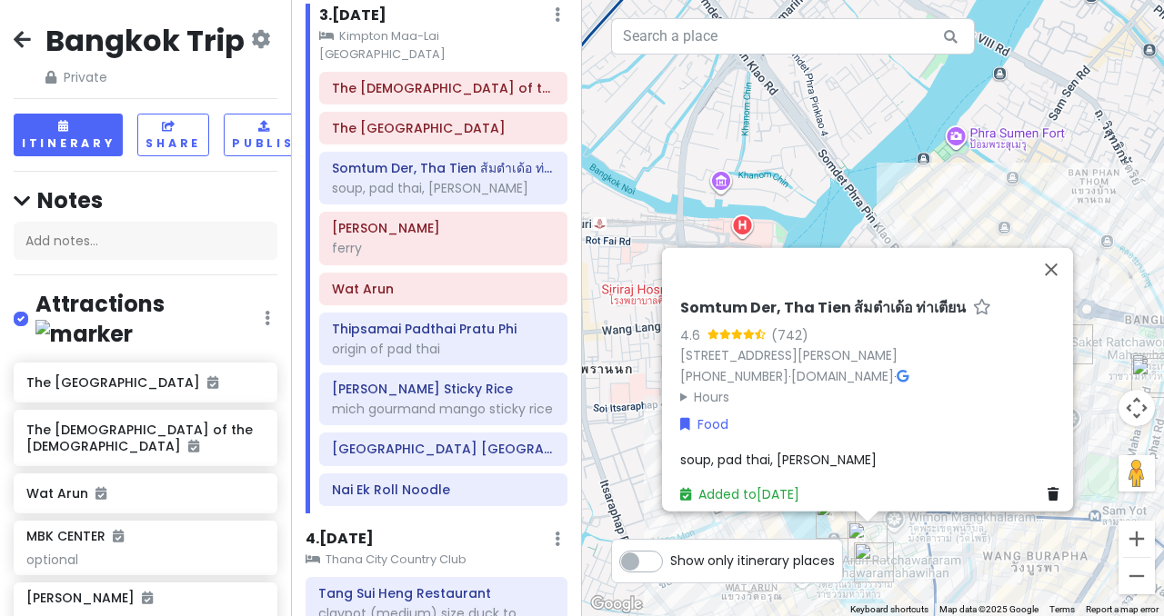
click at [673, 304] on div "Somtum Der, Tha Tien ส้มตำเด้อ ท่าเตียน 4.6 (742) [STREET_ADDRESS][PERSON_NAME]…" at bounding box center [873, 402] width 400 height 220
copy link "[STREET_ADDRESS][PERSON_NAME]"
click at [442, 341] on div "origin of pad thai" at bounding box center [443, 349] width 223 height 16
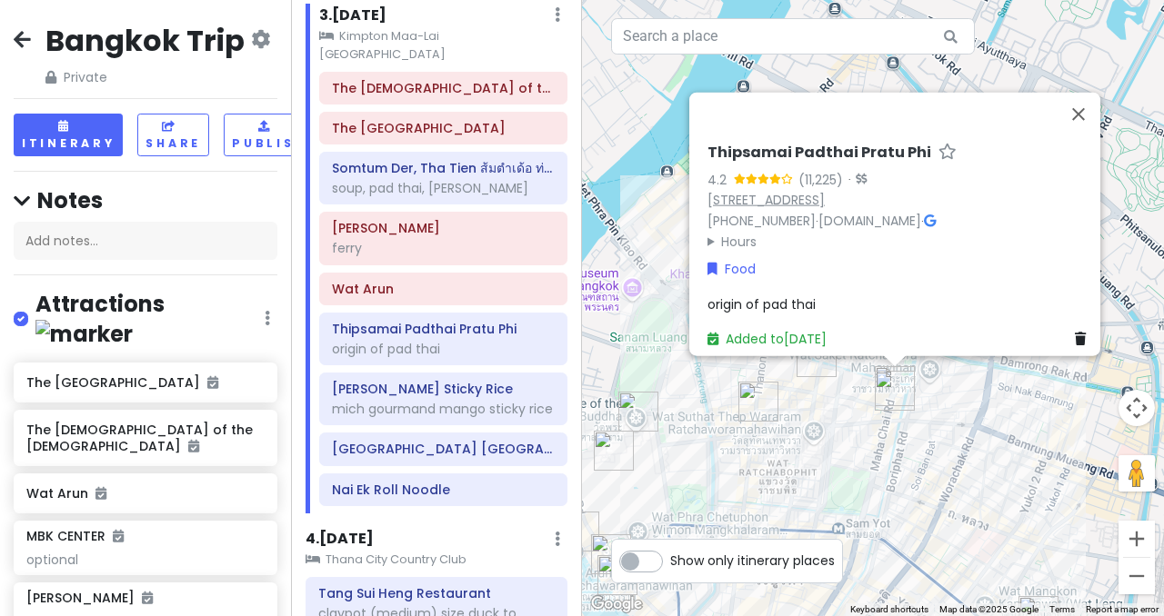
drag, startPoint x: 1037, startPoint y: 187, endPoint x: 700, endPoint y: 165, distance: 338.0
click at [707, 190] on div "[STREET_ADDRESS]" at bounding box center [899, 200] width 385 height 21
copy link "[STREET_ADDRESS]"
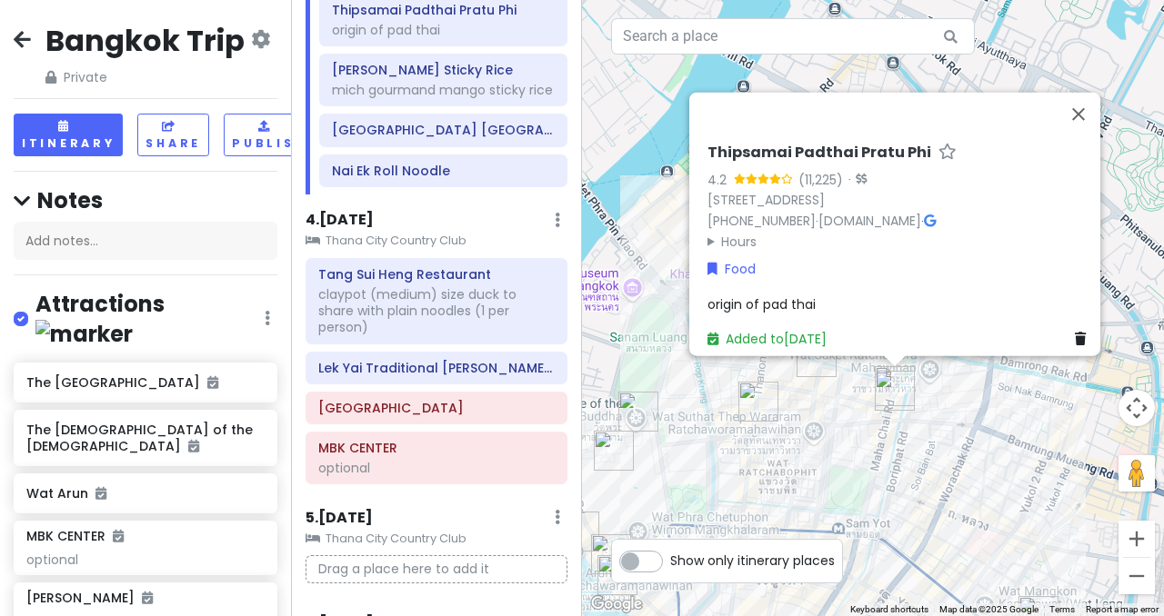
scroll to position [833, 0]
click at [409, 267] on h6 "Tang Sui Heng Restaurant" at bounding box center [436, 275] width 236 height 16
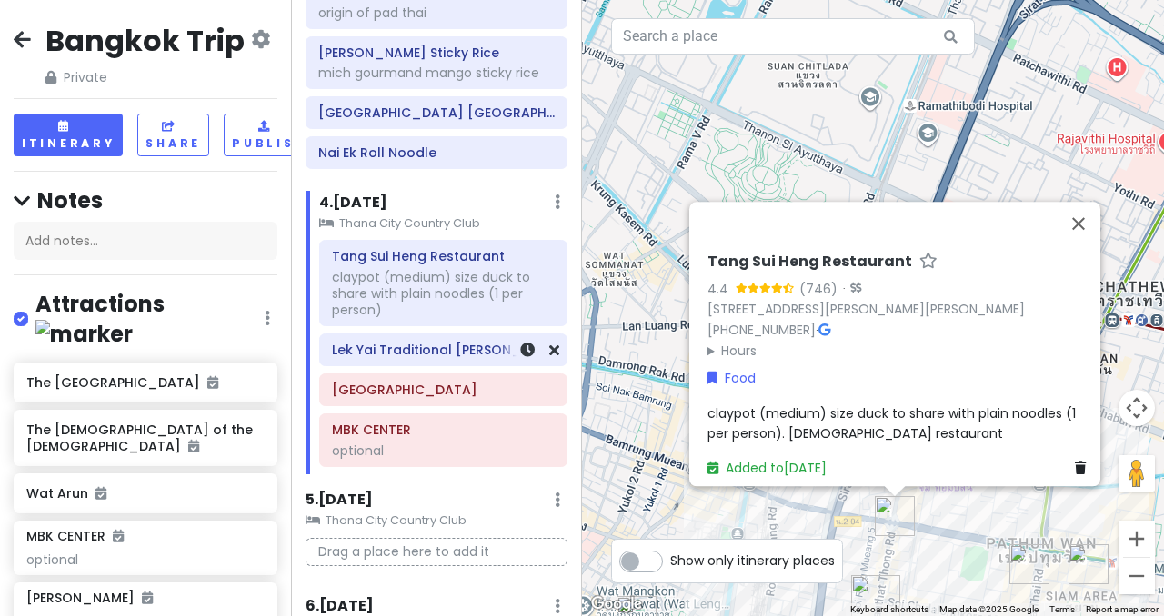
click at [387, 355] on h6 "Lek Yai Traditional [PERSON_NAME] Yum Noodles • [PERSON_NAME]" at bounding box center [443, 350] width 223 height 16
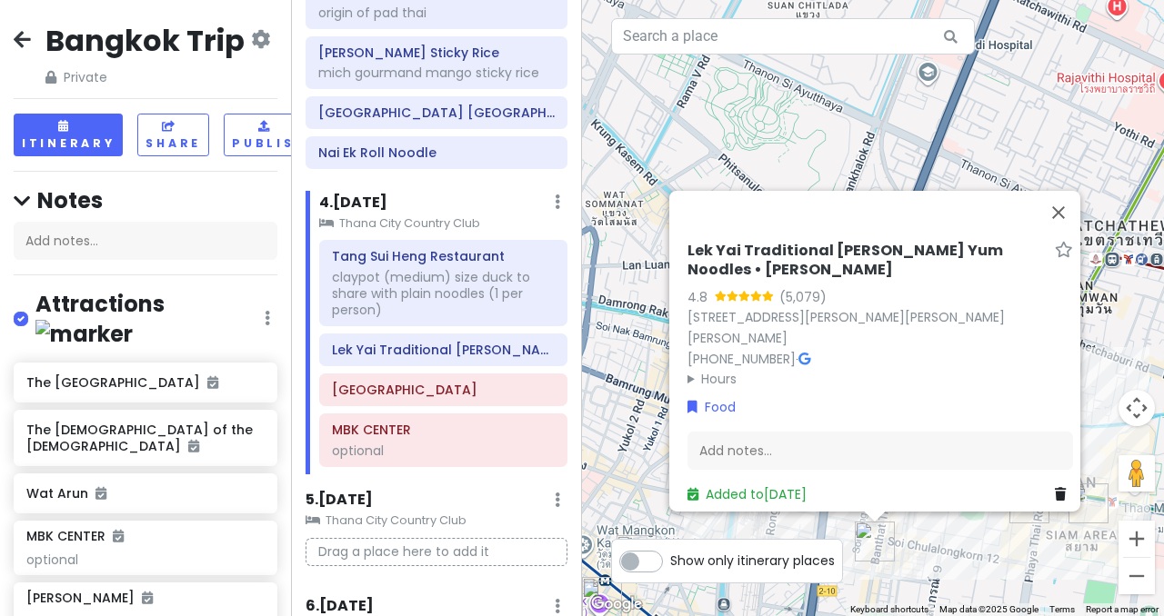
click at [692, 369] on summary "Hours" at bounding box center [879, 379] width 385 height 20
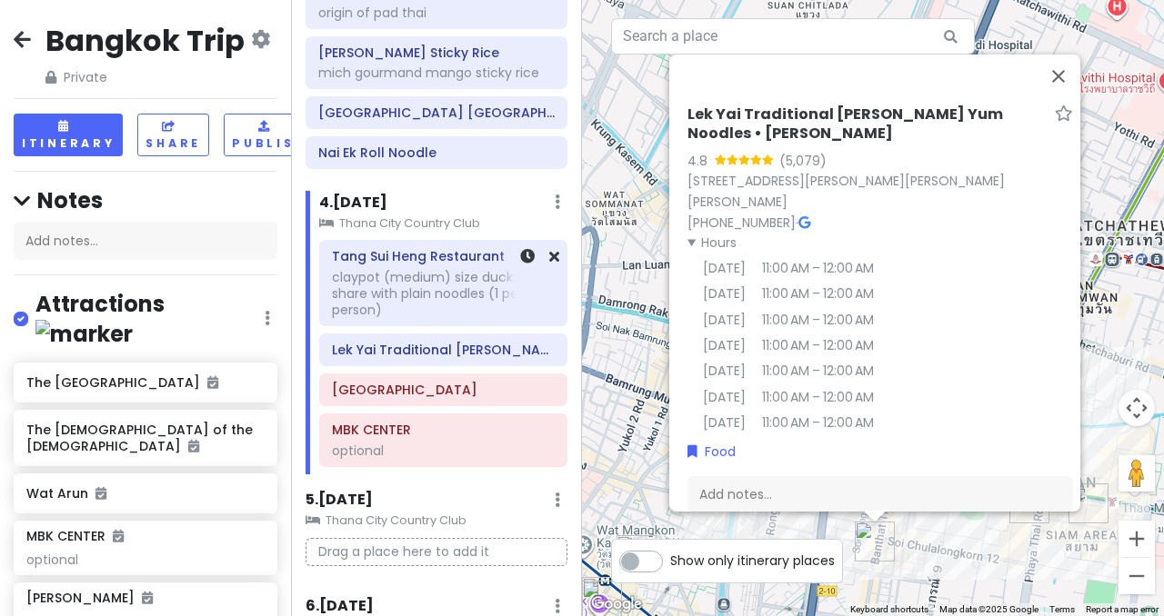
click at [425, 297] on div "claypot (medium) size duck to share with plain noodles (1 per person)" at bounding box center [443, 294] width 223 height 50
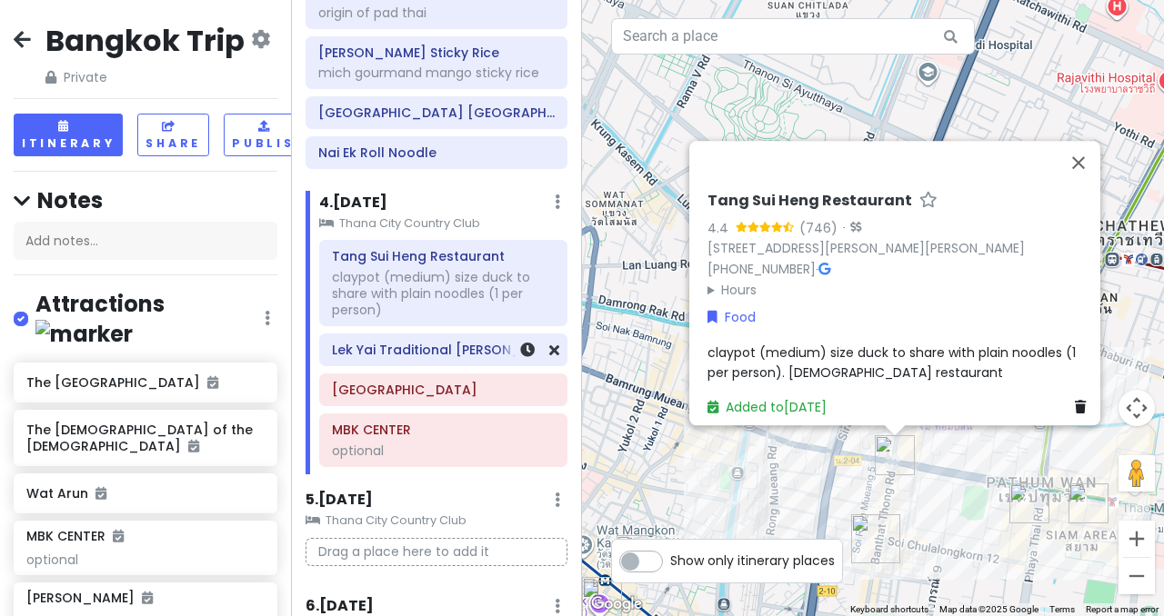
click at [384, 344] on h6 "Lek Yai Traditional [PERSON_NAME] Yum Noodles • [PERSON_NAME]" at bounding box center [443, 350] width 223 height 16
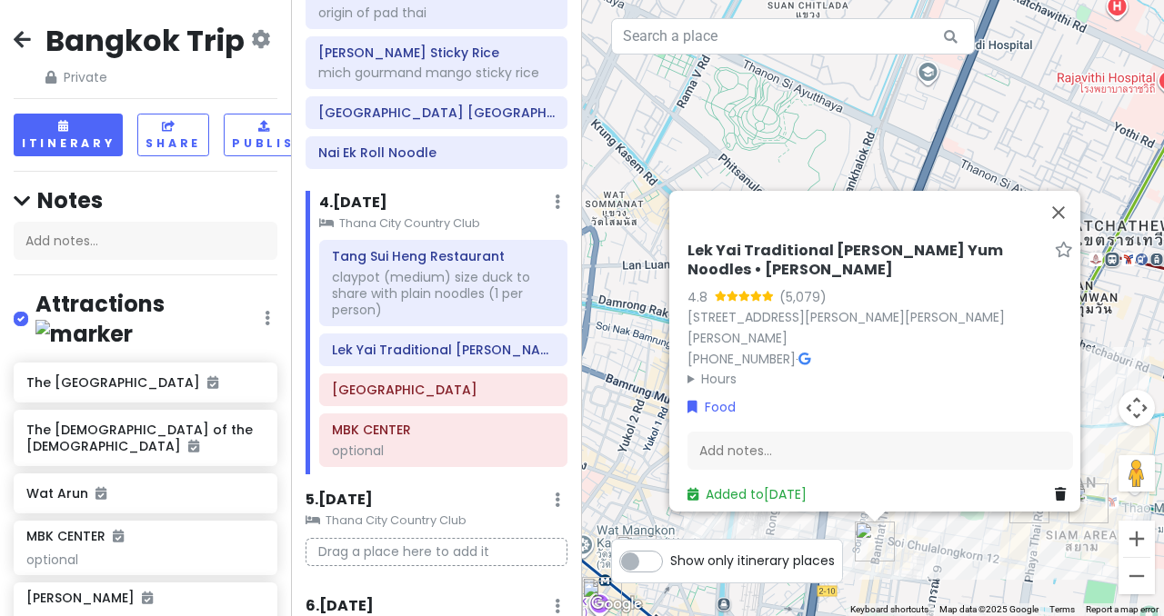
click at [811, 257] on h6 "Lek Yai Traditional [PERSON_NAME] Yum Noodles • [PERSON_NAME]" at bounding box center [867, 261] width 360 height 38
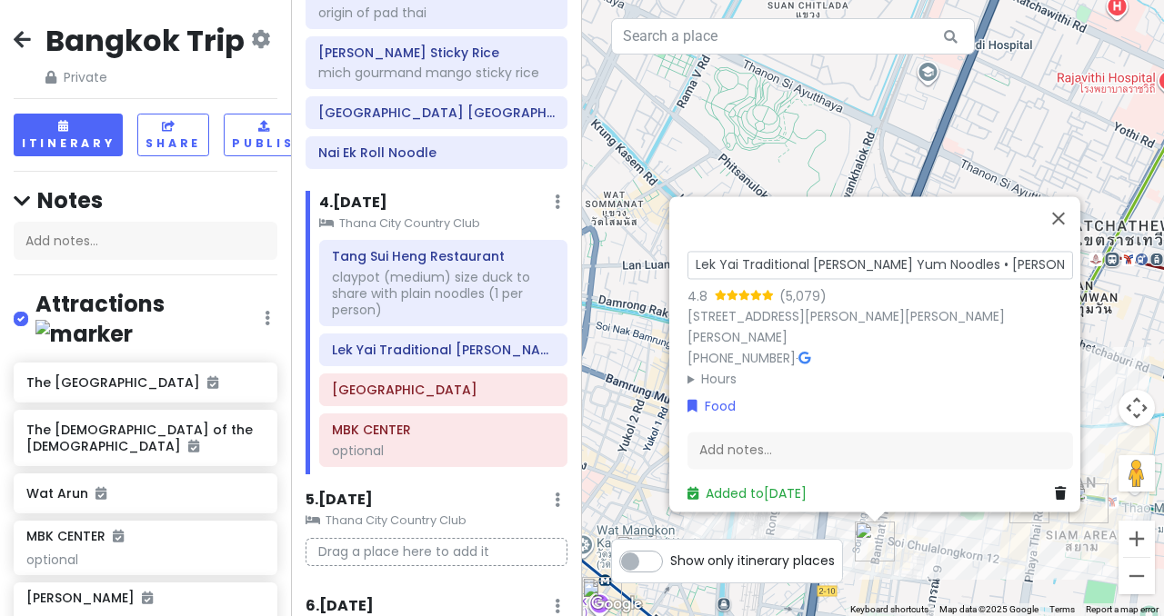
click at [811, 257] on input "Lek Yai Traditional [PERSON_NAME] Yum Noodles • [PERSON_NAME]" at bounding box center [879, 265] width 385 height 28
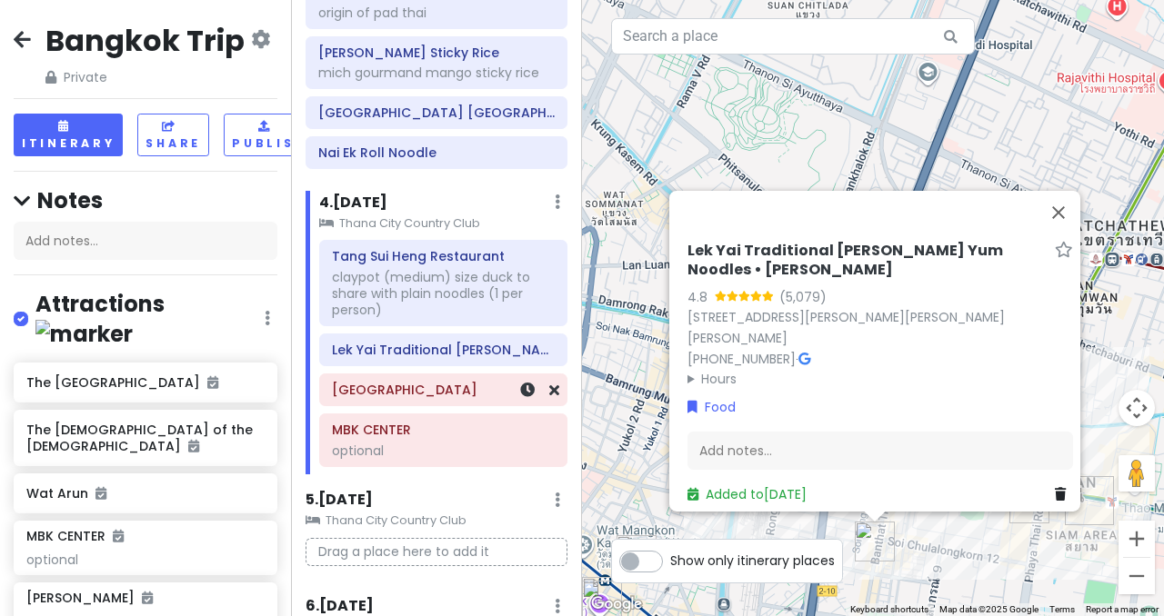
click at [421, 396] on h6 "[GEOGRAPHIC_DATA]" at bounding box center [443, 390] width 223 height 16
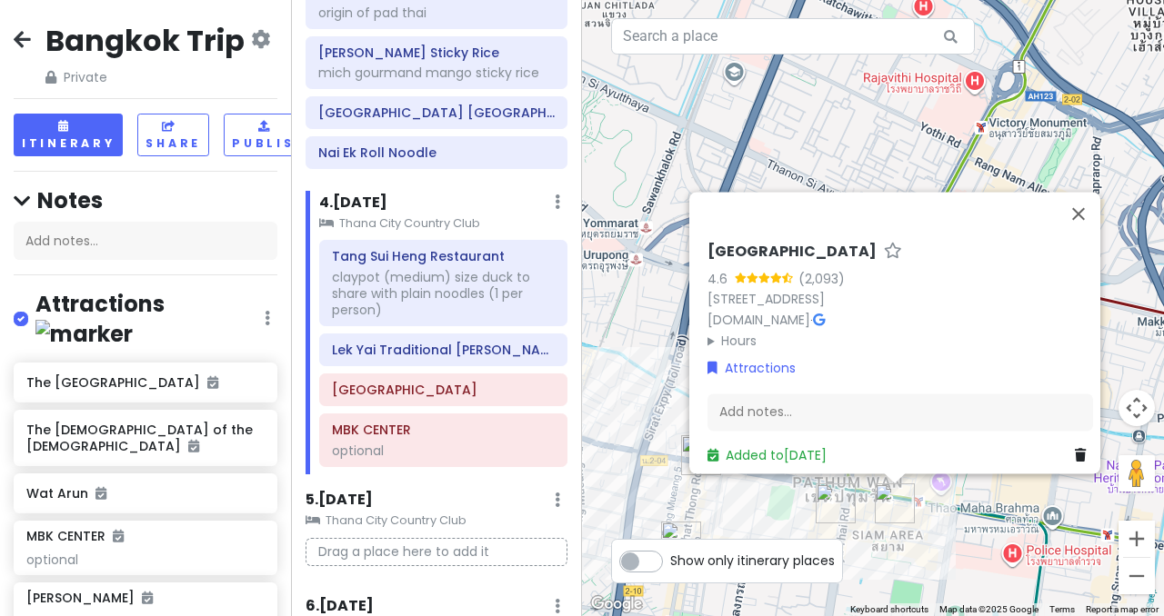
click at [760, 243] on h6 "[GEOGRAPHIC_DATA]" at bounding box center [791, 252] width 169 height 19
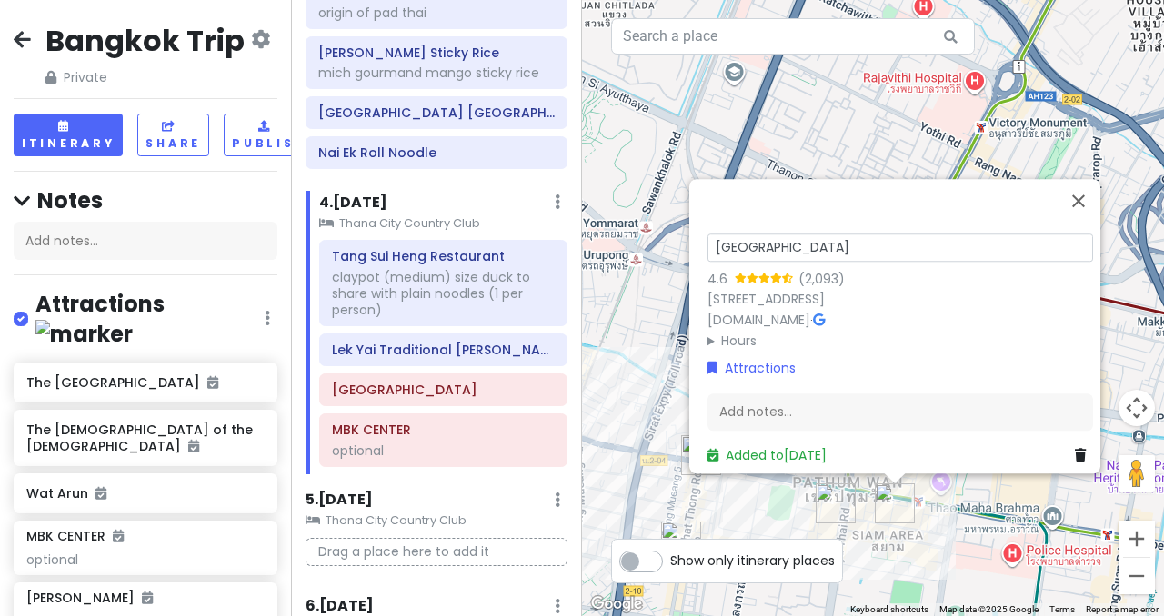
click at [758, 234] on input "[GEOGRAPHIC_DATA]" at bounding box center [899, 248] width 385 height 28
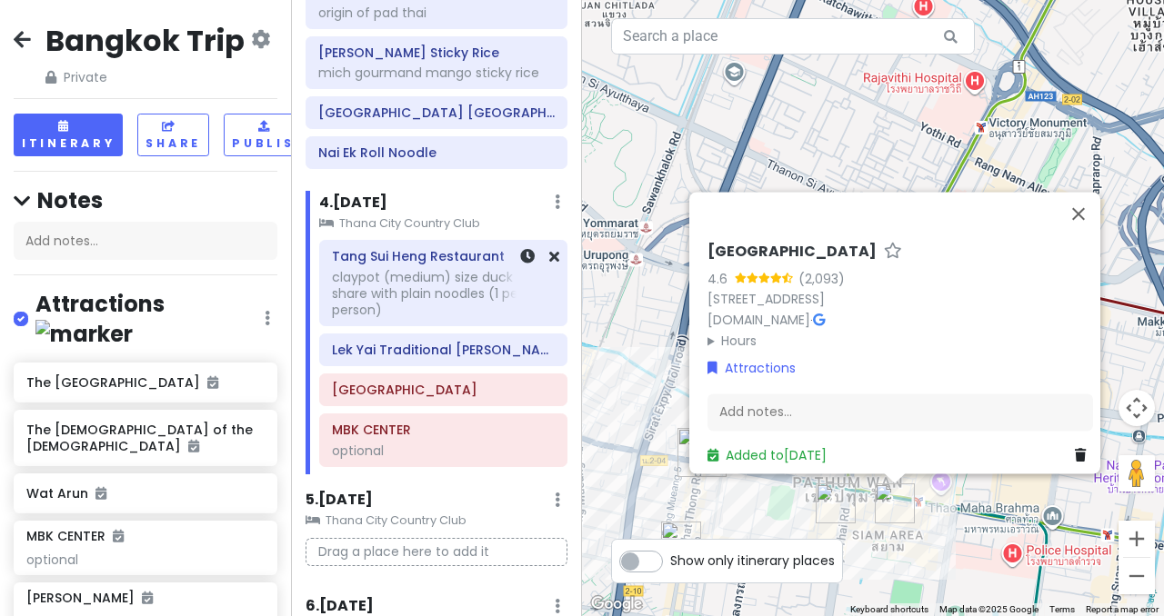
click at [405, 280] on div "claypot (medium) size duck to share with plain noodles (1 per person)" at bounding box center [443, 294] width 223 height 50
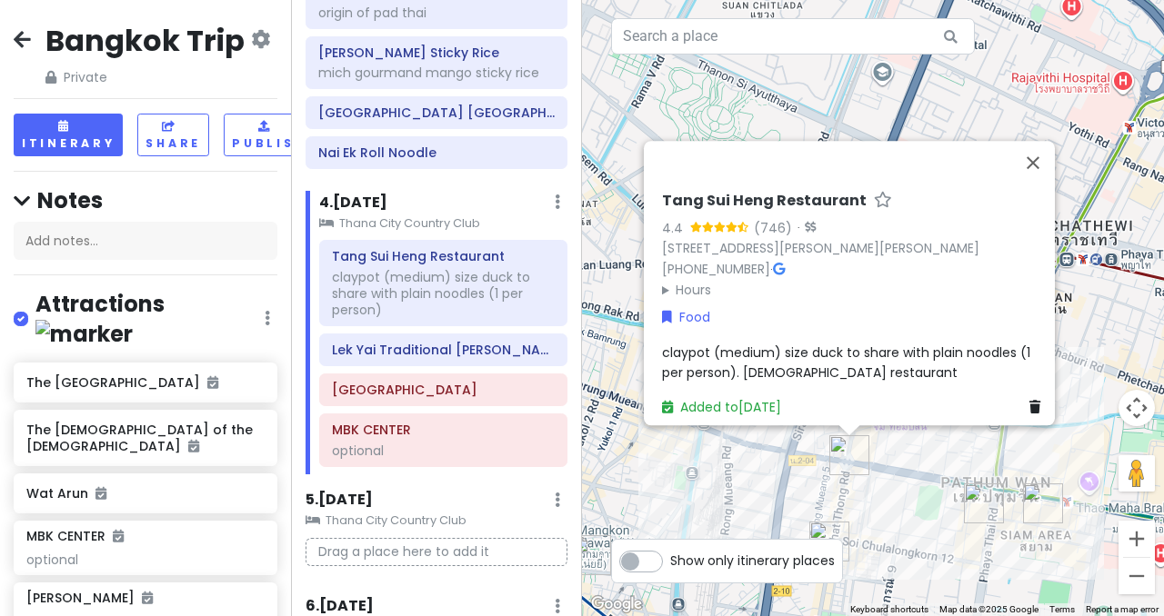
click at [822, 353] on span "claypot (medium) size duck to share with plain noodles (1 per person). [DEMOGRA…" at bounding box center [848, 363] width 372 height 38
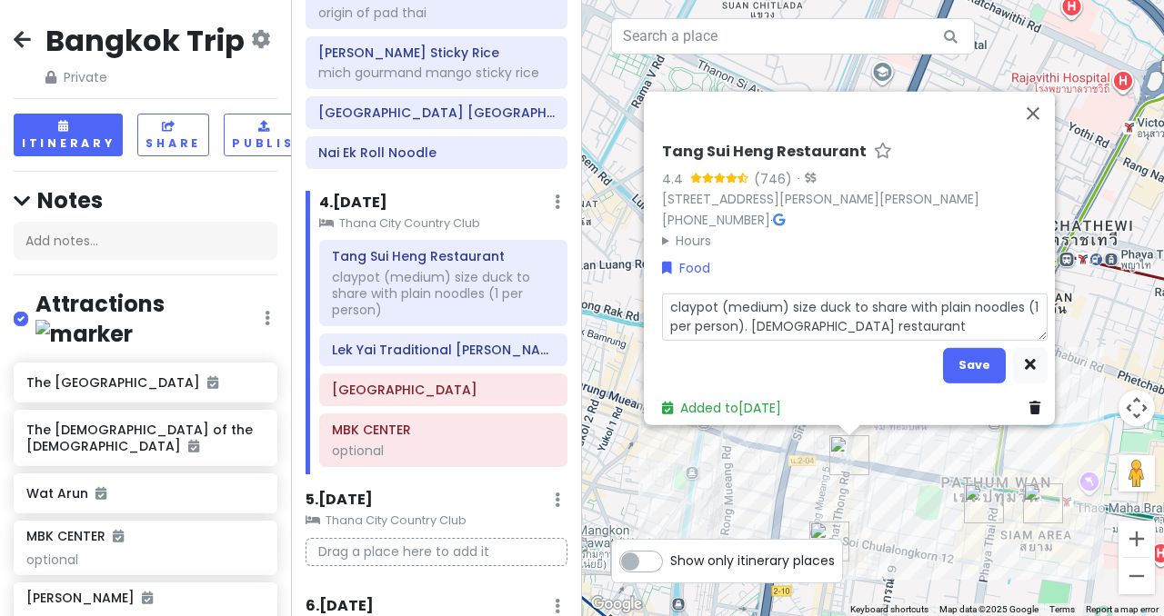
drag, startPoint x: 898, startPoint y: 310, endPoint x: 597, endPoint y: 279, distance: 302.5
click at [597, 279] on div "[PERSON_NAME] [PERSON_NAME] Restaurant 4.4 (746) · [STREET_ADDRESS][PERSON_NAME…" at bounding box center [873, 308] width 582 height 616
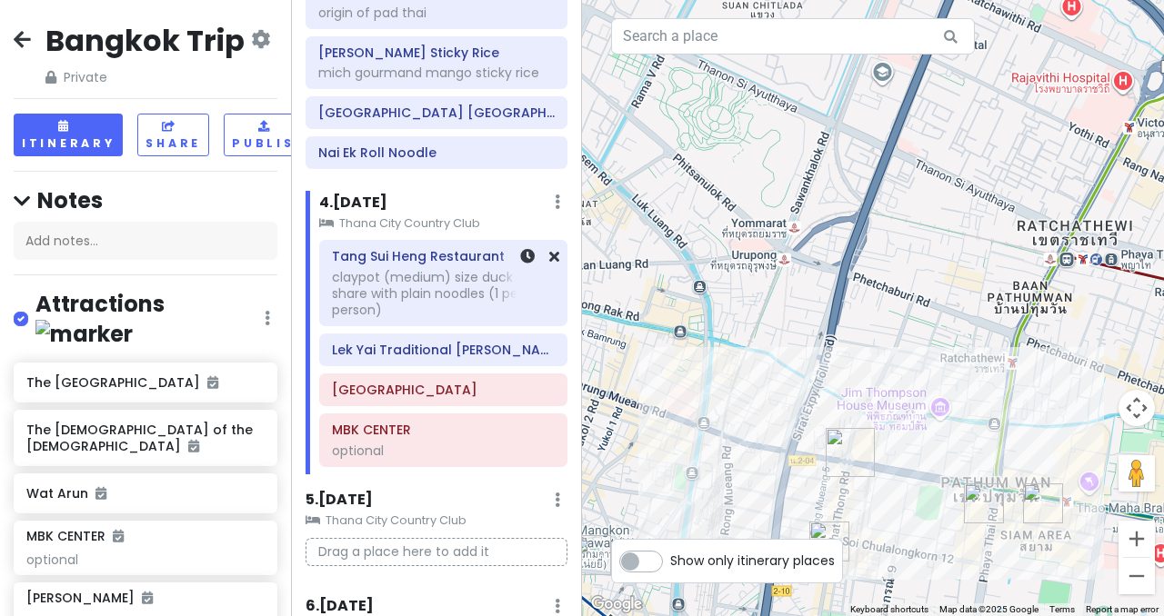
click at [377, 280] on div "claypot (medium) size duck to share with plain noodles (1 per person)" at bounding box center [443, 294] width 223 height 50
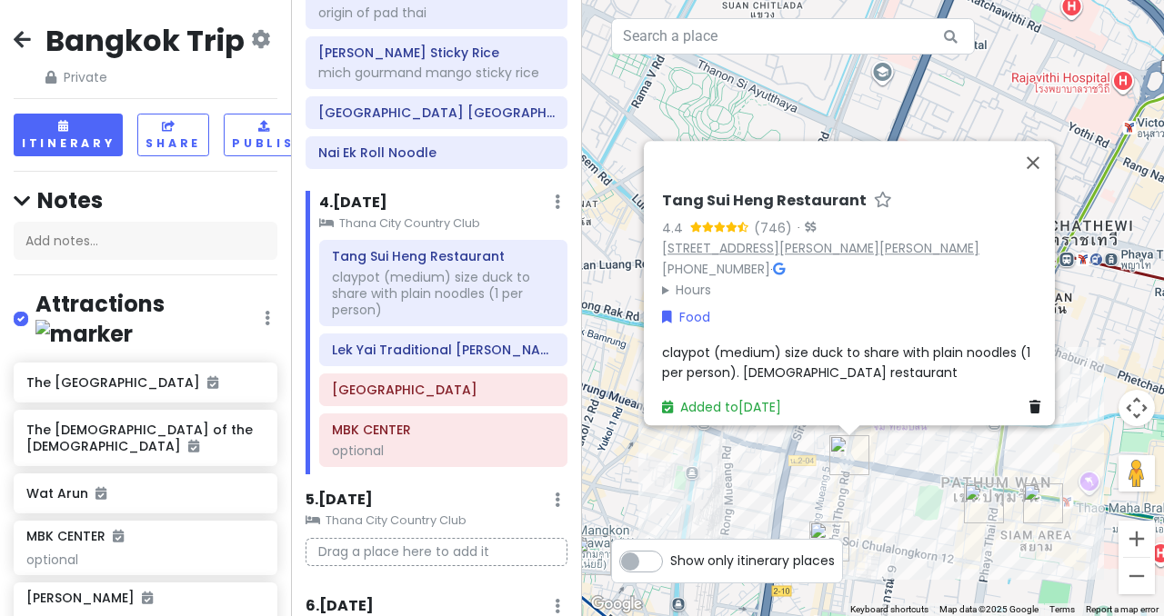
click at [797, 243] on link "[STREET_ADDRESS][PERSON_NAME][PERSON_NAME]" at bounding box center [820, 248] width 317 height 18
click at [775, 358] on span "claypot (medium) size duck to share with plain noodles (1 per person). [DEMOGRA…" at bounding box center [848, 363] width 372 height 38
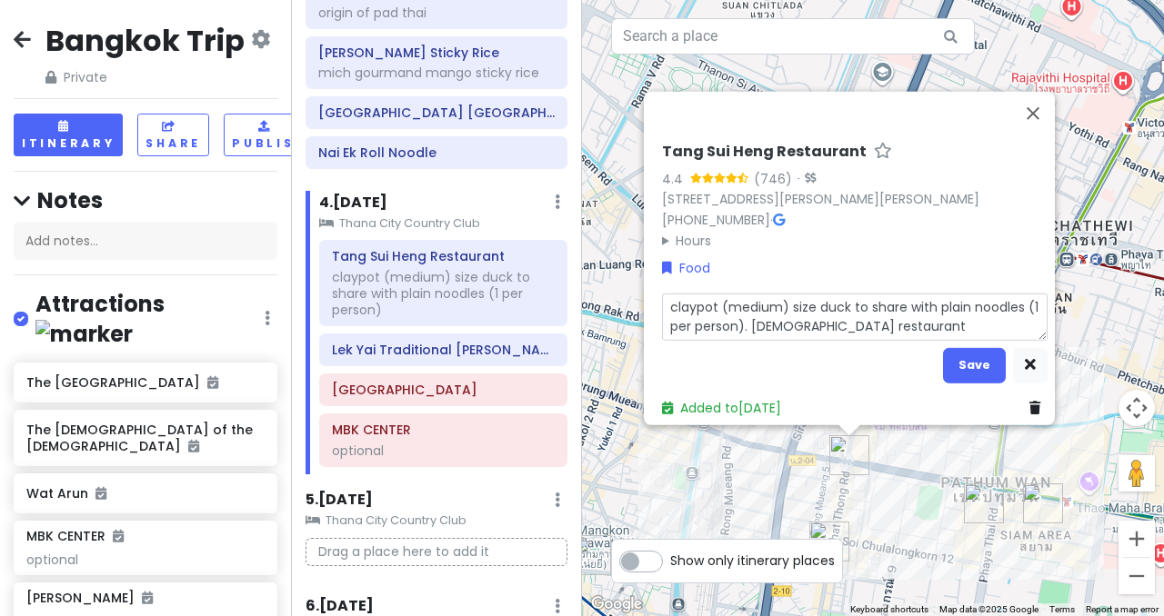
click at [867, 319] on textarea "claypot (medium) size duck to share with plain noodles (1 per person). [DEMOGRA…" at bounding box center [854, 316] width 385 height 47
drag, startPoint x: 736, startPoint y: 315, endPoint x: 642, endPoint y: 288, distance: 98.2
click at [644, 288] on div "[PERSON_NAME] [PERSON_NAME] Restaurant 4.4 (746) · [STREET_ADDRESS][PERSON_NAME…" at bounding box center [849, 259] width 411 height 334
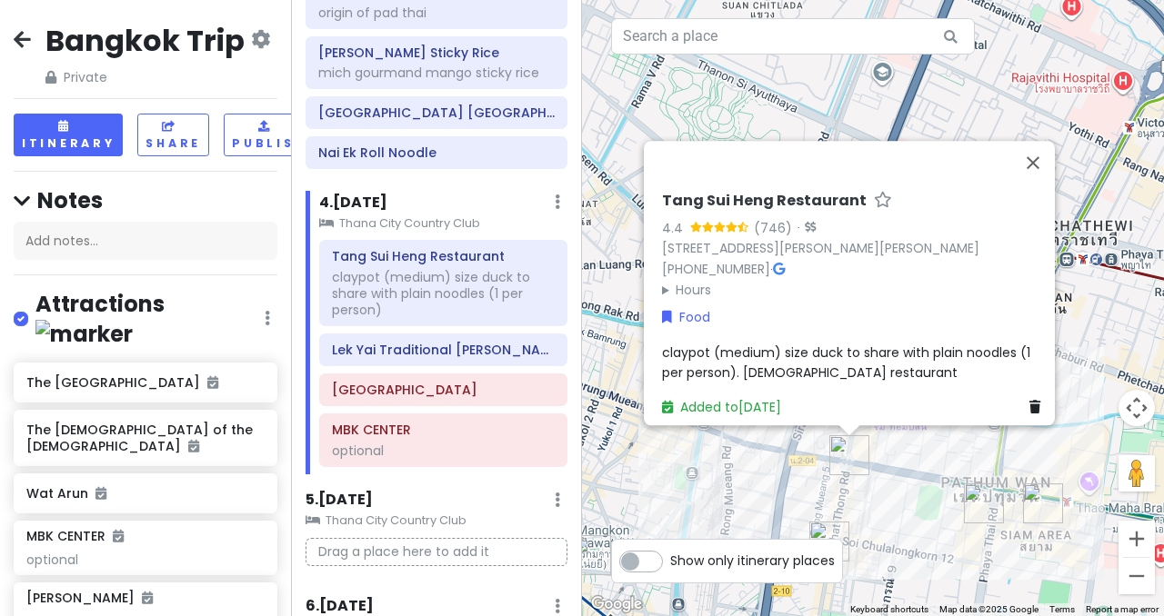
drag, startPoint x: 968, startPoint y: 235, endPoint x: 645, endPoint y: 215, distance: 323.4
click at [655, 215] on div "[PERSON_NAME] [PERSON_NAME] Restaurant 4.4 (746) · [STREET_ADDRESS][PERSON_NAME…" at bounding box center [855, 305] width 400 height 241
copy link "[STREET_ADDRESS][PERSON_NAME][PERSON_NAME]"
click at [445, 364] on div "Lek Yai Traditional [PERSON_NAME] Yum Noodles • [PERSON_NAME]" at bounding box center [443, 350] width 246 height 31
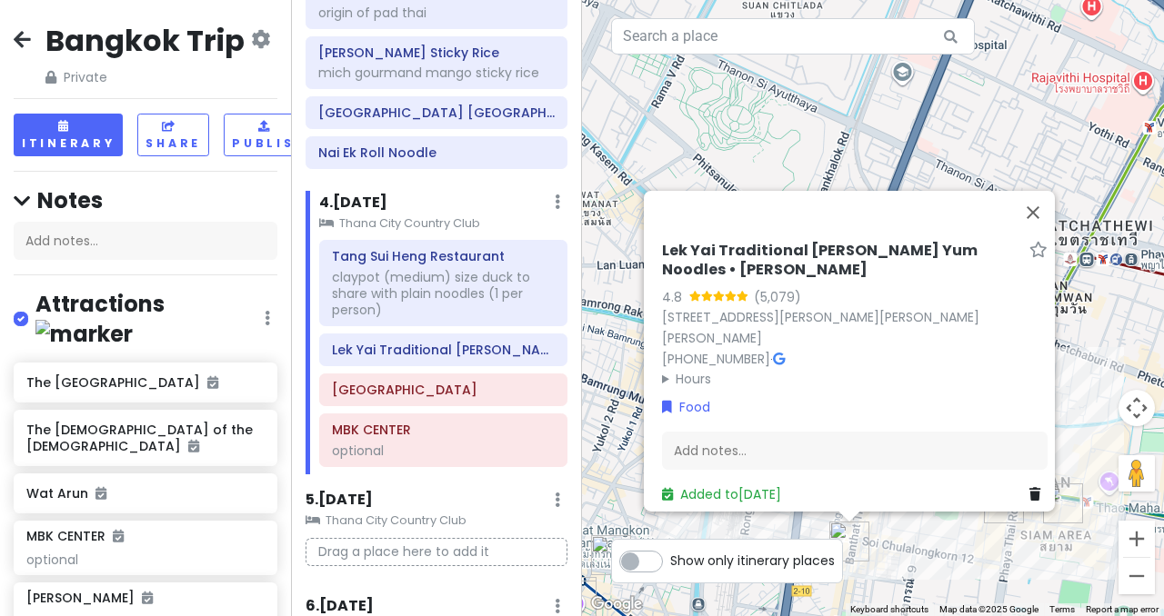
drag, startPoint x: 925, startPoint y: 321, endPoint x: 649, endPoint y: 307, distance: 275.8
click at [655, 307] on div "Lek Yai Traditional [PERSON_NAME] Yum Noodles • [PERSON_NAME] 4.8 (5,079) [STRE…" at bounding box center [855, 373] width 400 height 277
click at [462, 298] on div "claypot (medium) size duck to share with plain noodles (1 per person)" at bounding box center [443, 294] width 223 height 50
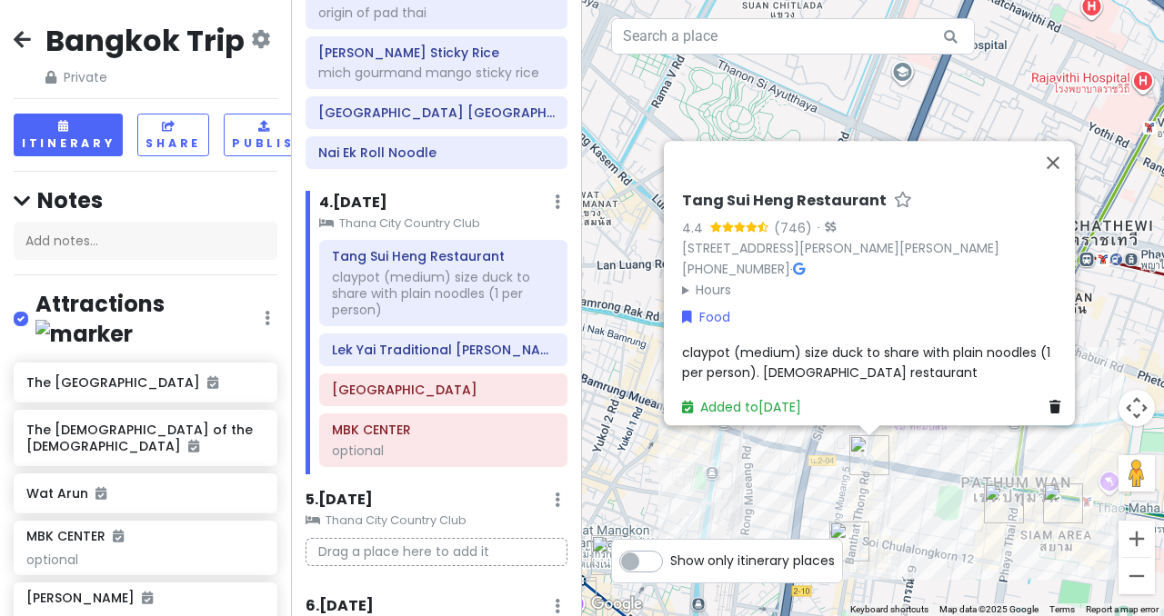
click at [713, 280] on summary "Hours" at bounding box center [874, 290] width 385 height 20
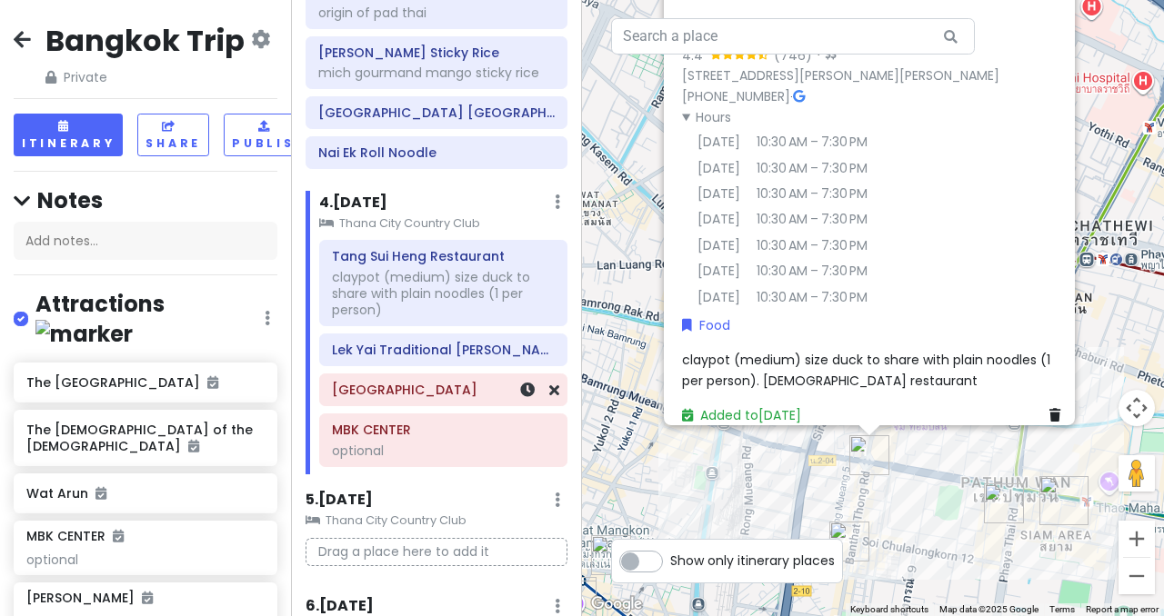
click at [425, 353] on h6 "Lek Yai Traditional [PERSON_NAME] Yum Noodles • [PERSON_NAME]" at bounding box center [443, 350] width 223 height 16
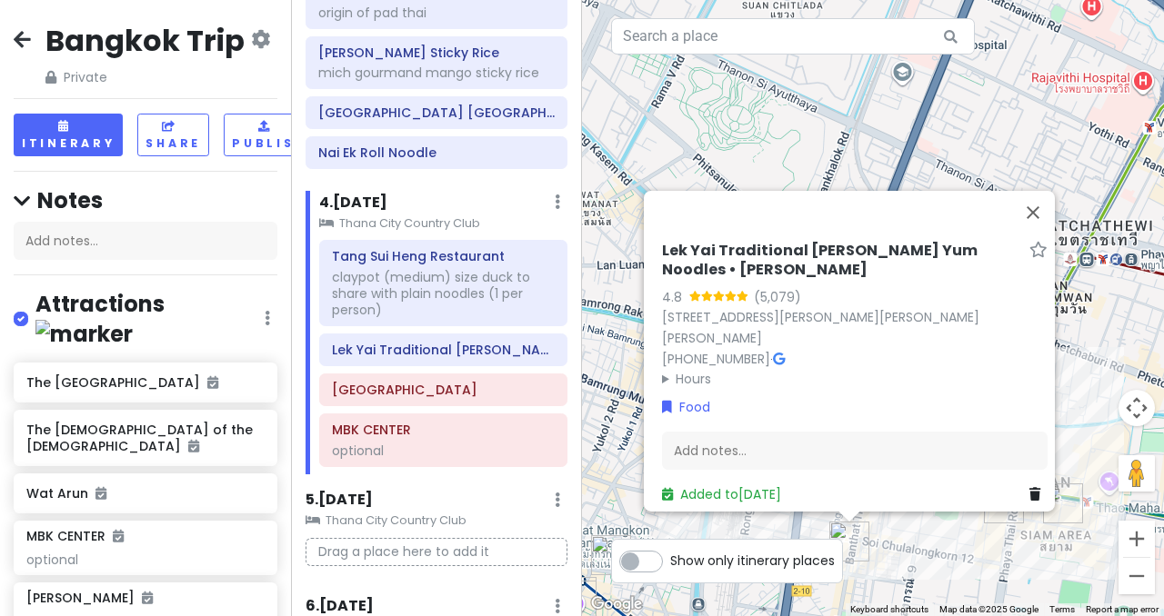
click at [665, 374] on summary "Hours" at bounding box center [854, 379] width 385 height 20
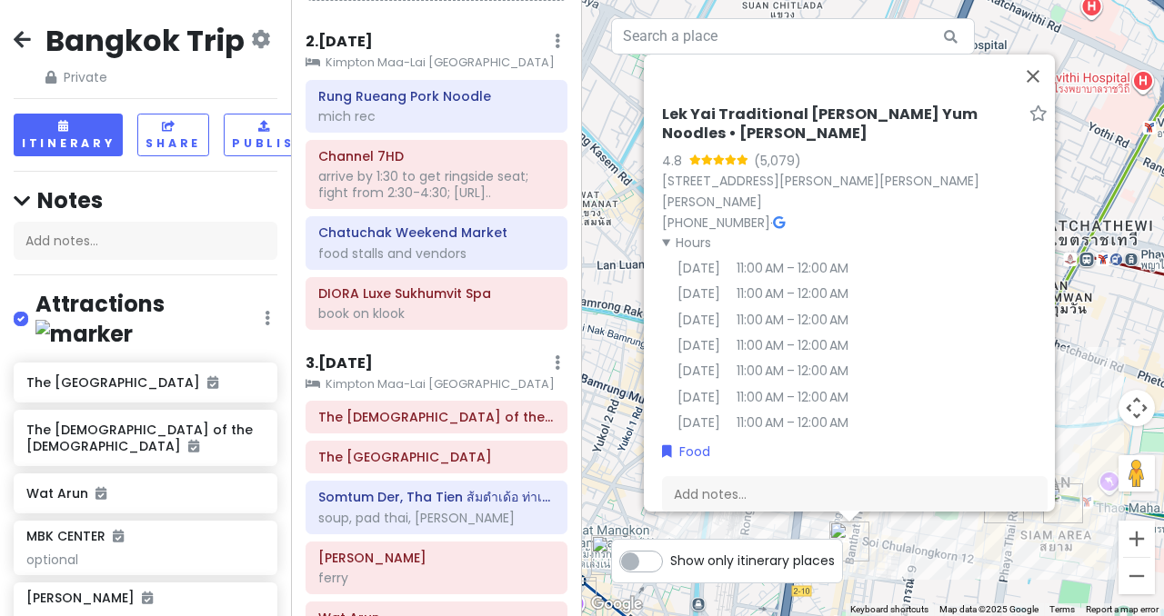
scroll to position [0, 0]
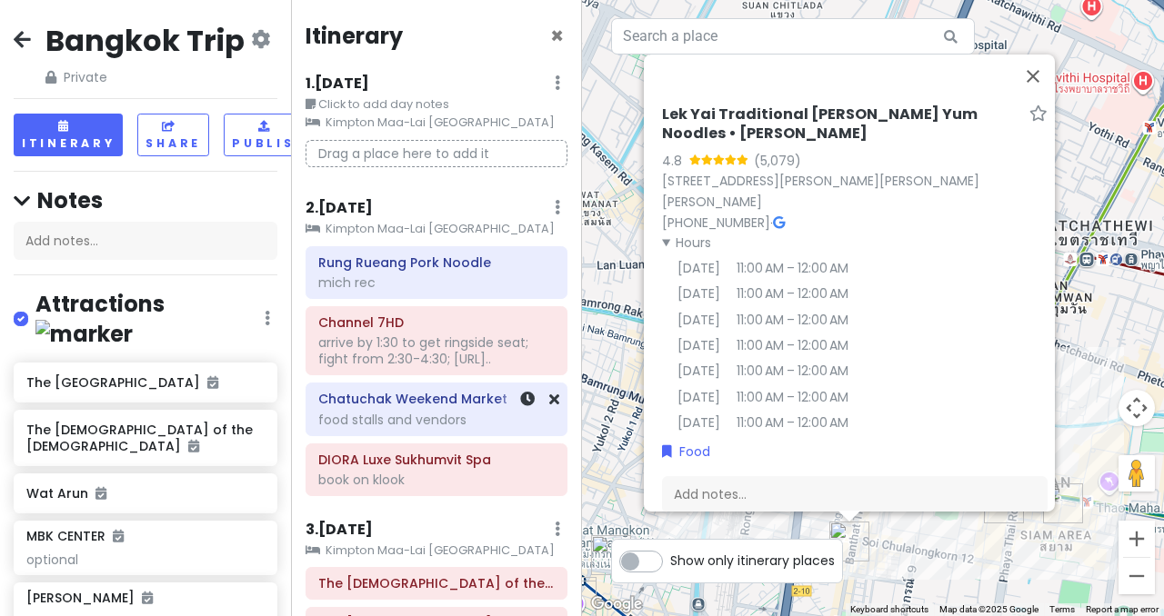
click at [405, 358] on div "arrive by 1:30 to get ringside seat; fight from 2:30-4:30; [URL].." at bounding box center [436, 351] width 236 height 33
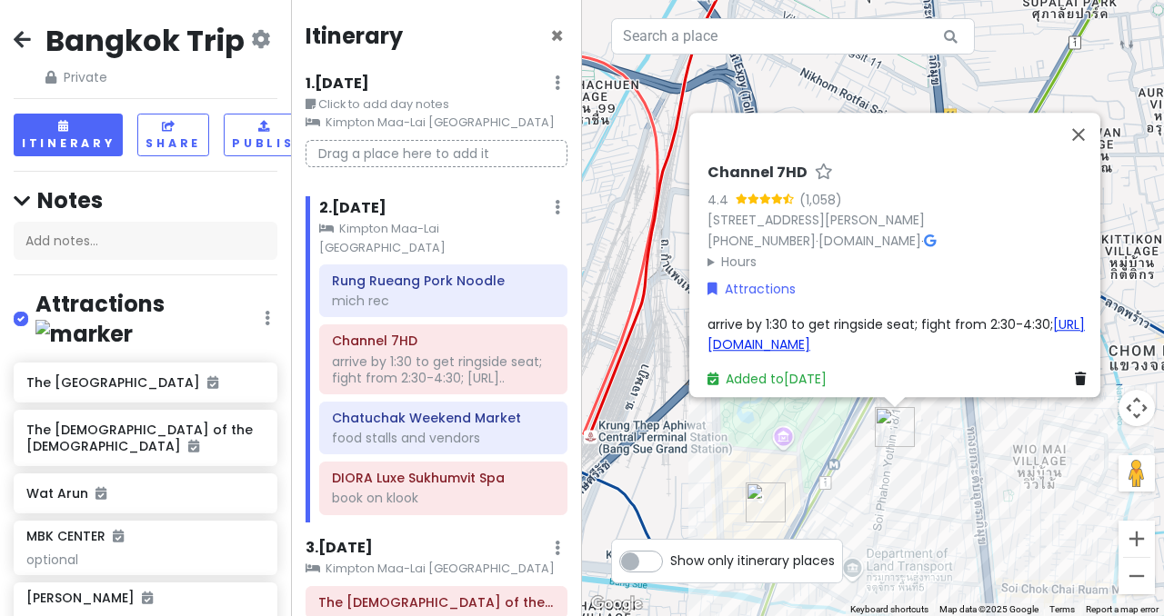
click at [846, 315] on link "[URL][DOMAIN_NAME]" at bounding box center [895, 334] width 377 height 38
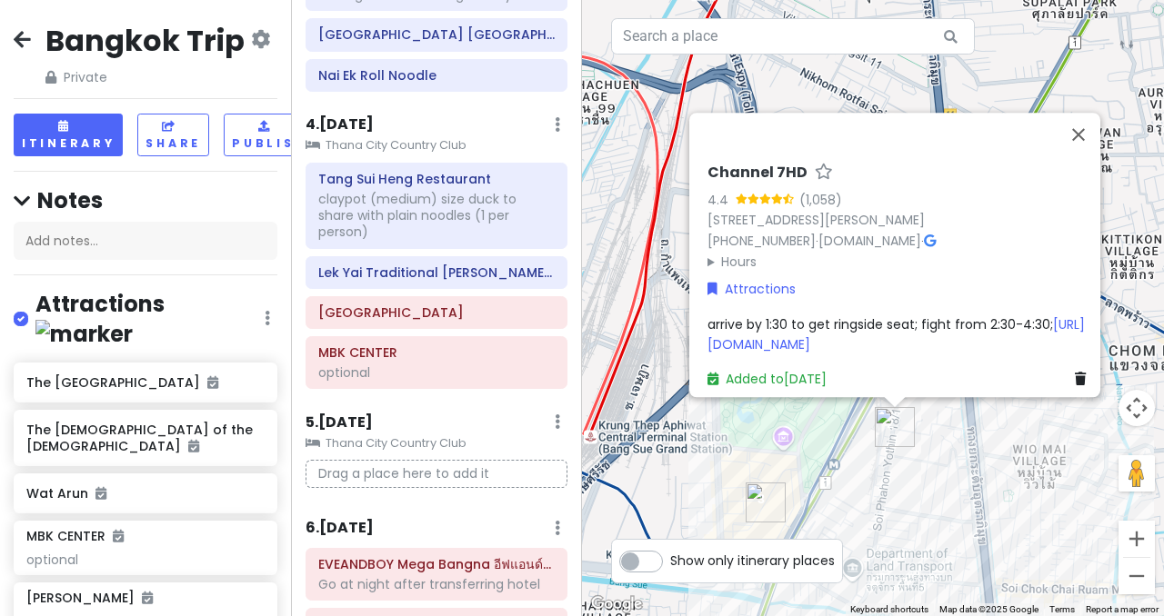
scroll to position [1019, 0]
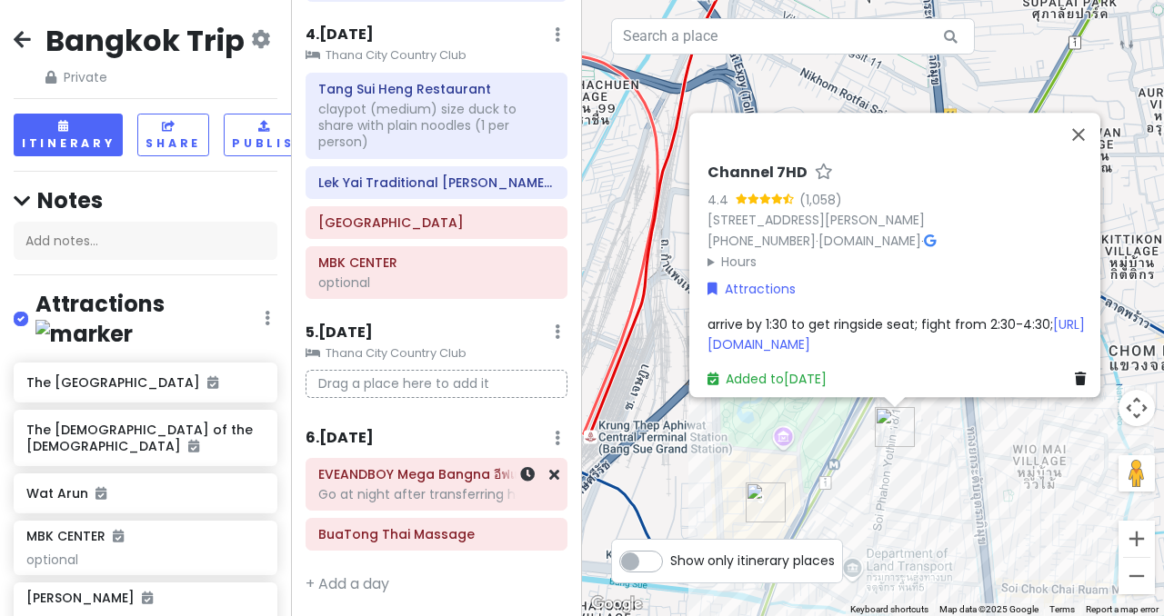
click at [424, 497] on div "Go at night after transferring hotel" at bounding box center [436, 494] width 236 height 16
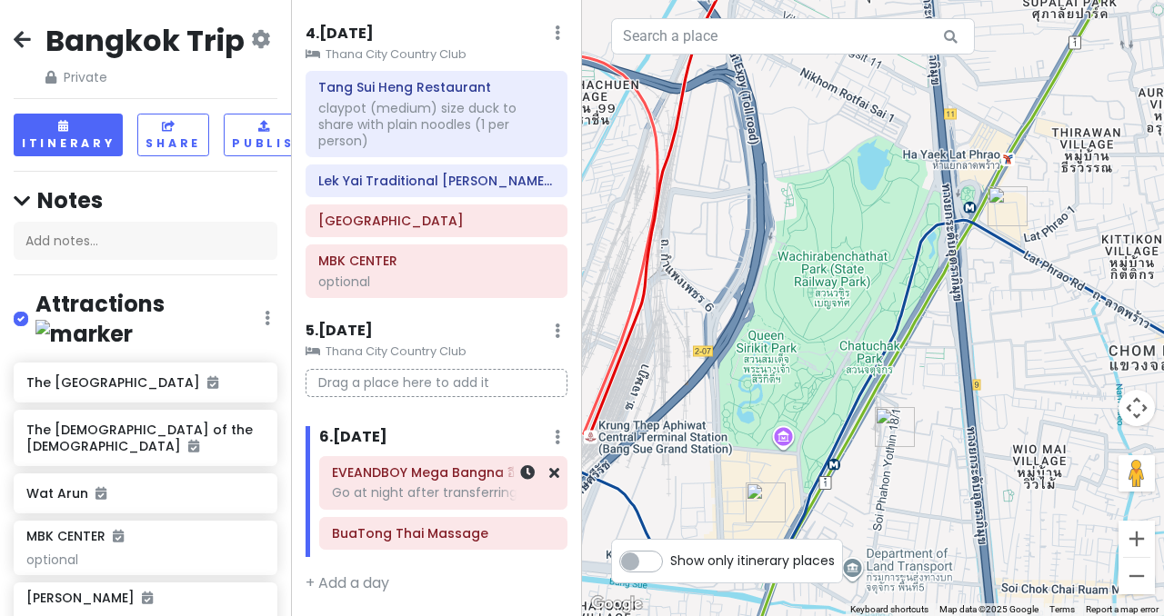
scroll to position [1003, 0]
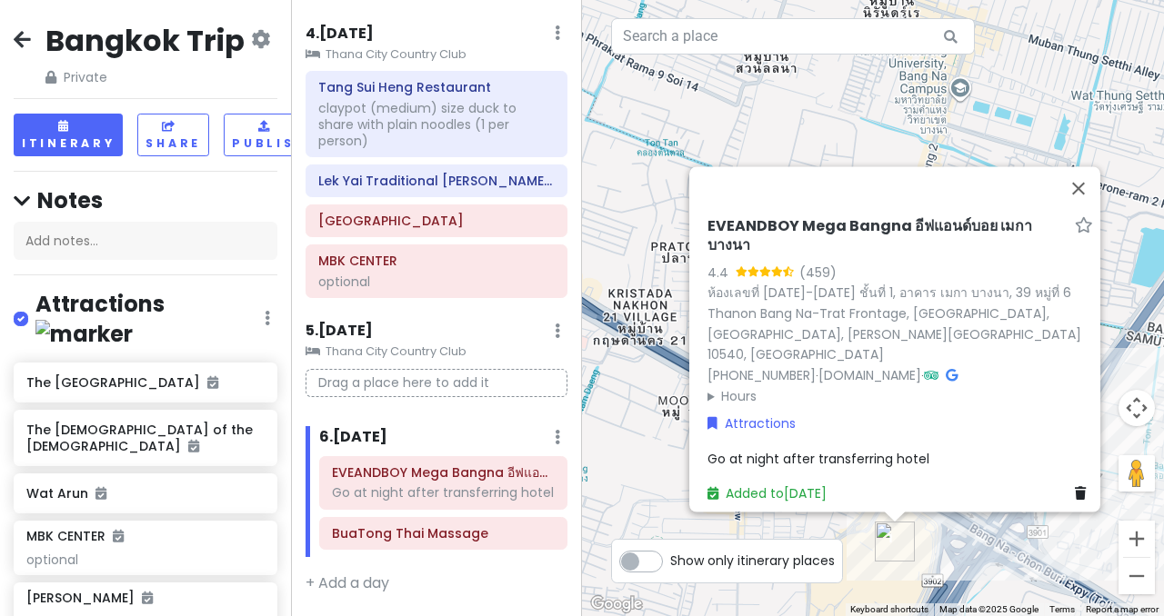
click at [793, 450] on span "Go at night after transferring hotel" at bounding box center [818, 459] width 222 height 18
type textarea "x"
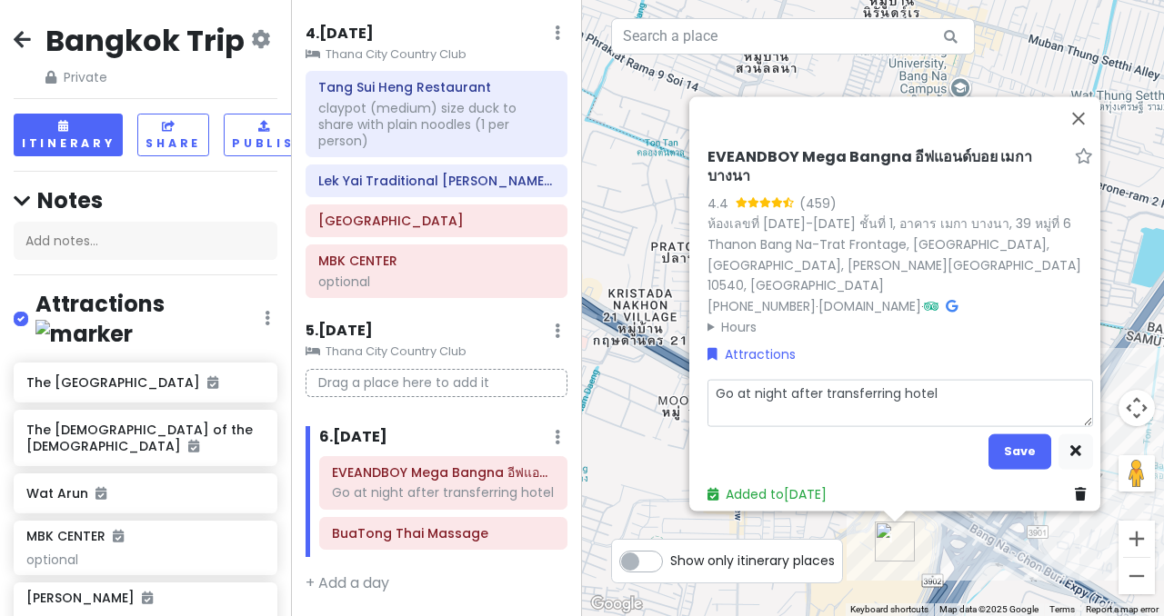
click at [803, 395] on textarea "Go at night after transferring hotel" at bounding box center [899, 402] width 385 height 47
click at [374, 377] on div "5 . [DATE] Add Day Notes Clear Lodging Delete Day [GEOGRAPHIC_DATA] Drag a plac…" at bounding box center [436, 366] width 262 height 92
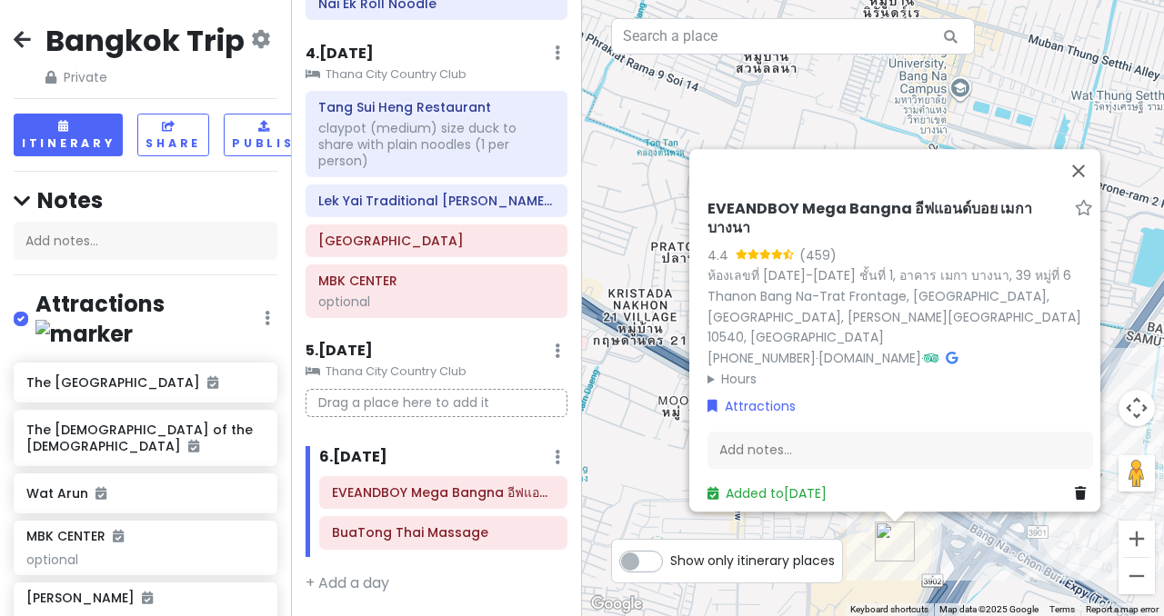
scroll to position [982, 0]
click at [792, 238] on h6 "EVEANDBOY Mega Bangna อีฟแอนด์บอย เมกา บางนา" at bounding box center [887, 219] width 360 height 38
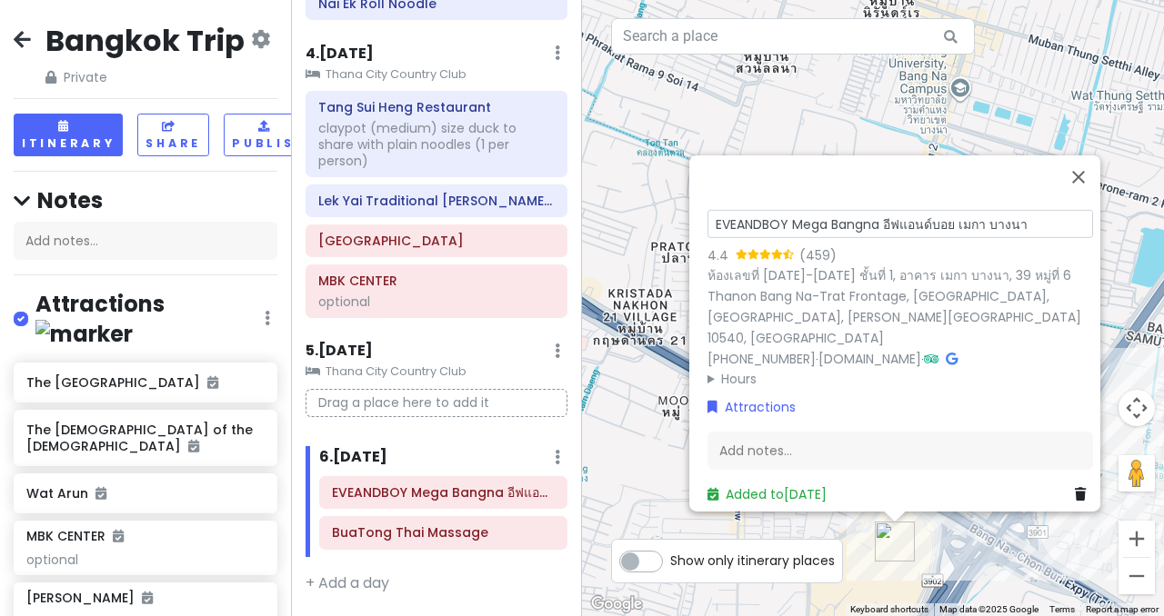
click at [780, 237] on input "EVEANDBOY Mega Bangna อีฟแอนด์บอย เมกา บางนา" at bounding box center [899, 224] width 385 height 28
click at [842, 238] on input "EVEANDBOY Mega Bangna อีฟแอนด์บอย เมกา บางนา" at bounding box center [899, 224] width 385 height 28
click at [870, 235] on input "EVEANDBOY Mega Bangna อีฟแอนด์บอย เมกา บางนา" at bounding box center [899, 224] width 385 height 28
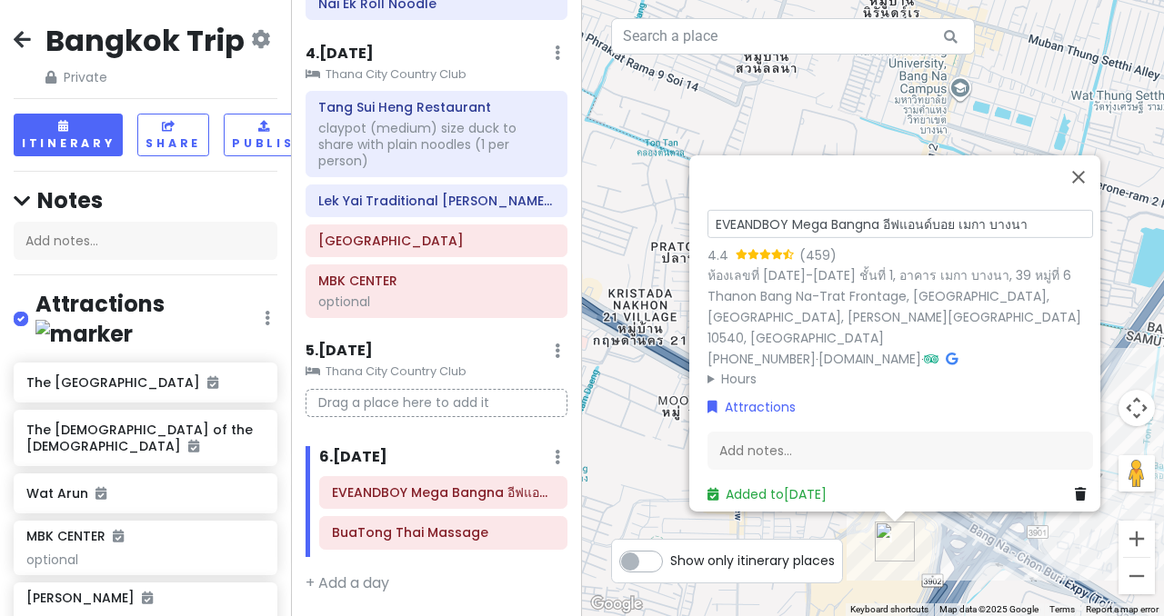
drag, startPoint x: 873, startPoint y: 234, endPoint x: 696, endPoint y: 235, distance: 176.4
click at [700, 235] on div "EVEANDBOY Mega Bangna อีฟแอนด์บอย เมกา บางนา 4.4 (459) ห้องเลขที่ [DATE]-[DATE]…" at bounding box center [900, 355] width 400 height 313
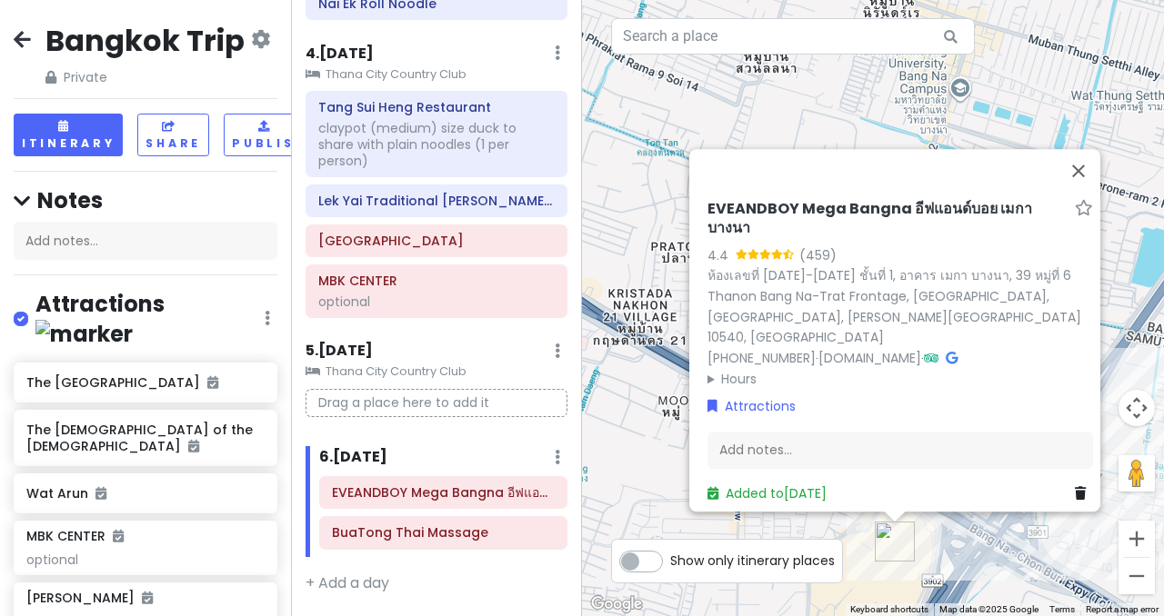
click at [721, 369] on summary "Hours" at bounding box center [899, 379] width 385 height 20
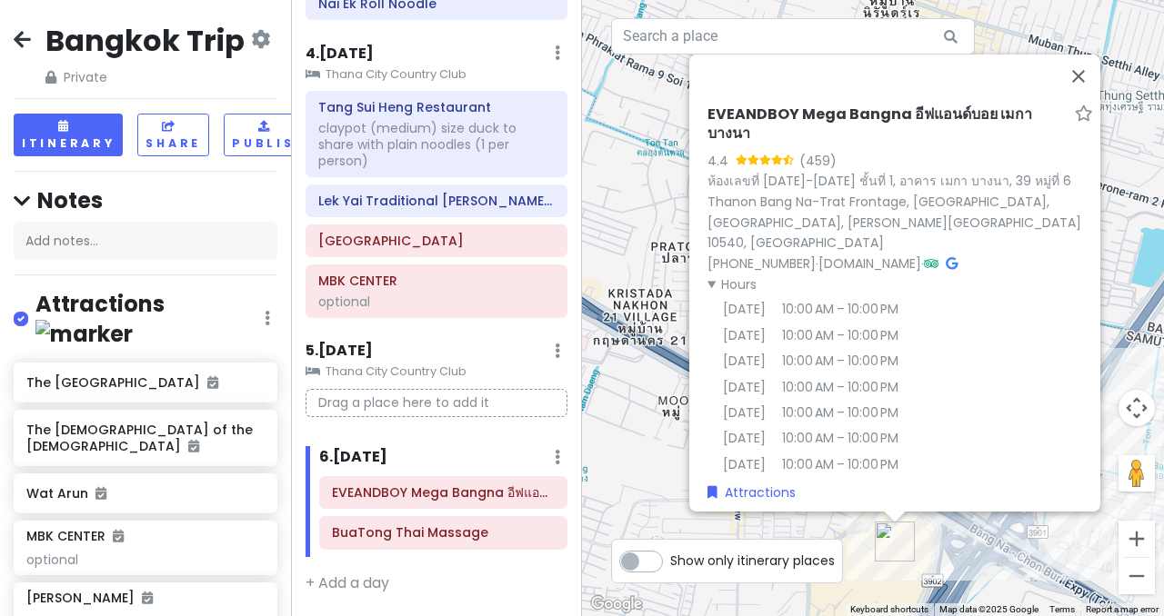
click at [405, 535] on h6 "BuaTong Thai Massage" at bounding box center [443, 533] width 223 height 16
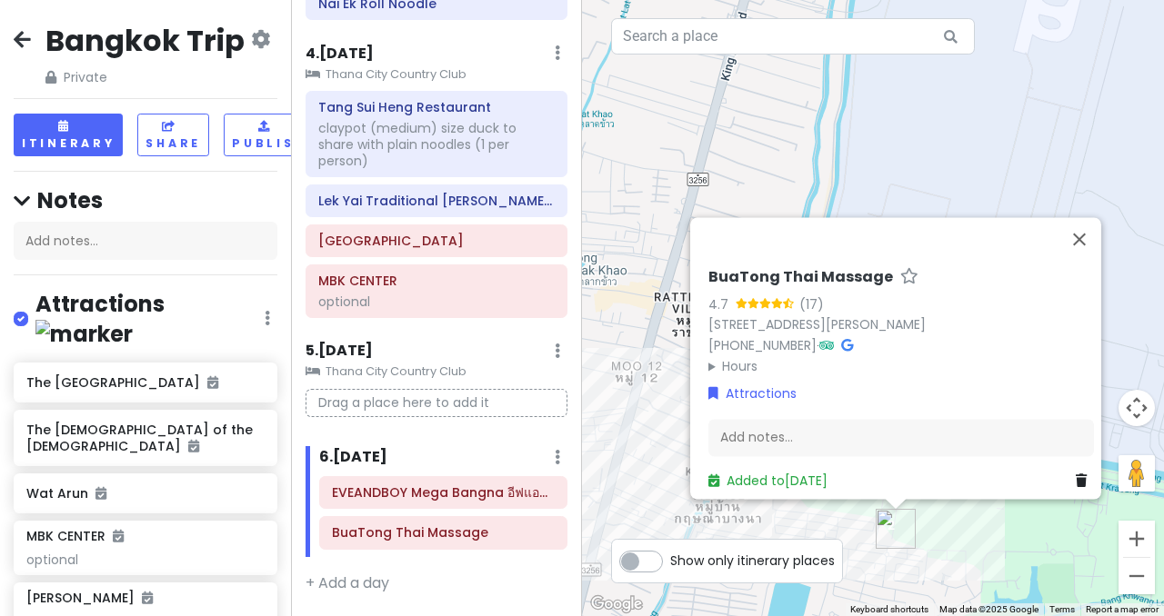
click at [769, 268] on h6 "BuaTong Thai Massage" at bounding box center [800, 277] width 185 height 19
click at [782, 259] on input "BuaTong Thai Massage" at bounding box center [900, 273] width 385 height 28
drag, startPoint x: 903, startPoint y: 313, endPoint x: 702, endPoint y: 298, distance: 201.4
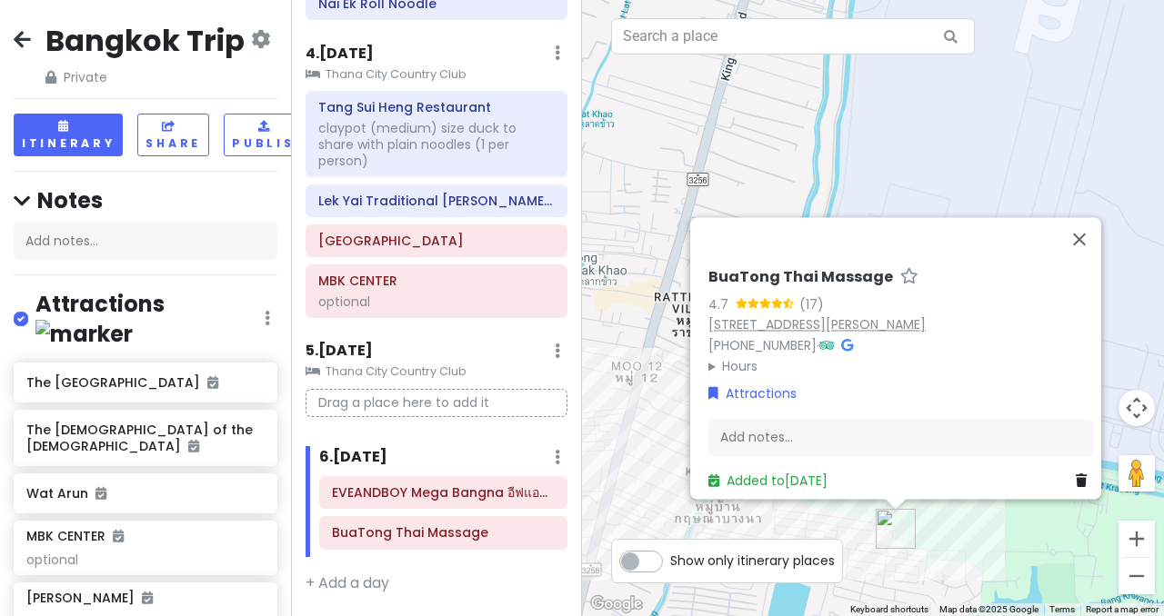
click at [708, 315] on div "[STREET_ADDRESS][PERSON_NAME]" at bounding box center [900, 325] width 385 height 21
click at [716, 358] on summary "Hours" at bounding box center [900, 366] width 385 height 20
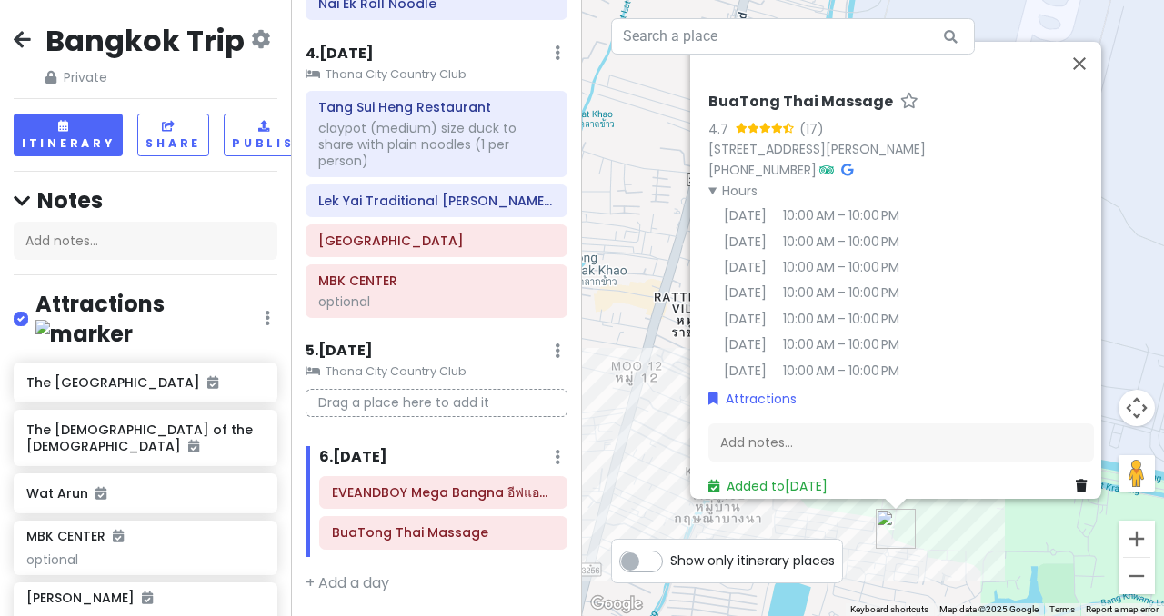
drag, startPoint x: 932, startPoint y: 162, endPoint x: 697, endPoint y: 145, distance: 235.1
click at [701, 145] on div "BuaTong Thai Massage 4.7 (17) [STREET_ADDRESS][PERSON_NAME] [PHONE_NUMBER] · Ho…" at bounding box center [901, 294] width 400 height 418
